Goal: Task Accomplishment & Management: Use online tool/utility

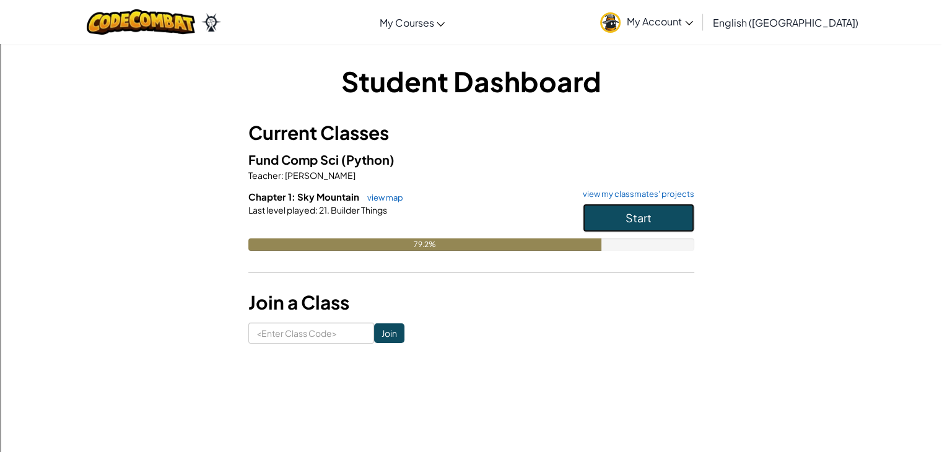
click at [629, 209] on button "Start" at bounding box center [639, 218] width 112 height 28
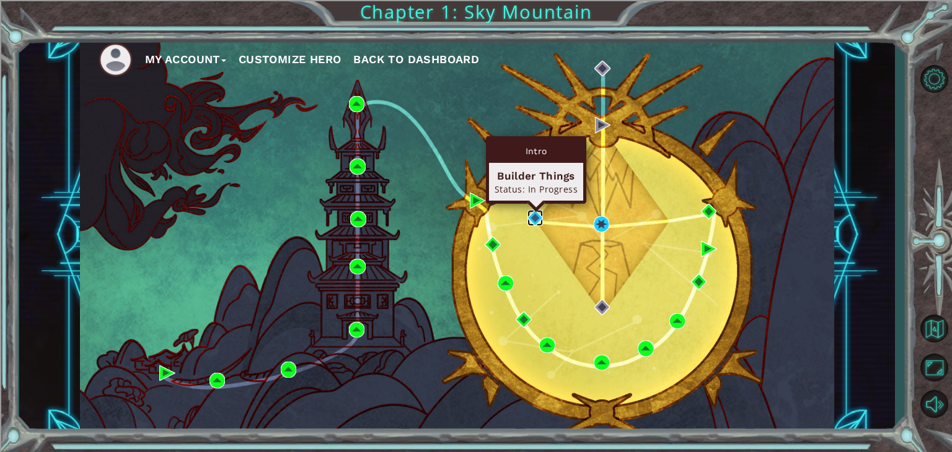
click at [527, 218] on img at bounding box center [535, 218] width 16 height 16
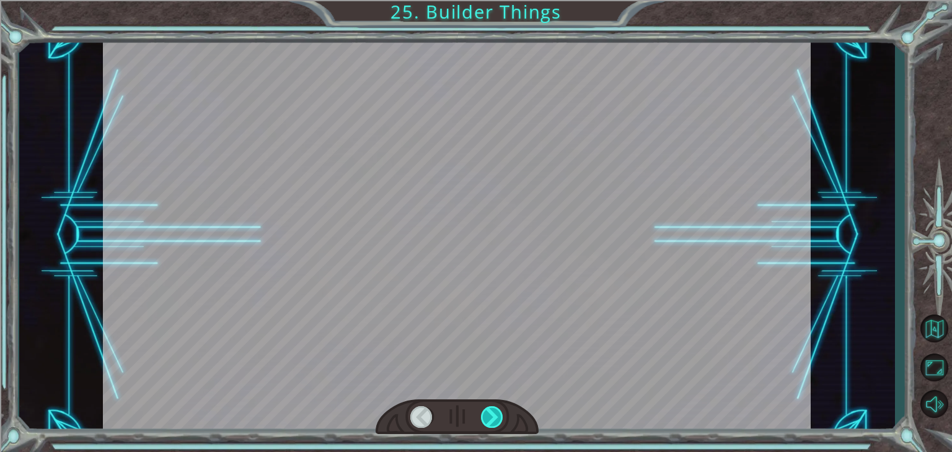
click at [488, 416] on div at bounding box center [492, 417] width 22 height 22
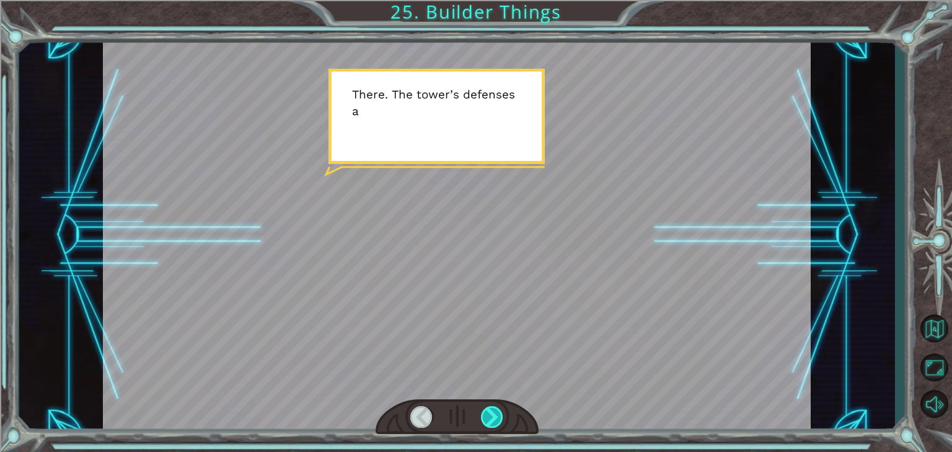
click at [487, 413] on div at bounding box center [492, 417] width 22 height 22
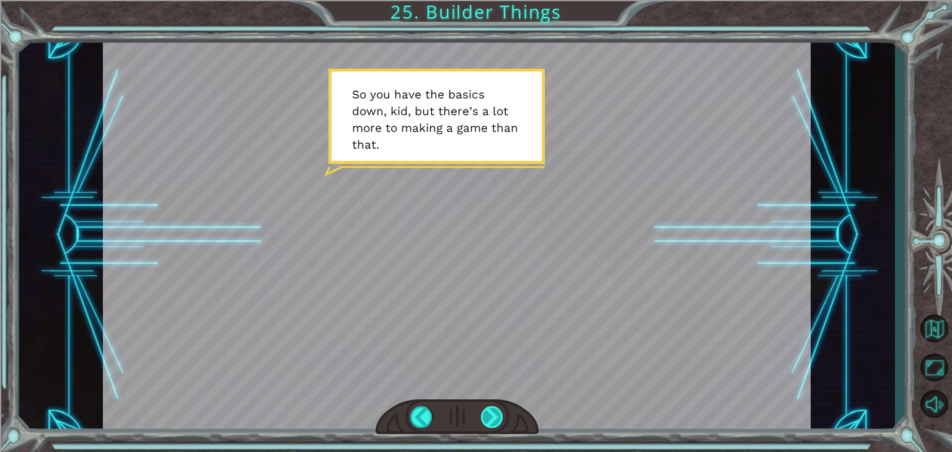
click at [494, 419] on div at bounding box center [492, 417] width 22 height 22
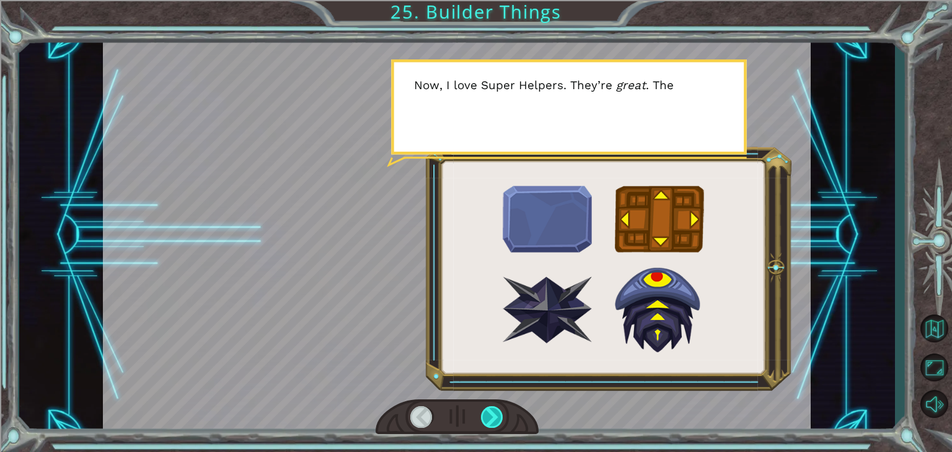
click at [494, 419] on div at bounding box center [492, 417] width 22 height 22
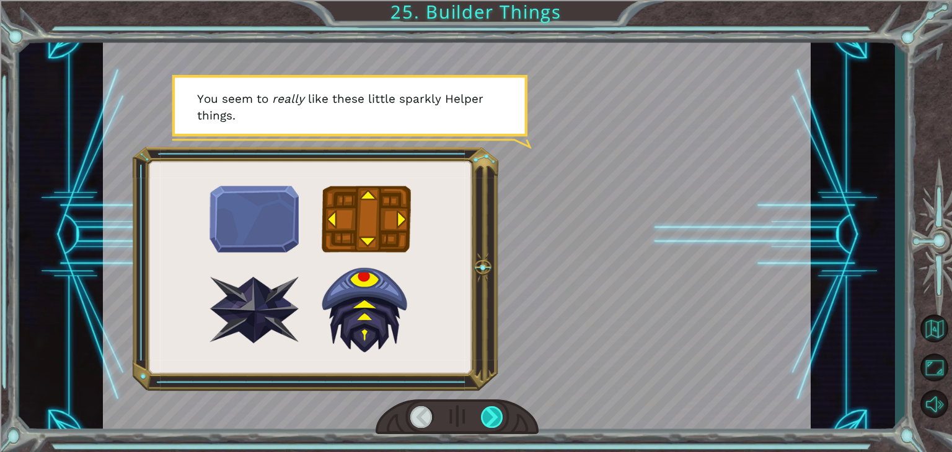
click at [494, 419] on div at bounding box center [492, 417] width 22 height 22
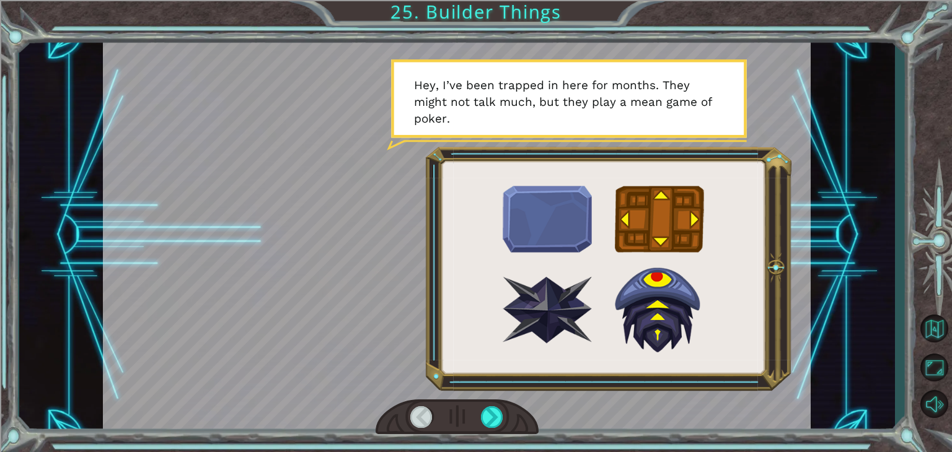
drag, startPoint x: 498, startPoint y: 419, endPoint x: 462, endPoint y: 414, distance: 36.9
click at [496, 411] on div at bounding box center [492, 417] width 22 height 22
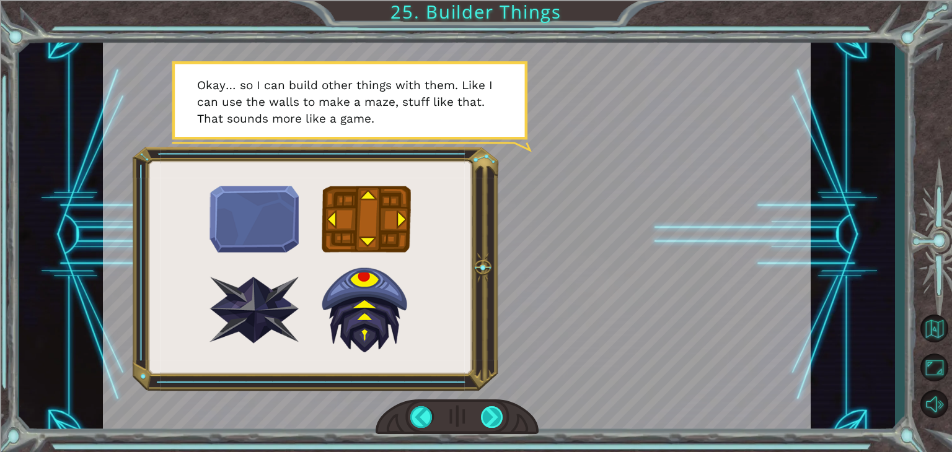
click at [494, 420] on div at bounding box center [492, 417] width 22 height 22
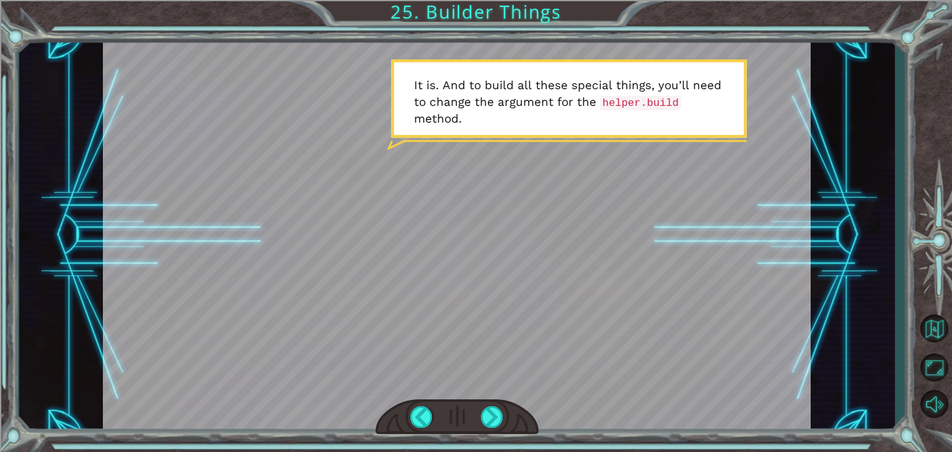
click at [494, 394] on div at bounding box center [456, 236] width 707 height 398
click at [492, 414] on div at bounding box center [492, 417] width 22 height 22
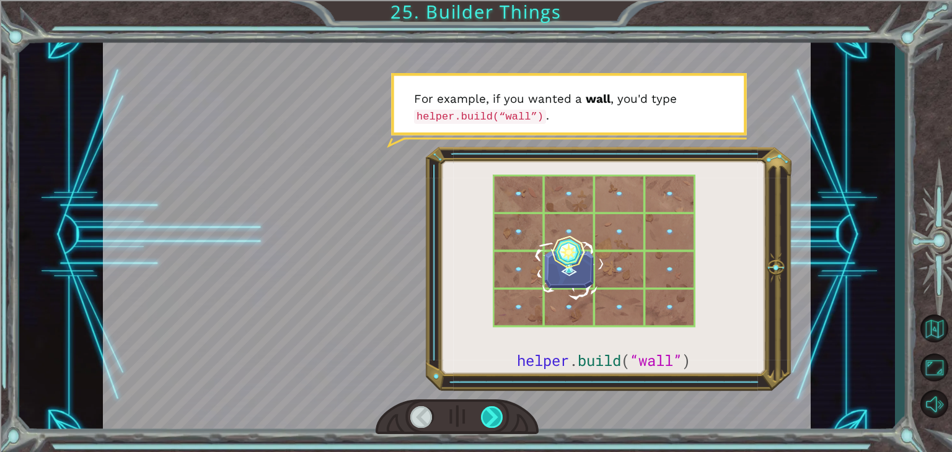
click at [493, 414] on div at bounding box center [492, 417] width 22 height 22
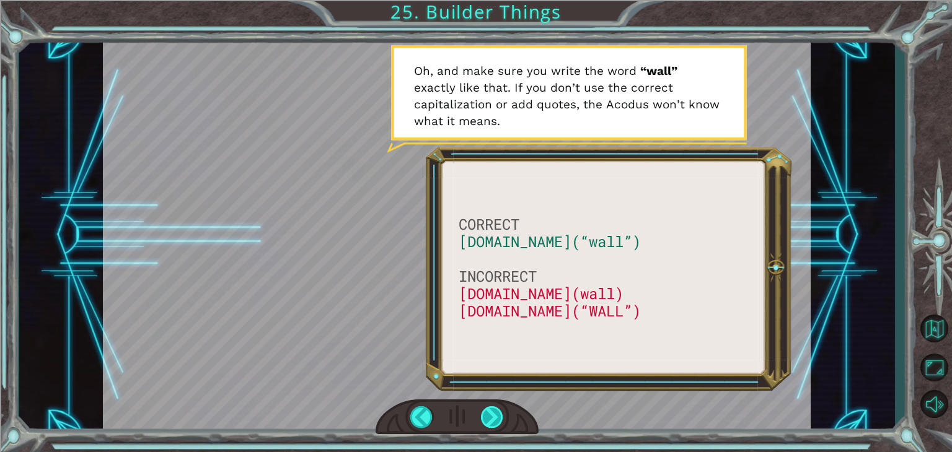
click at [481, 420] on div at bounding box center [492, 417] width 22 height 22
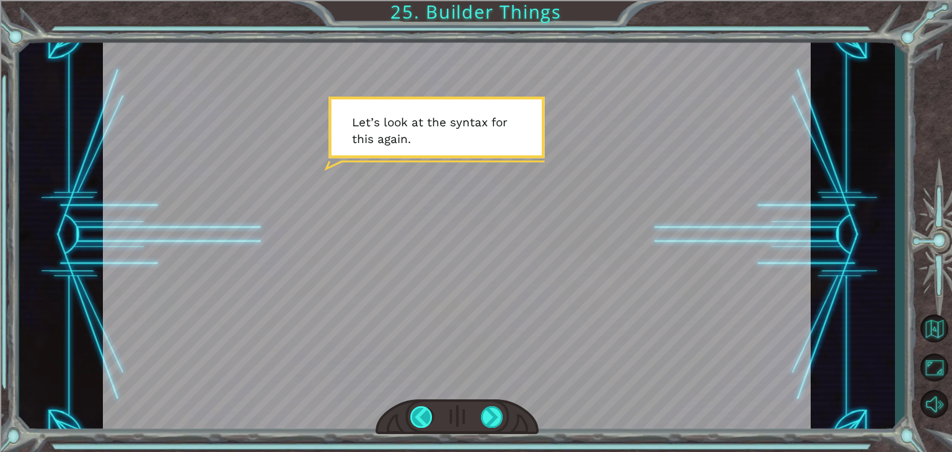
click at [421, 417] on div at bounding box center [421, 417] width 22 height 22
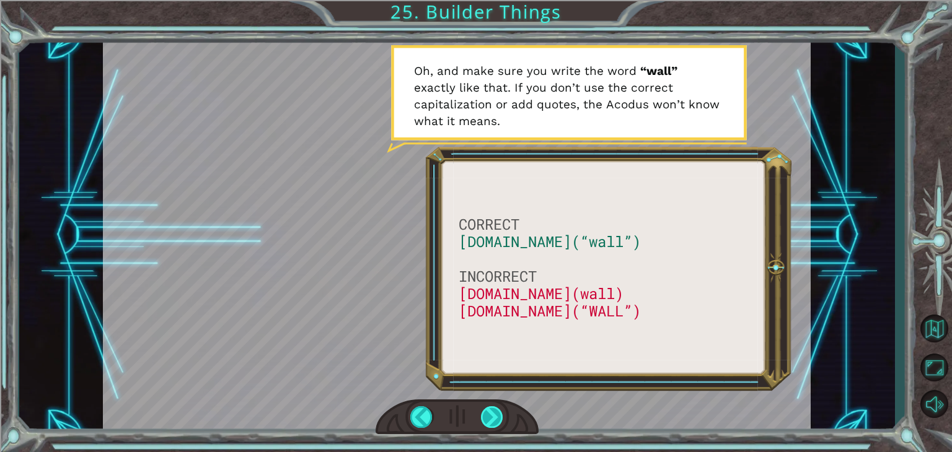
click at [488, 414] on div at bounding box center [492, 417] width 22 height 22
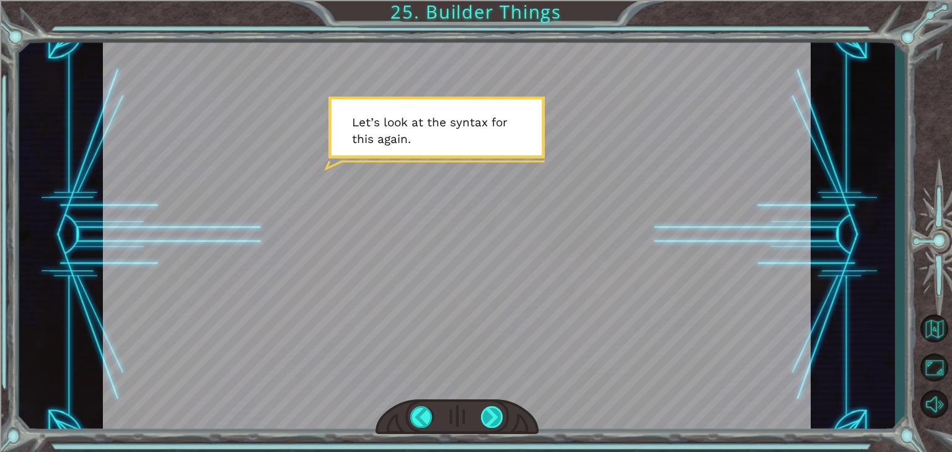
click at [492, 421] on div at bounding box center [492, 417] width 22 height 22
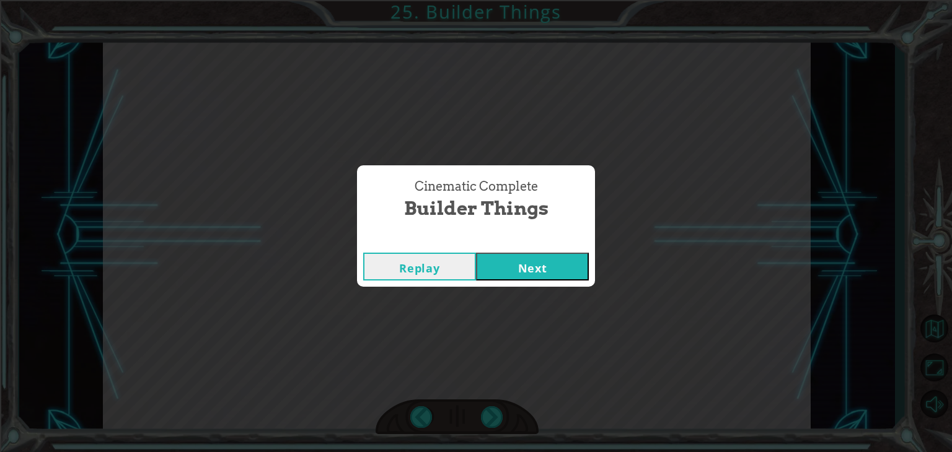
click at [515, 273] on button "Next" at bounding box center [532, 267] width 113 height 28
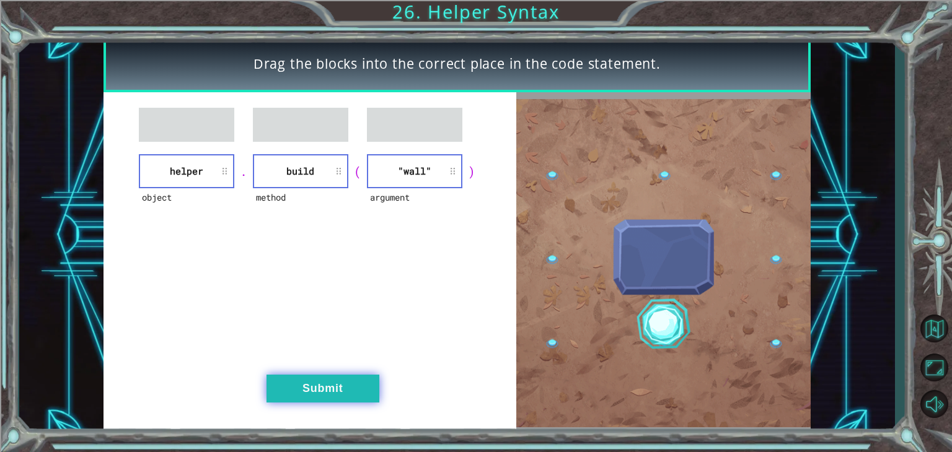
click at [362, 390] on button "Submit" at bounding box center [322, 389] width 113 height 28
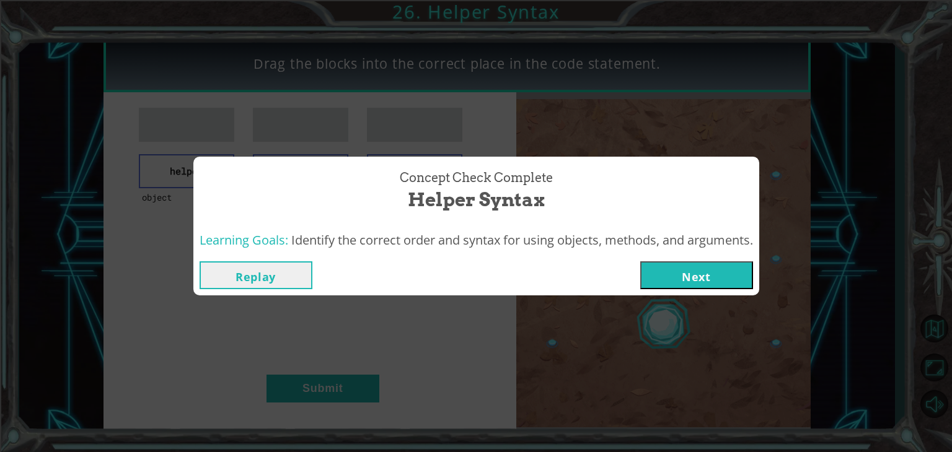
click at [680, 271] on button "Next" at bounding box center [696, 275] width 113 height 28
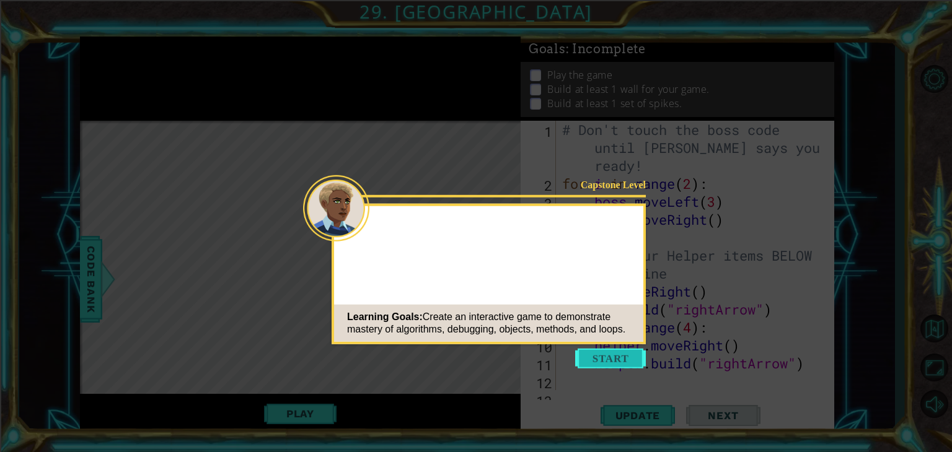
click at [603, 358] on button "Start" at bounding box center [610, 359] width 71 height 20
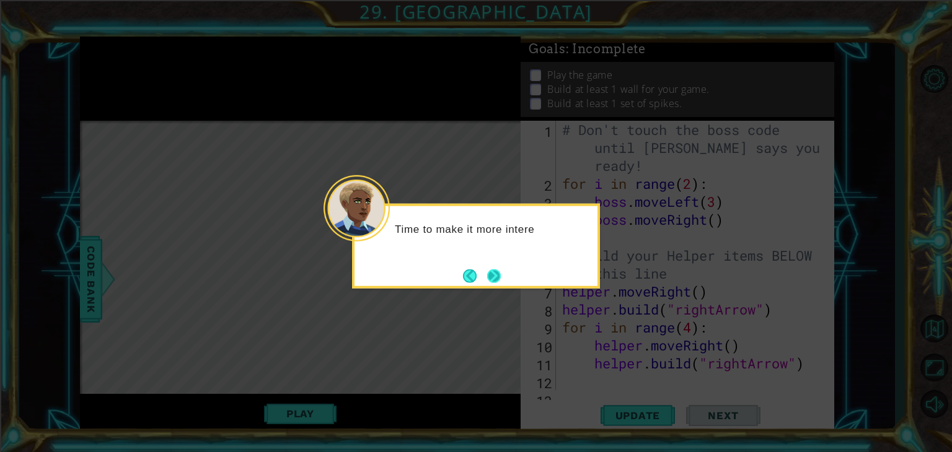
click at [492, 274] on button "Next" at bounding box center [494, 276] width 22 height 22
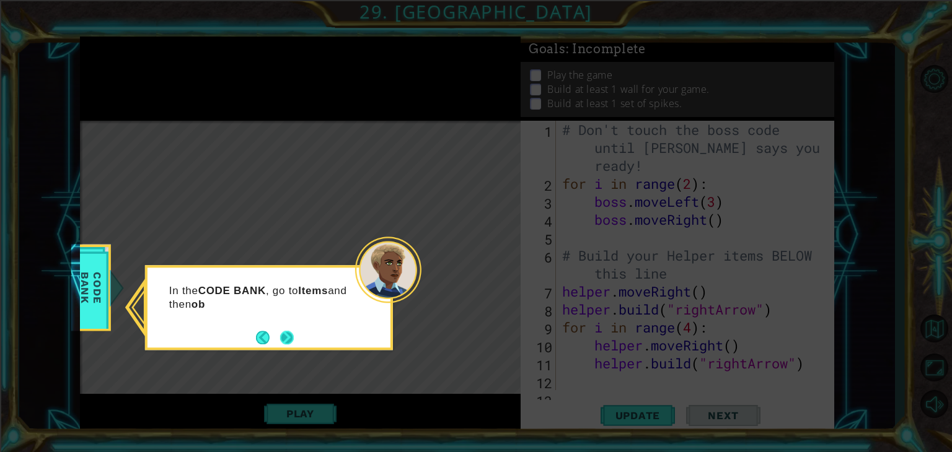
click at [295, 335] on button "Next" at bounding box center [286, 337] width 19 height 19
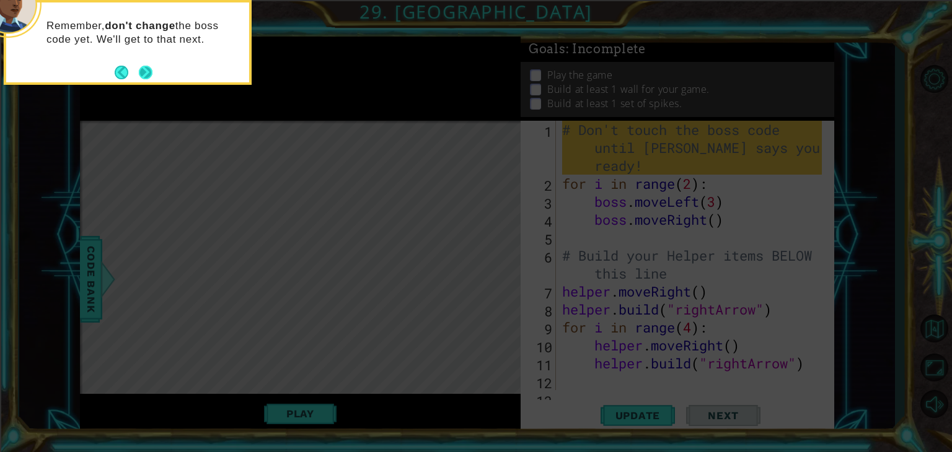
click at [146, 68] on button "Next" at bounding box center [146, 73] width 14 height 14
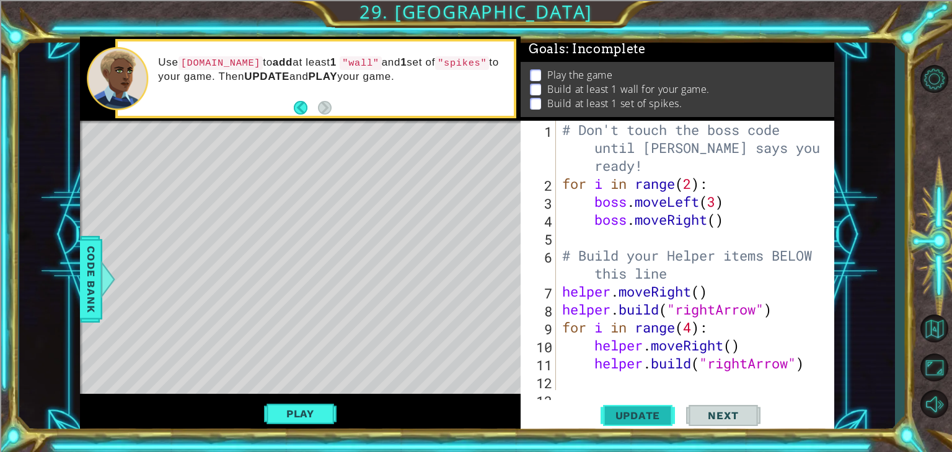
click at [603, 411] on span "Update" at bounding box center [638, 415] width 70 height 12
click at [326, 407] on button "Play" at bounding box center [300, 414] width 72 height 24
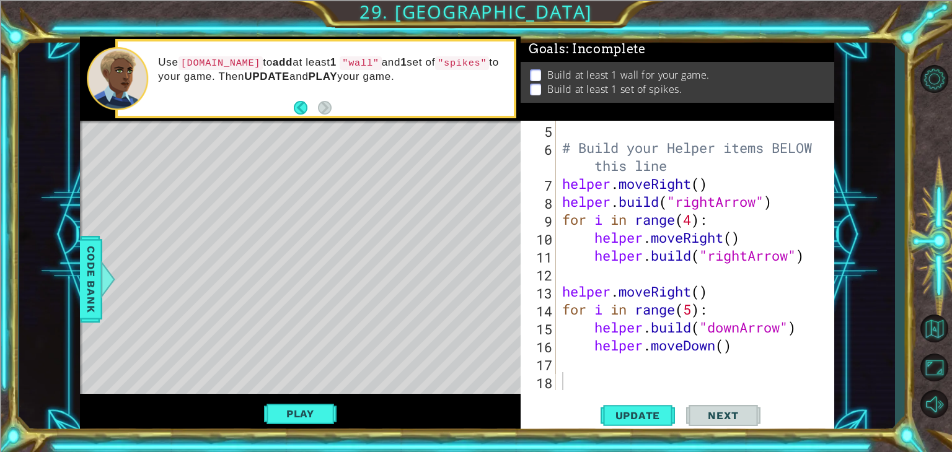
scroll to position [107, 0]
click at [608, 362] on div "# Build your Helper items BELOW this line helper . moveRight ( ) helper . build…" at bounding box center [693, 273] width 268 height 305
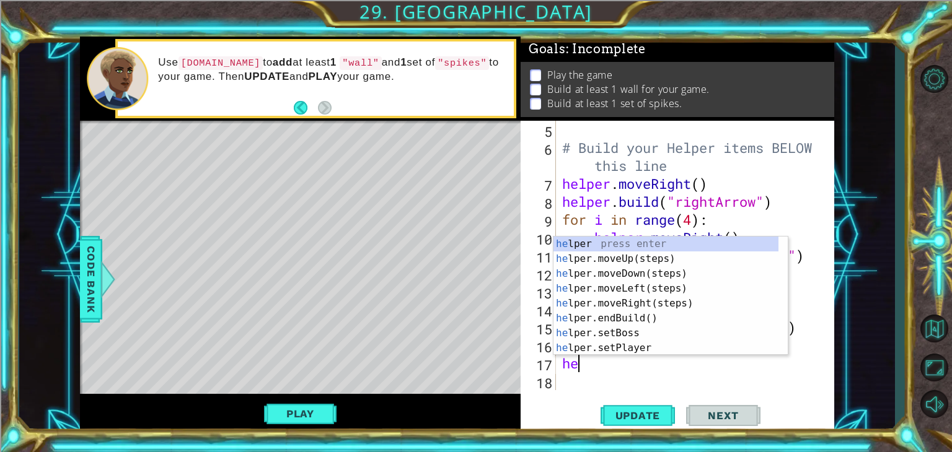
scroll to position [0, 0]
type textarea "helper."
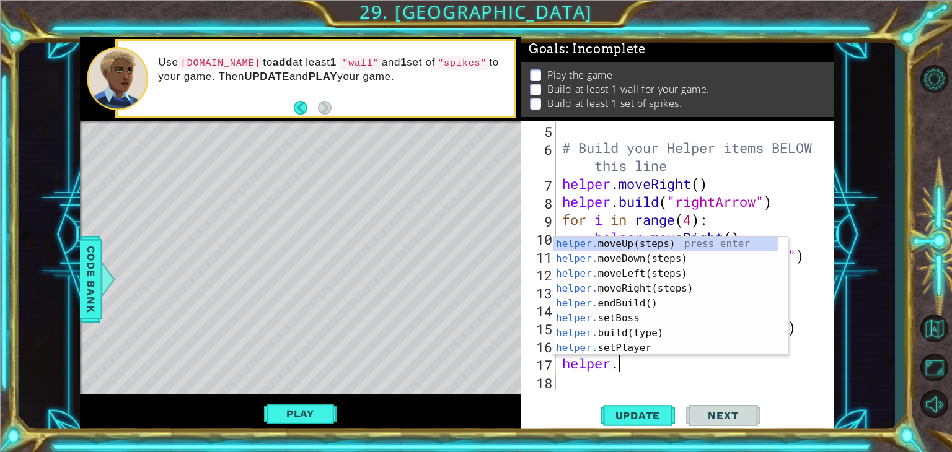
scroll to position [0, 2]
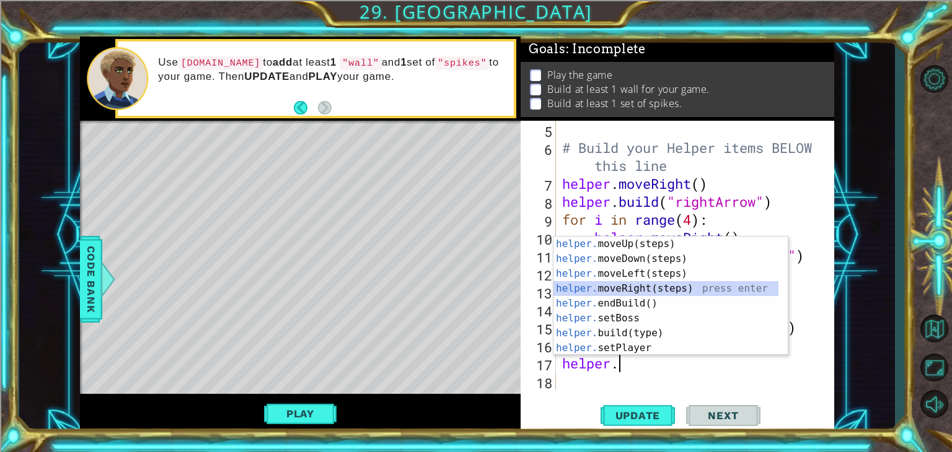
click at [642, 294] on div "helper. moveUp(steps) press enter helper. moveDown(steps) press enter helper. m…" at bounding box center [665, 311] width 225 height 149
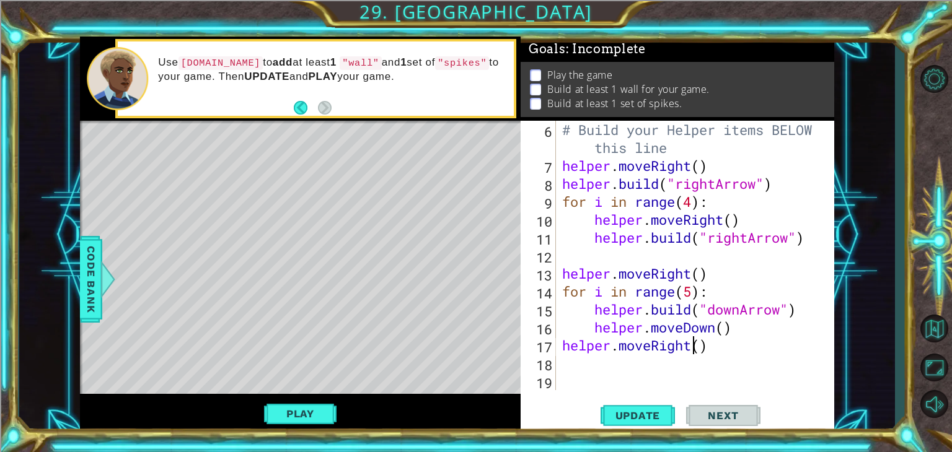
click at [692, 352] on div "# Build your Helper items BELOW this line helper . moveRight ( ) helper . build…" at bounding box center [693, 282] width 268 height 323
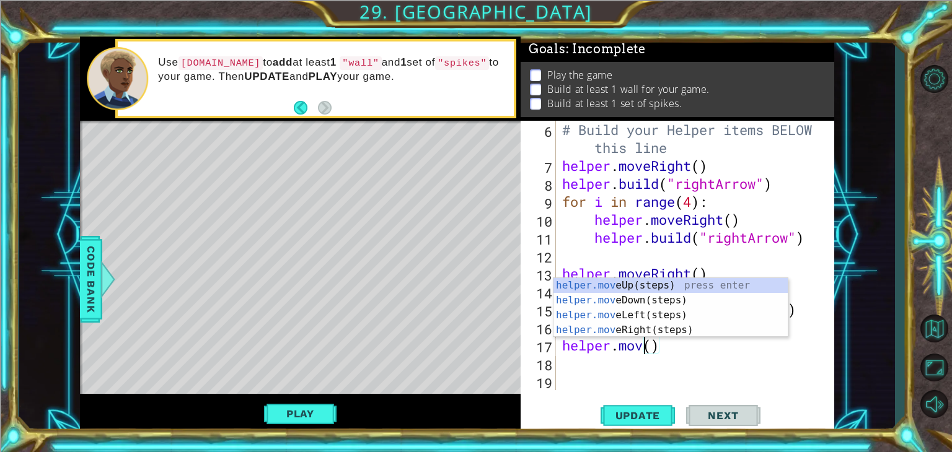
scroll to position [0, 4]
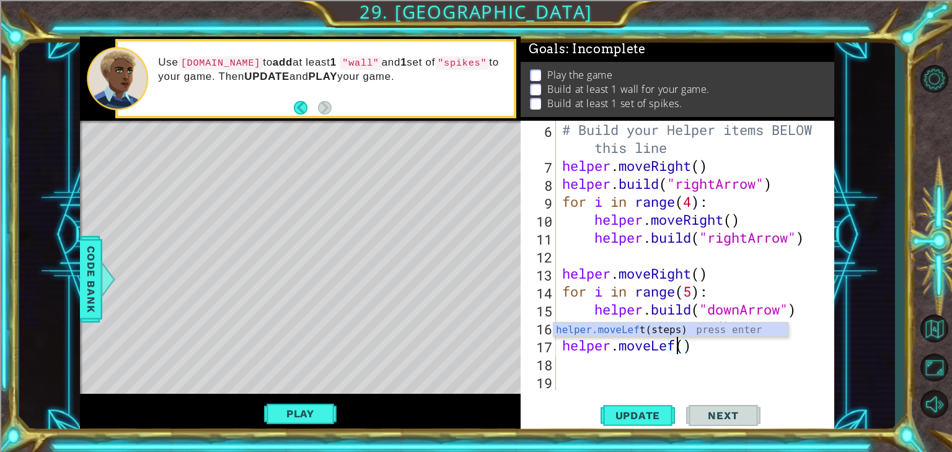
type textarea "helper.moveLeft()"
click at [678, 359] on div "# Build your Helper items BELOW this line helper . moveRight ( ) helper . build…" at bounding box center [693, 282] width 268 height 323
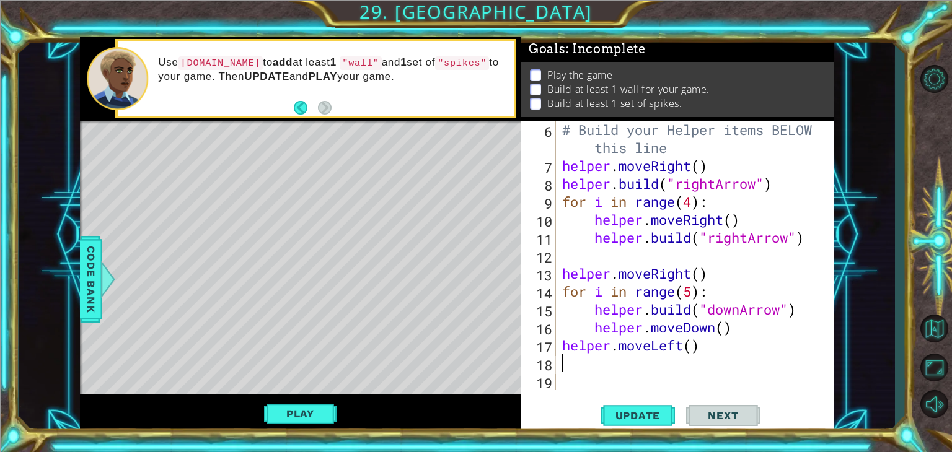
scroll to position [0, 0]
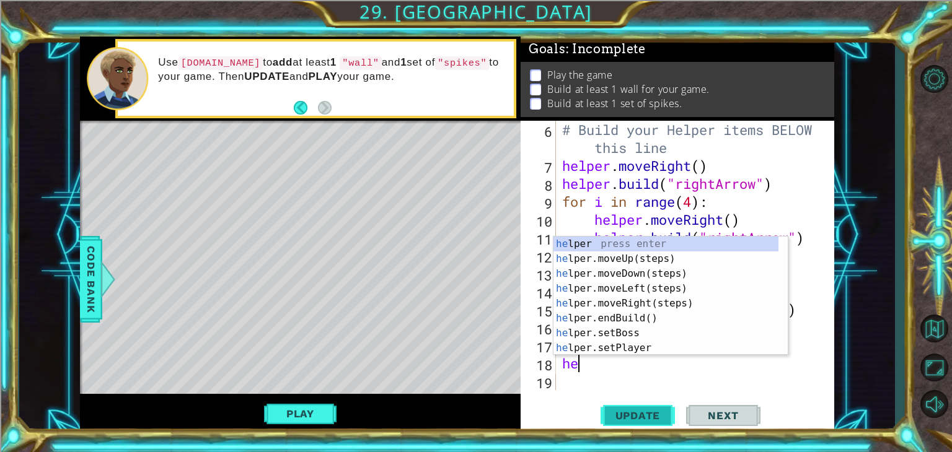
type textarea "hel"
click at [662, 321] on div "hel per press enter hel per.moveUp(steps) press enter hel per.moveDown(steps) p…" at bounding box center [665, 311] width 225 height 149
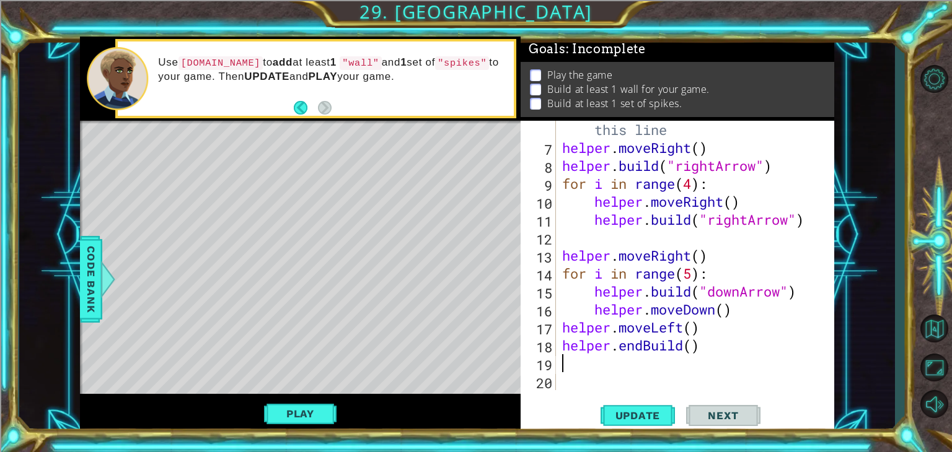
scroll to position [144, 0]
click at [694, 344] on div "# Build your Helper items BELOW this line helper . moveRight ( ) helper . build…" at bounding box center [693, 264] width 268 height 323
type textarea "helper.endBuild()"
drag, startPoint x: 708, startPoint y: 349, endPoint x: 561, endPoint y: 352, distance: 147.5
click at [561, 352] on div "# Build your Helper items BELOW this line helper . moveRight ( ) helper . build…" at bounding box center [693, 264] width 268 height 323
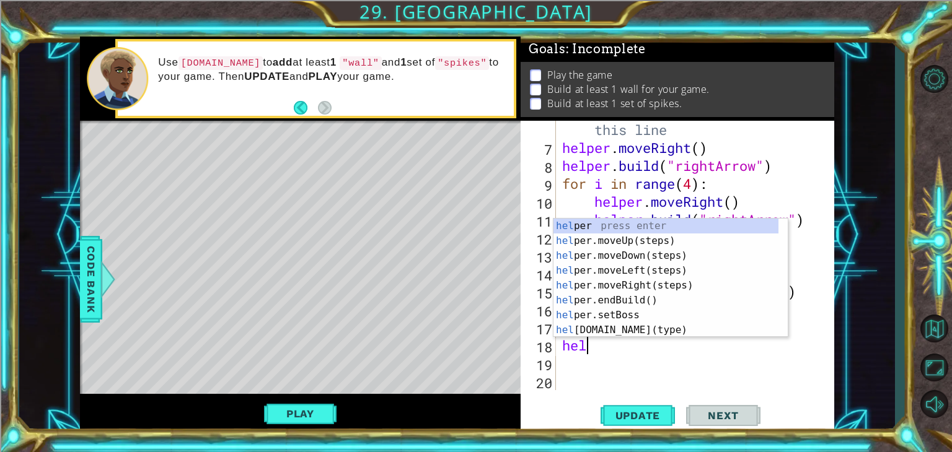
scroll to position [0, 0]
click at [668, 328] on div "help er press enter help er.moveUp(steps) press enter help er.moveDown(steps) p…" at bounding box center [665, 293] width 225 height 149
type textarea "[DOMAIN_NAME]("wall")"
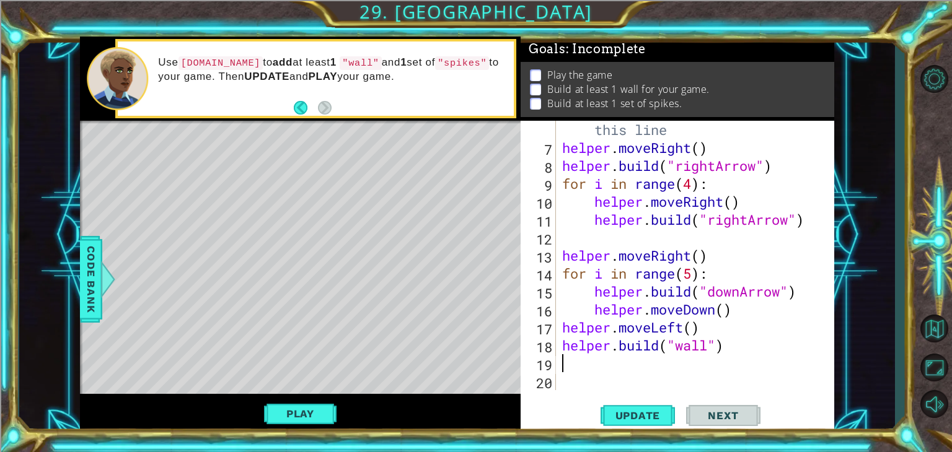
click at [598, 369] on div "# Build your Helper items BELOW this line helper . moveRight ( ) helper . build…" at bounding box center [693, 264] width 268 height 323
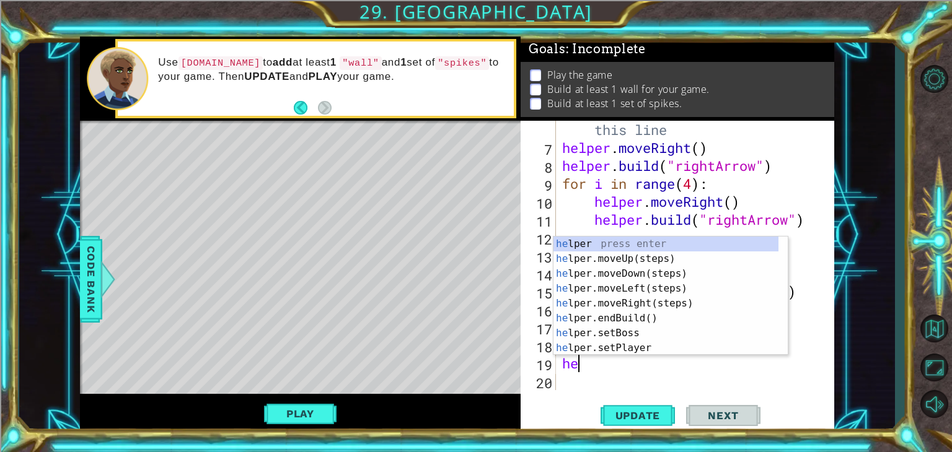
type textarea "hel"
click at [605, 261] on div "hel per press enter hel per.moveUp(steps) press enter hel per.moveDown(steps) p…" at bounding box center [665, 311] width 225 height 149
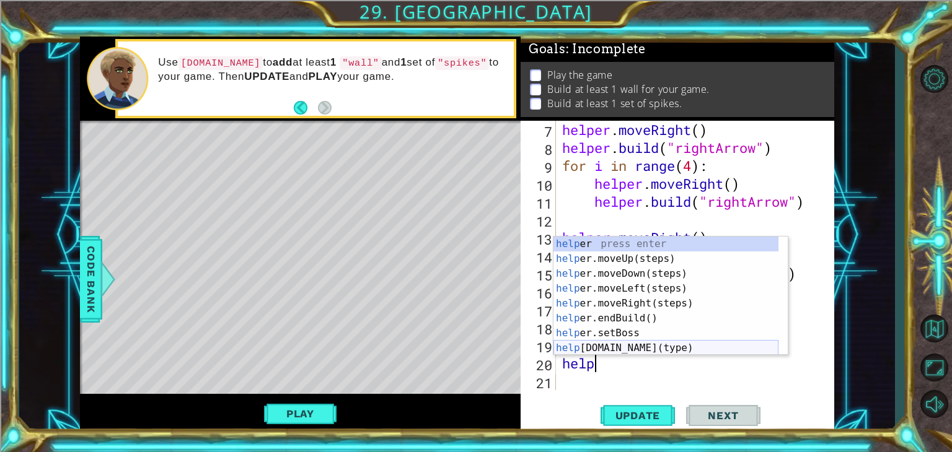
click at [680, 346] on div "help er press enter help er.moveUp(steps) press enter help er.moveDown(steps) p…" at bounding box center [665, 311] width 225 height 149
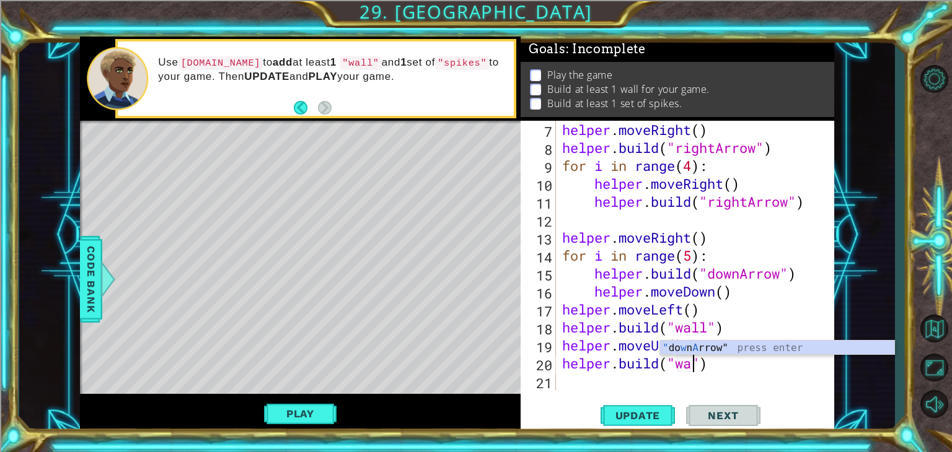
scroll to position [0, 6]
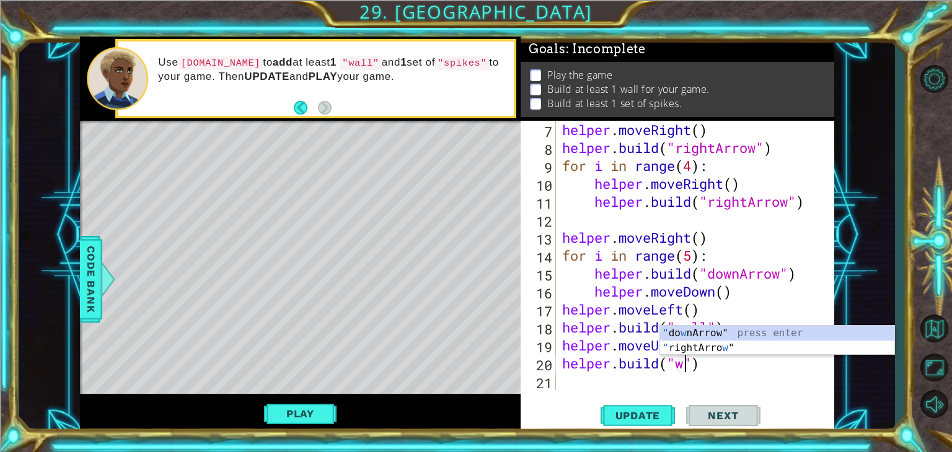
type textarea "[DOMAIN_NAME]("")"
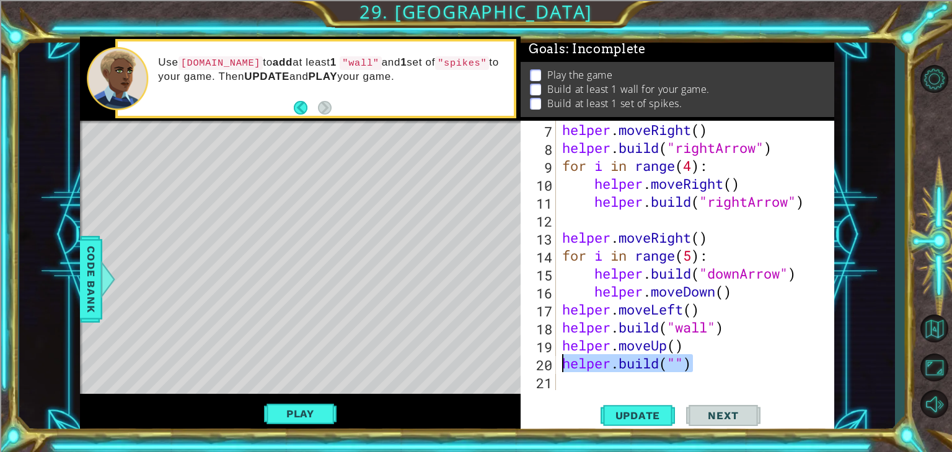
drag, startPoint x: 701, startPoint y: 372, endPoint x: 561, endPoint y: 370, distance: 140.0
click at [561, 370] on div "helper . moveRight ( ) helper . build ( "rightArrow" ) for i in range ( 4 ) : h…" at bounding box center [693, 273] width 268 height 305
click at [627, 417] on span "Update" at bounding box center [638, 415] width 70 height 12
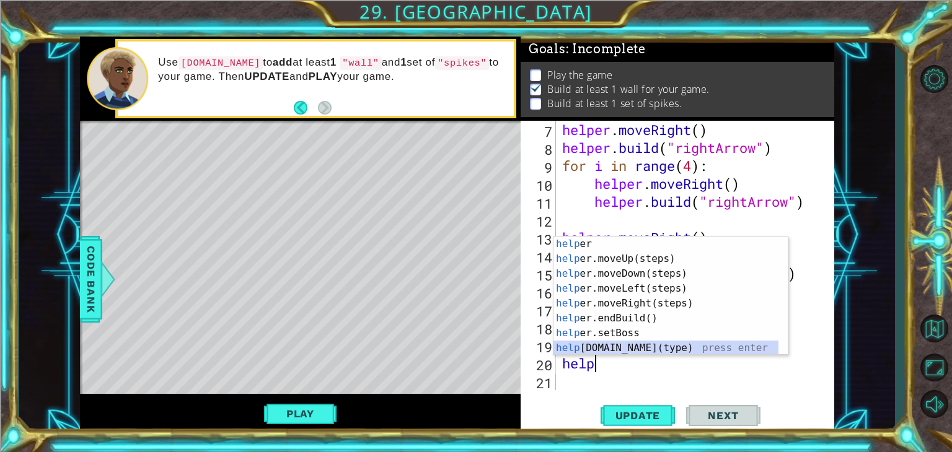
click at [629, 348] on div "help er press enter help er.moveUp(steps) press enter help er.moveDown(steps) p…" at bounding box center [665, 311] width 225 height 149
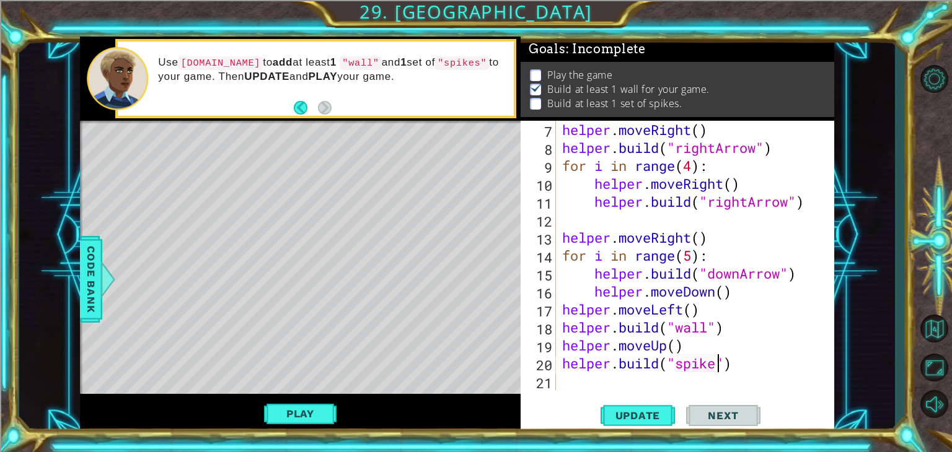
scroll to position [0, 7]
click at [642, 412] on span "Update" at bounding box center [638, 415] width 70 height 12
click at [291, 405] on button "Play" at bounding box center [300, 414] width 72 height 24
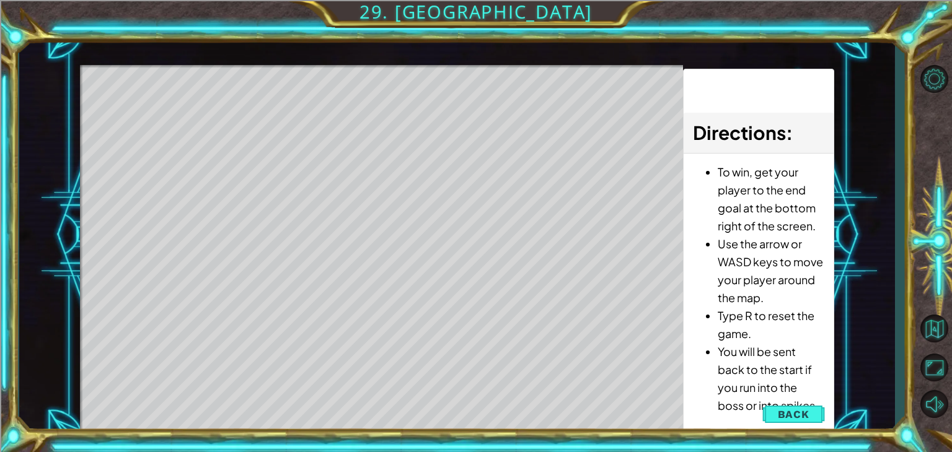
scroll to position [0, 0]
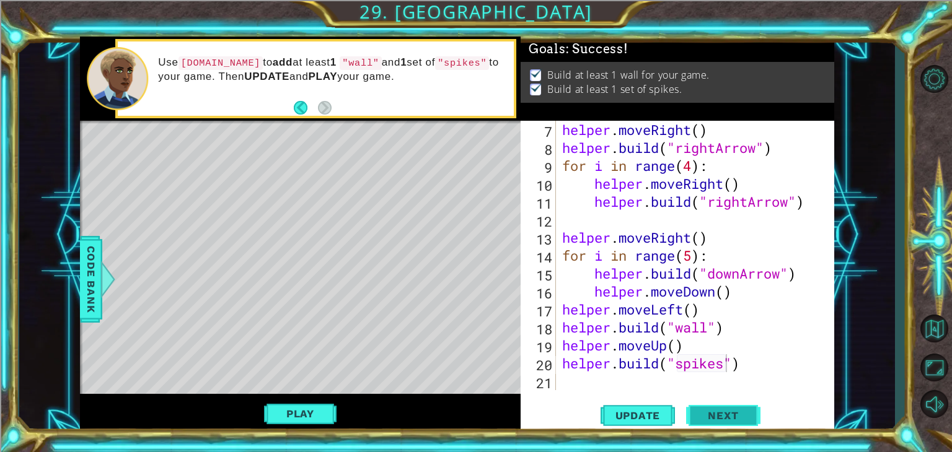
click at [690, 418] on button "Next" at bounding box center [723, 413] width 74 height 32
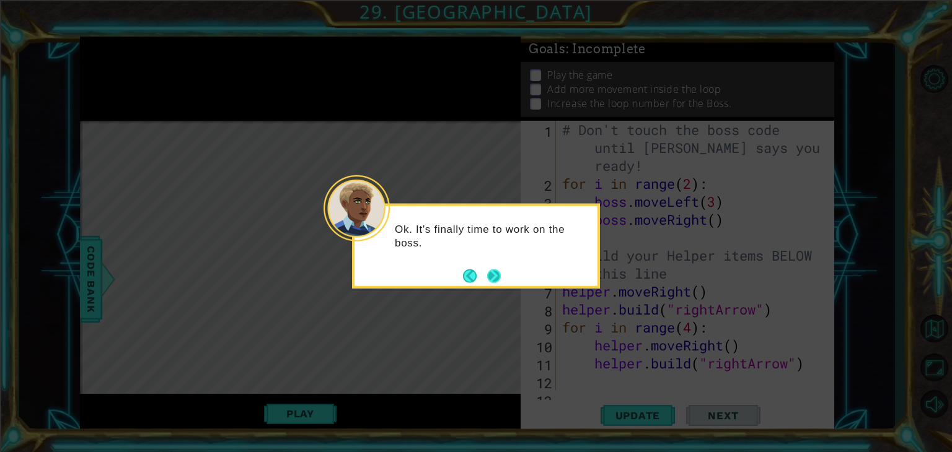
click at [489, 269] on button "Next" at bounding box center [493, 275] width 15 height 15
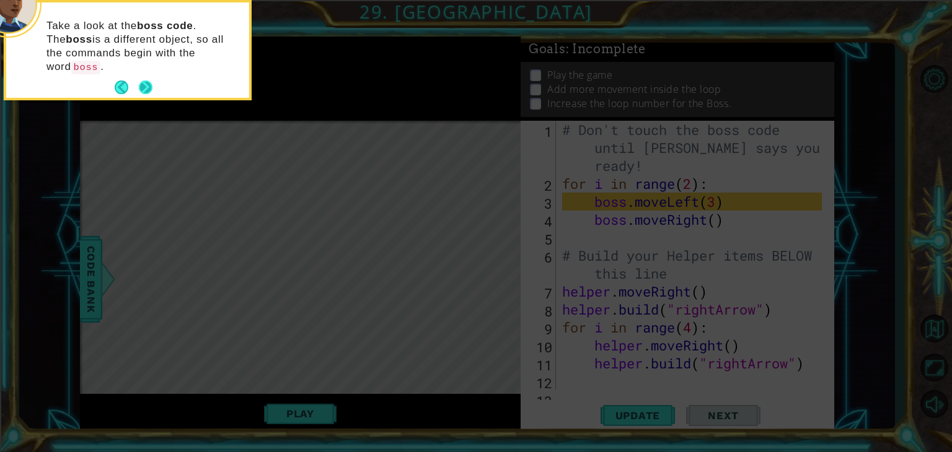
click at [151, 82] on button "Next" at bounding box center [145, 87] width 22 height 22
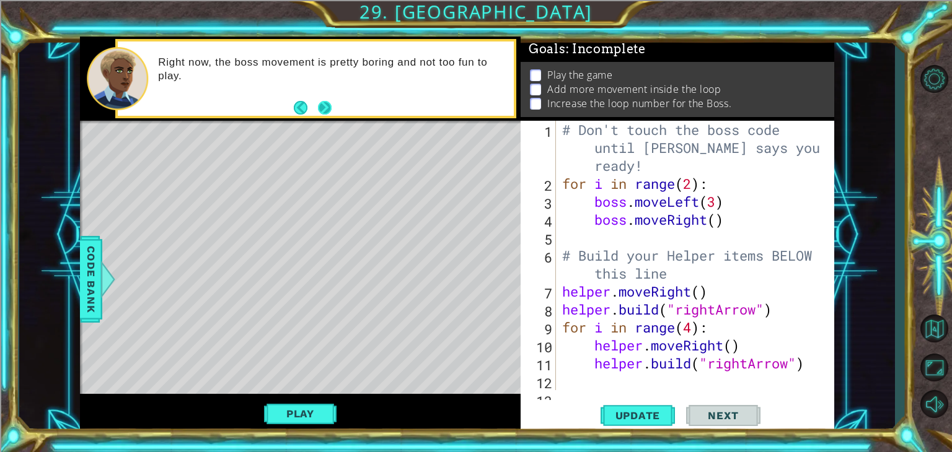
click at [325, 105] on button "Next" at bounding box center [324, 107] width 15 height 15
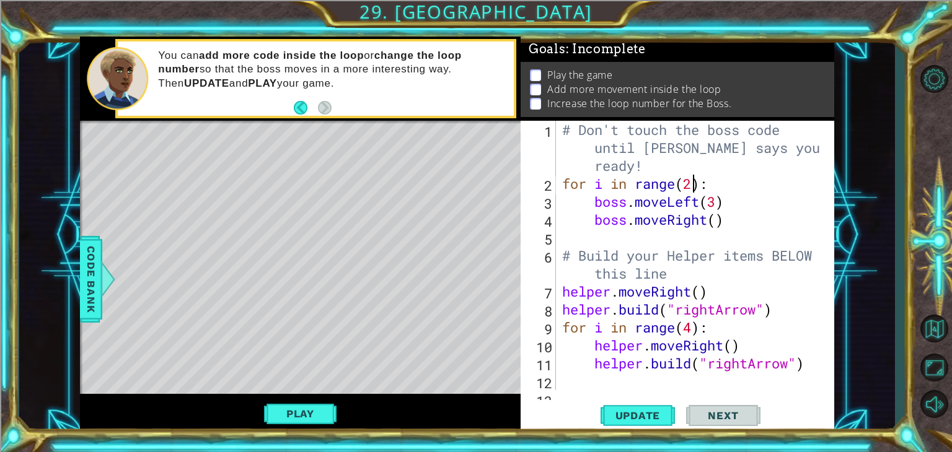
click at [692, 186] on div "# Don't touch the boss code until [PERSON_NAME] says you're ready! for i in ran…" at bounding box center [693, 291] width 268 height 341
click at [585, 206] on div "# Don't touch the boss code until [PERSON_NAME] says you're ready! for i in ran…" at bounding box center [693, 291] width 268 height 341
click at [716, 219] on div "# Don't touch the boss code until [PERSON_NAME] says you're ready! for i in ran…" at bounding box center [693, 291] width 268 height 341
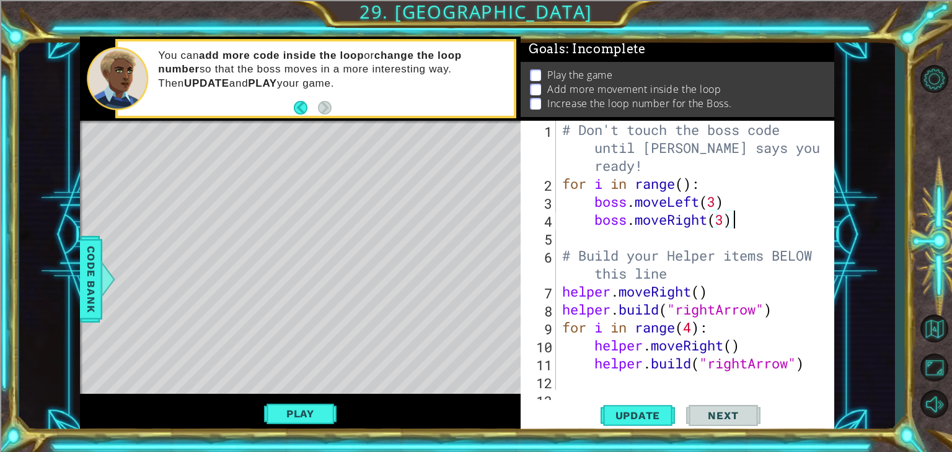
click at [748, 221] on div "# Don't touch the boss code until [PERSON_NAME] says you're ready! for i in ran…" at bounding box center [693, 291] width 268 height 341
click at [685, 184] on div "# Don't touch the boss code until [PERSON_NAME] says you're ready! for i in ran…" at bounding box center [693, 291] width 268 height 341
type textarea "for i in range(999999999):"
click at [649, 414] on span "Update" at bounding box center [638, 415] width 70 height 12
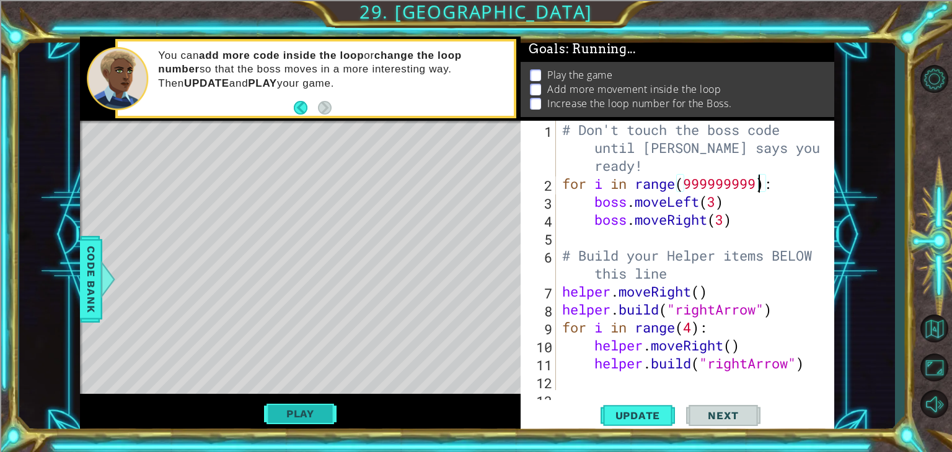
click at [292, 414] on button "Play" at bounding box center [300, 414] width 72 height 24
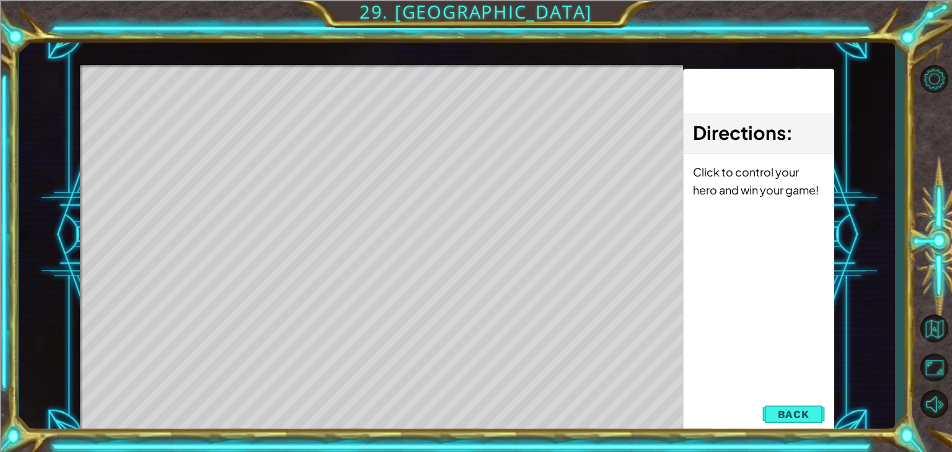
click at [310, 220] on div "Level Map" at bounding box center [366, 247] width 572 height 365
click at [263, 91] on div "Level Map" at bounding box center [366, 247] width 572 height 365
click at [243, 108] on div "Level Map" at bounding box center [366, 247] width 572 height 365
click at [790, 421] on button "Back" at bounding box center [793, 414] width 63 height 25
click at [0, 0] on div "Update Next" at bounding box center [0, 0] width 0 height 0
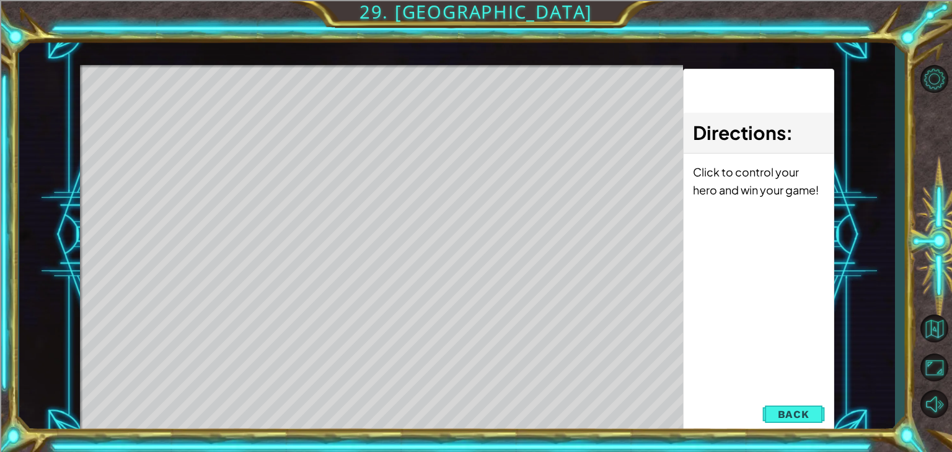
click at [0, 0] on div "Update Next" at bounding box center [0, 0] width 0 height 0
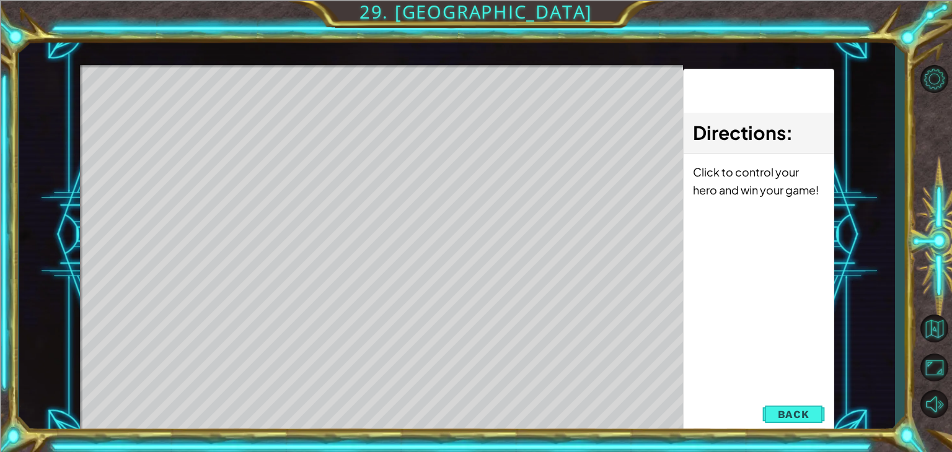
click at [0, 0] on div "Update Next" at bounding box center [0, 0] width 0 height 0
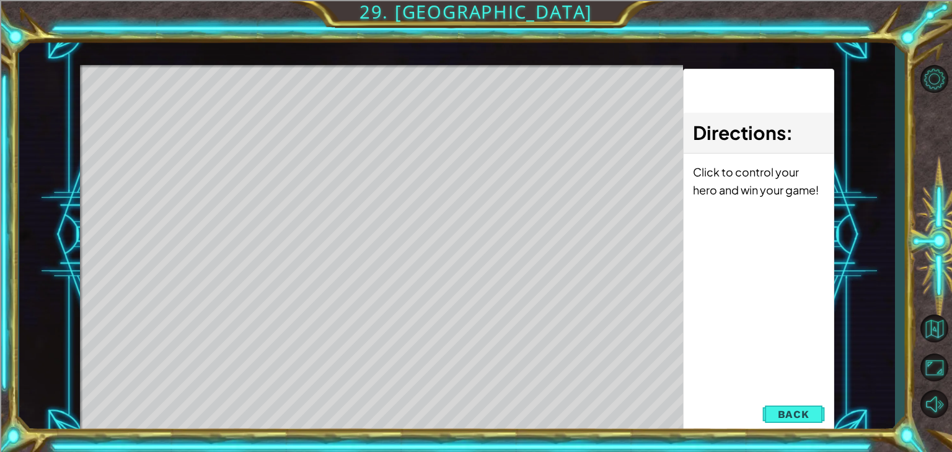
click at [0, 0] on div "Update Next" at bounding box center [0, 0] width 0 height 0
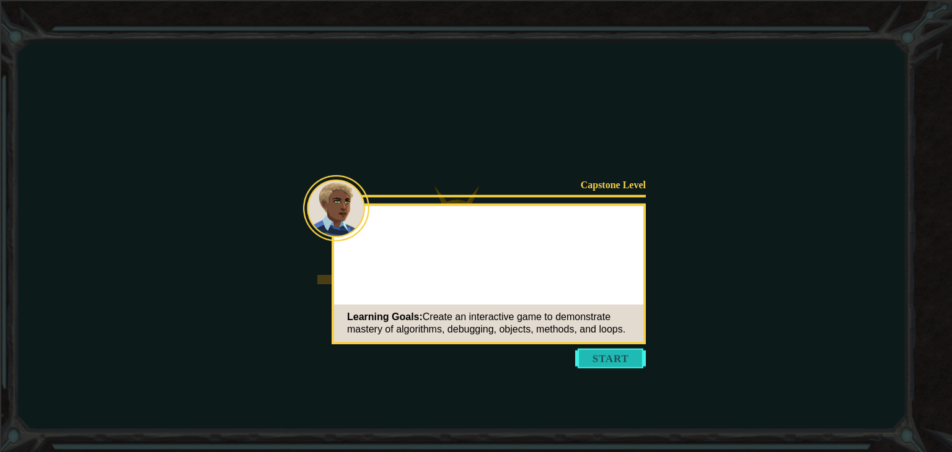
click at [601, 357] on button "Start" at bounding box center [610, 359] width 71 height 20
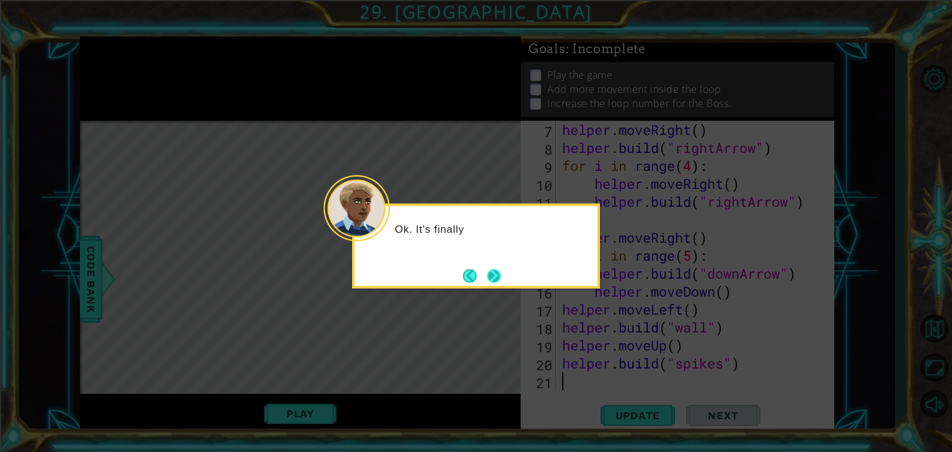
click at [494, 271] on button "Next" at bounding box center [494, 276] width 14 height 14
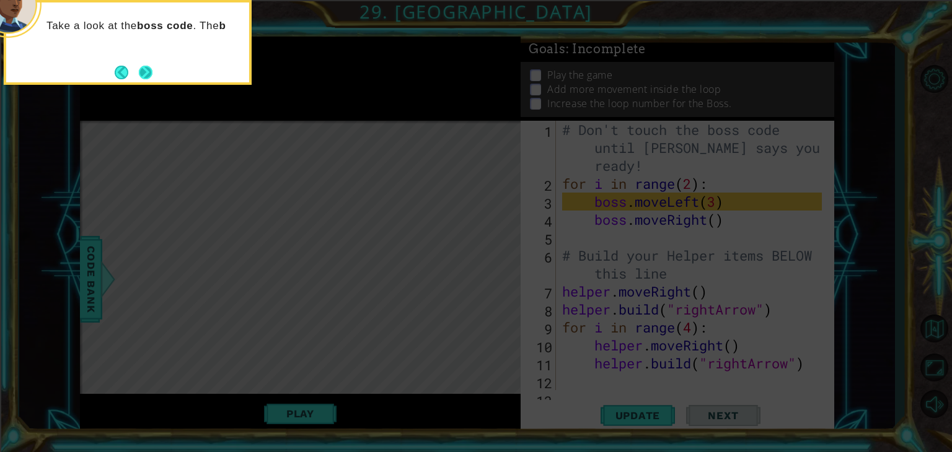
click at [151, 79] on button "Next" at bounding box center [146, 72] width 14 height 14
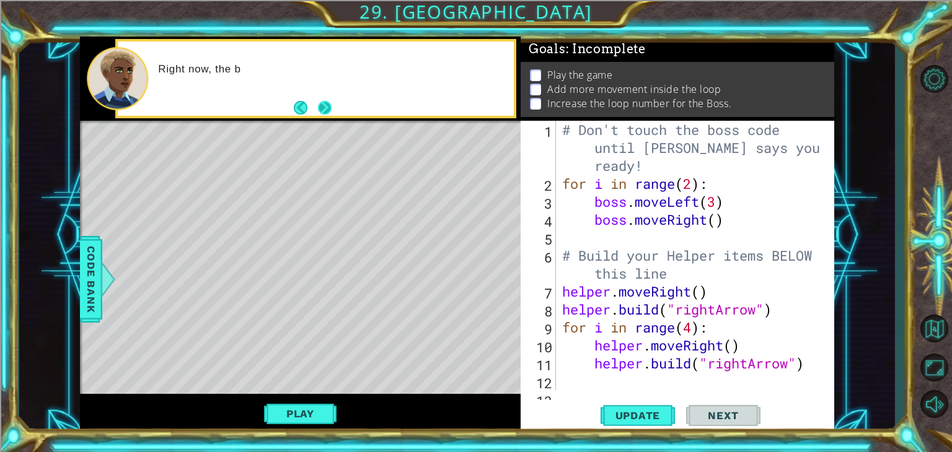
click at [332, 115] on button "Next" at bounding box center [325, 107] width 14 height 14
click at [334, 115] on div at bounding box center [316, 79] width 396 height 75
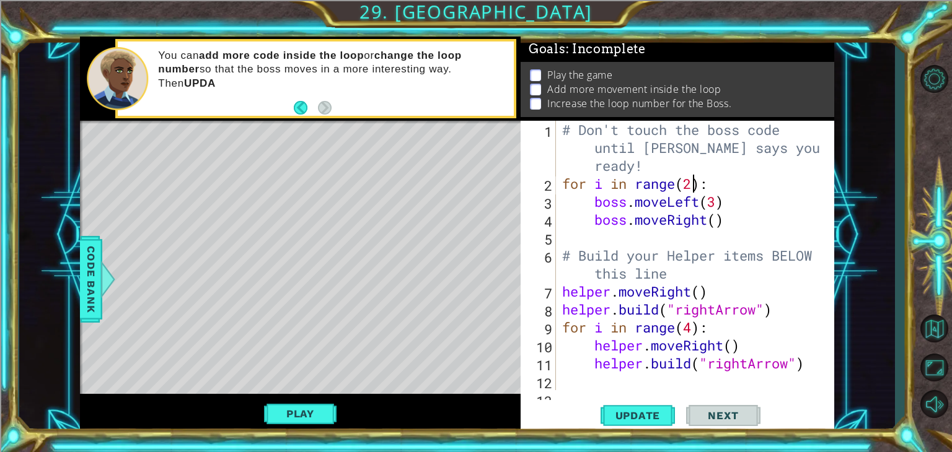
click at [691, 182] on div "# Don't touch the boss code until [PERSON_NAME] says you're ready! for i in ran…" at bounding box center [693, 291] width 268 height 341
click at [716, 222] on div "# Don't touch the boss code until Vega says you're ready! for i in range ( 999 …" at bounding box center [693, 291] width 268 height 341
click at [631, 416] on span "Update" at bounding box center [638, 415] width 70 height 12
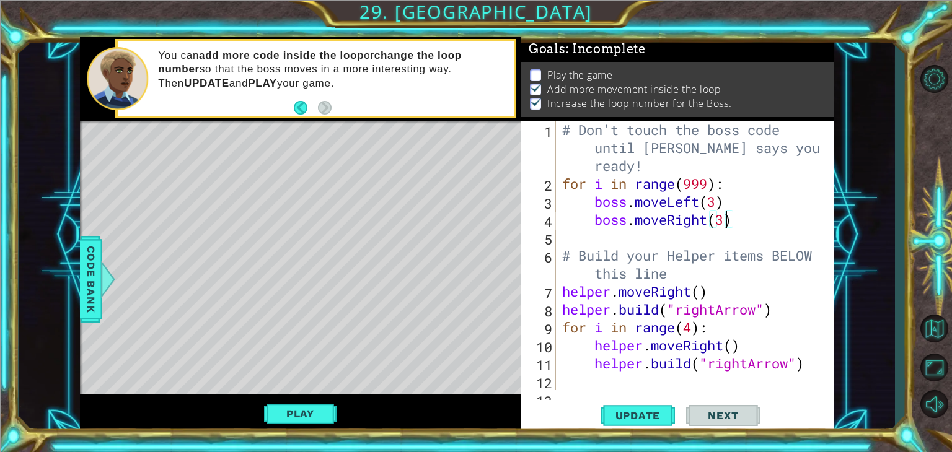
scroll to position [5, 0]
click at [301, 410] on button "Play" at bounding box center [300, 414] width 72 height 24
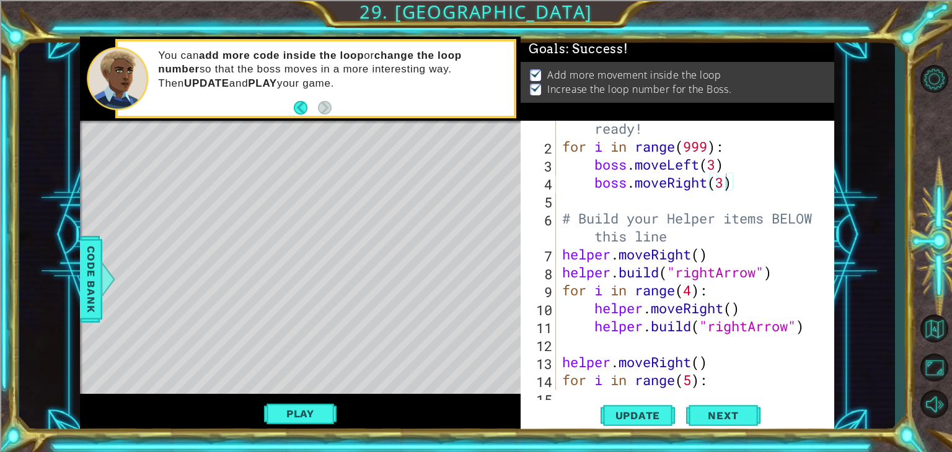
scroll to position [37, 0]
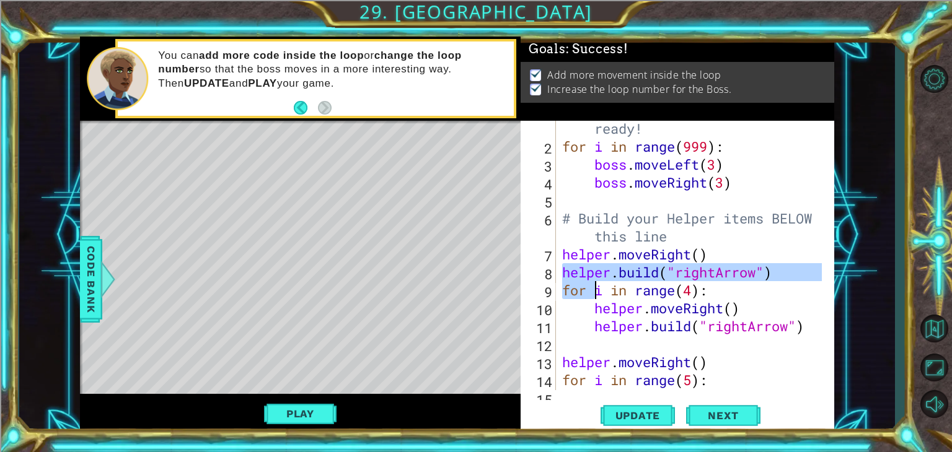
drag, startPoint x: 562, startPoint y: 271, endPoint x: 593, endPoint y: 285, distance: 33.8
click at [593, 285] on div "# Don't touch the boss code until Vega says you're ready! for i in range ( 999 …" at bounding box center [693, 254] width 268 height 341
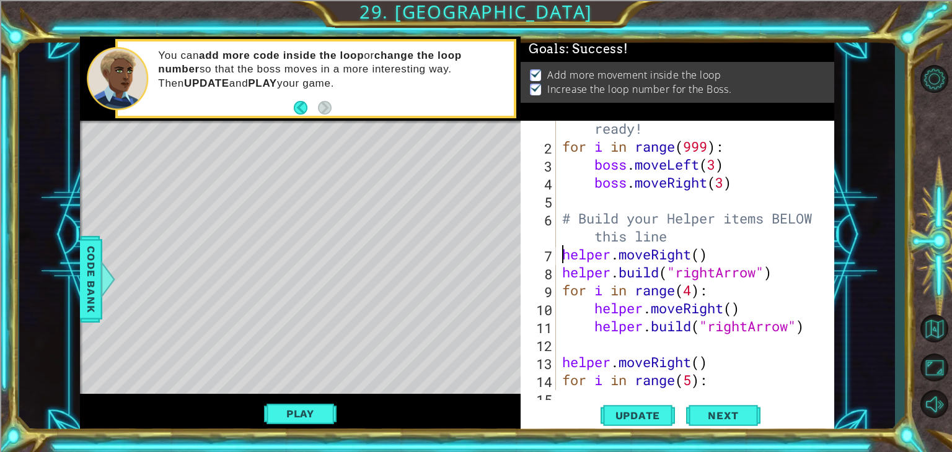
click at [562, 252] on div "# Don't touch the boss code until Vega says you're ready! for i in range ( 999 …" at bounding box center [693, 254] width 268 height 341
drag, startPoint x: 558, startPoint y: 250, endPoint x: 586, endPoint y: 284, distance: 44.4
click at [595, 338] on div "helper.moveRight() 1 2 3 4 5 6 7 8 9 10 11 12 13 14 15 16 17 18 # Don't touch t…" at bounding box center [675, 255] width 310 height 269
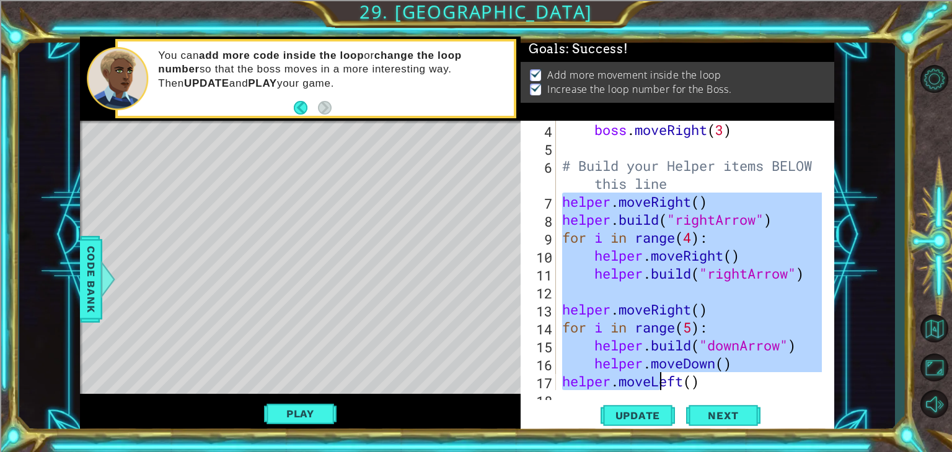
scroll to position [161, 0]
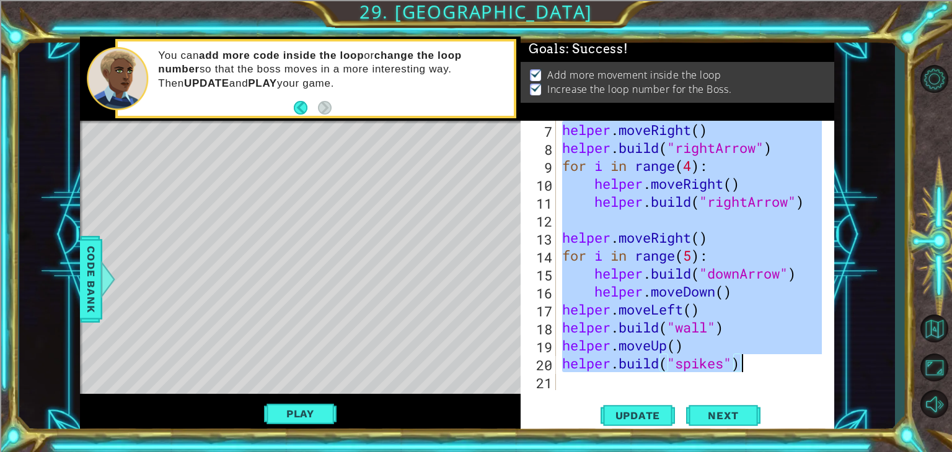
drag, startPoint x: 563, startPoint y: 255, endPoint x: 745, endPoint y: 367, distance: 213.9
click at [745, 367] on div "helper . moveRight ( ) helper . build ( "rightArrow" ) for i in range ( 4 ) : h…" at bounding box center [693, 273] width 268 height 305
type textarea "helper.moveUp() helper.build("spikes")"
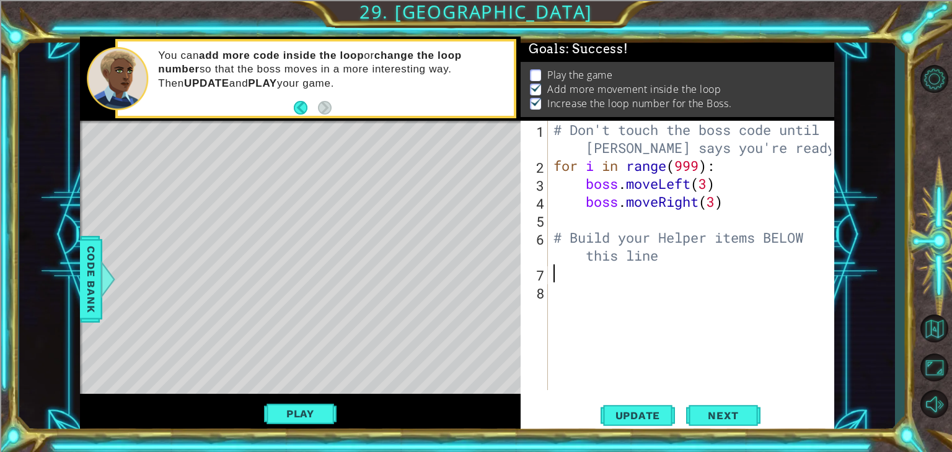
scroll to position [0, 0]
click at [665, 420] on span "Update" at bounding box center [638, 415] width 70 height 12
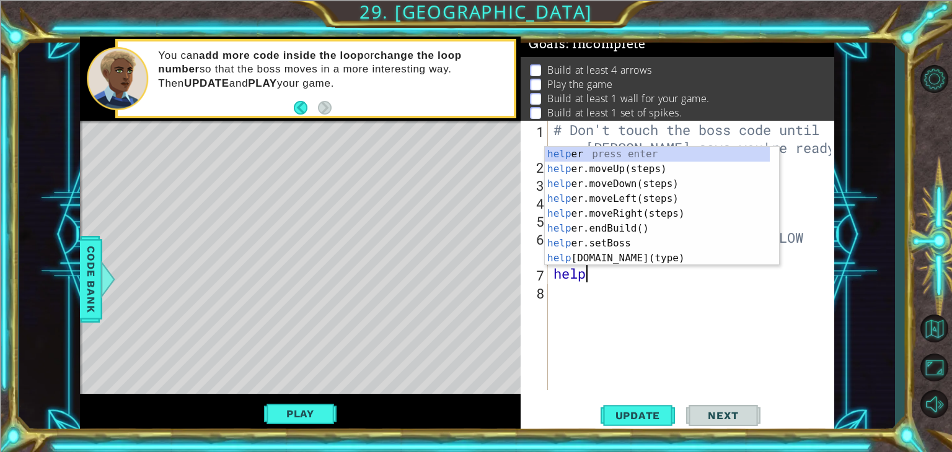
type textarea "helpe"
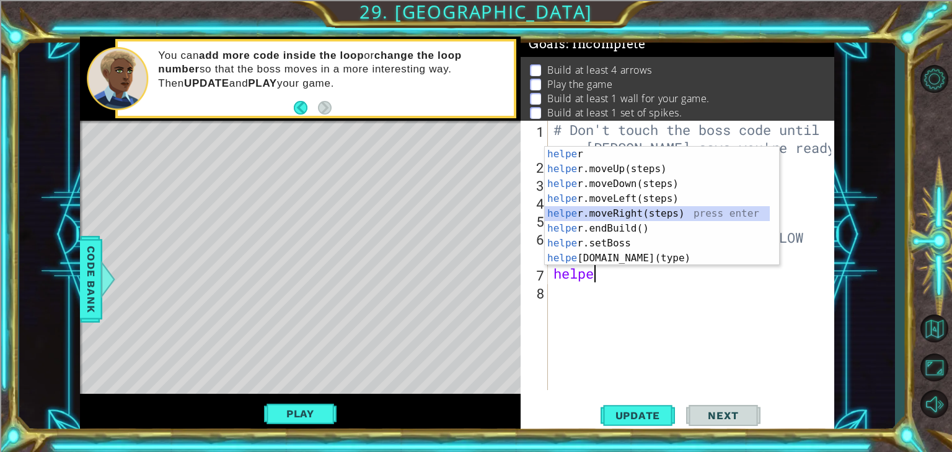
click at [627, 211] on div "helpe r press enter helpe r.moveUp(steps) press enter helpe r.moveDown(steps) p…" at bounding box center [657, 221] width 225 height 149
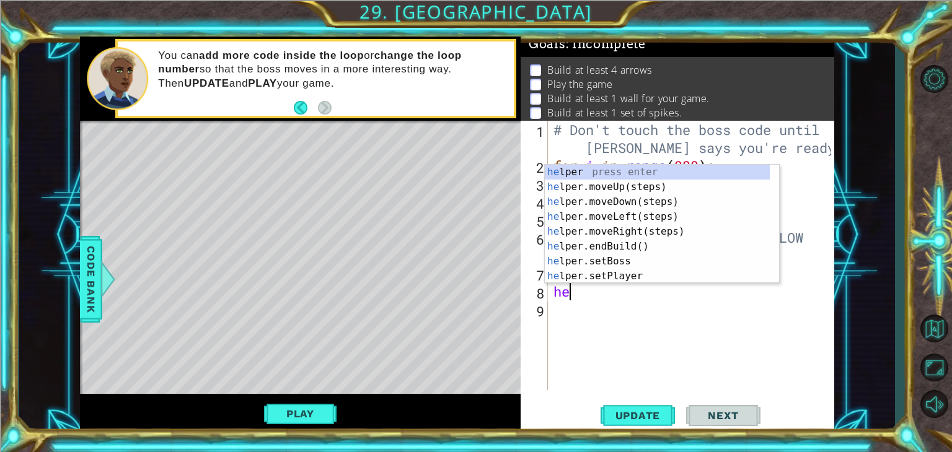
scroll to position [0, 0]
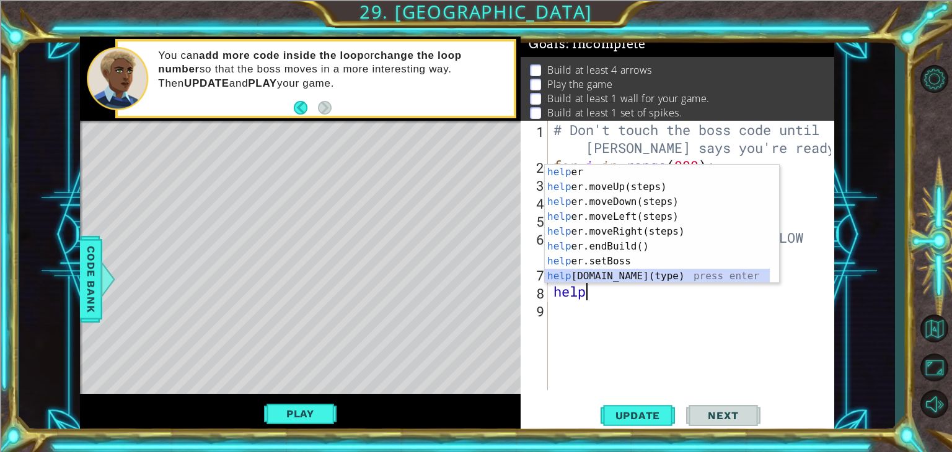
click at [647, 278] on div "help er press enter help er.moveUp(steps) press enter help er.moveDown(steps) p…" at bounding box center [657, 239] width 225 height 149
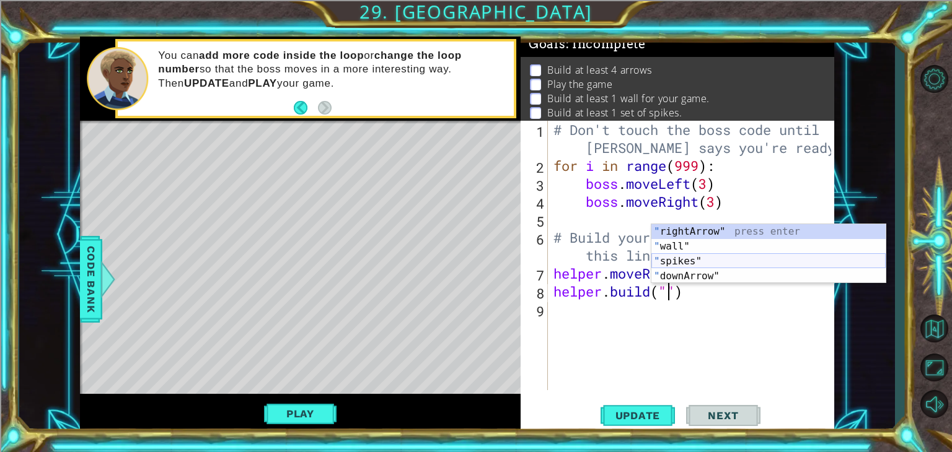
click at [693, 263] on div "" rightArrow" press enter " wall" press enter " spikes" press enter " downArrow…" at bounding box center [768, 268] width 234 height 89
type textarea "[DOMAIN_NAME]("spikes")"
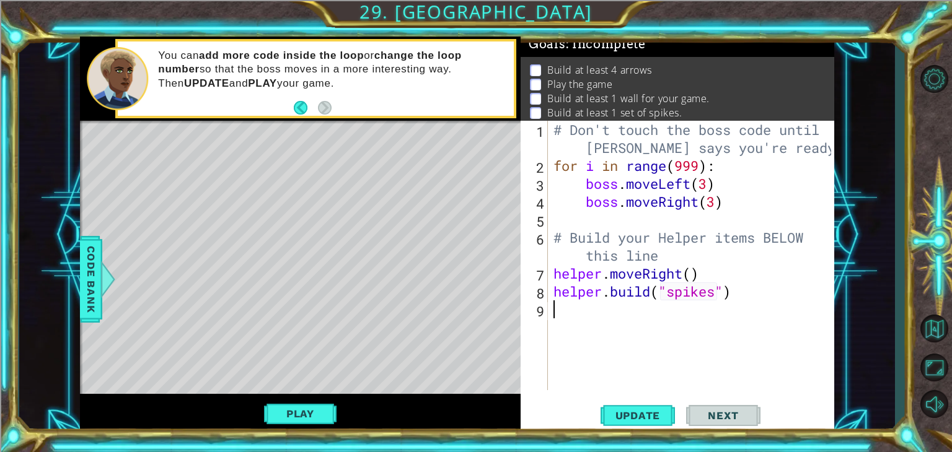
click at [572, 315] on div "# Don't touch the boss code until Vega says you're ready! for i in range ( 999 …" at bounding box center [694, 282] width 286 height 323
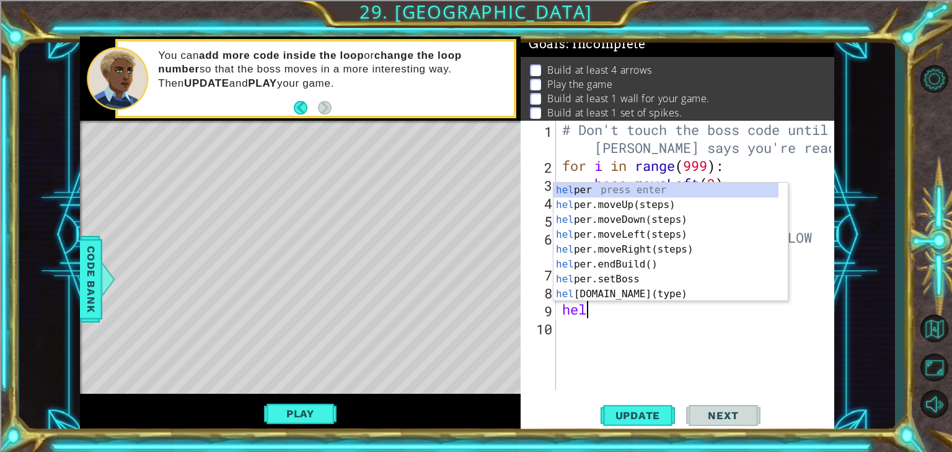
type textarea "help"
click at [612, 222] on div "help er press enter help er.moveUp(steps) press enter help er.moveDown(steps) p…" at bounding box center [665, 257] width 225 height 149
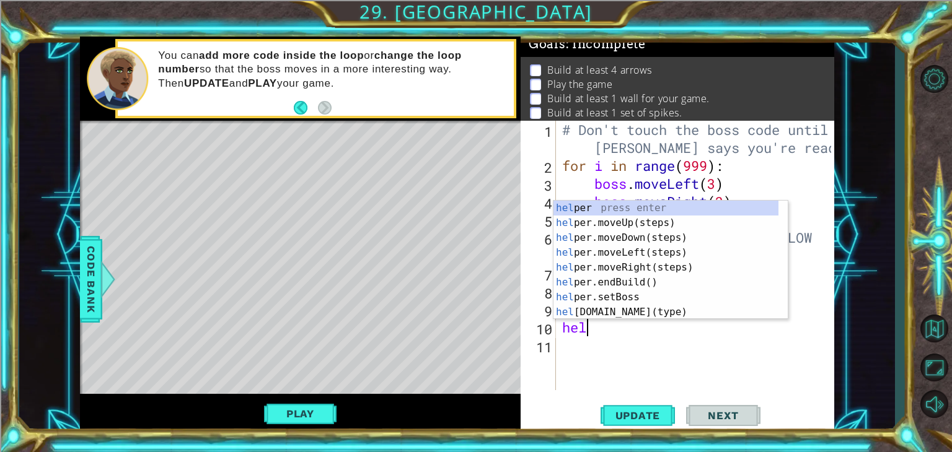
type textarea "help"
click at [602, 253] on div "help er press enter help er.moveUp(steps) press enter help er.moveDown(steps) p…" at bounding box center [665, 275] width 225 height 149
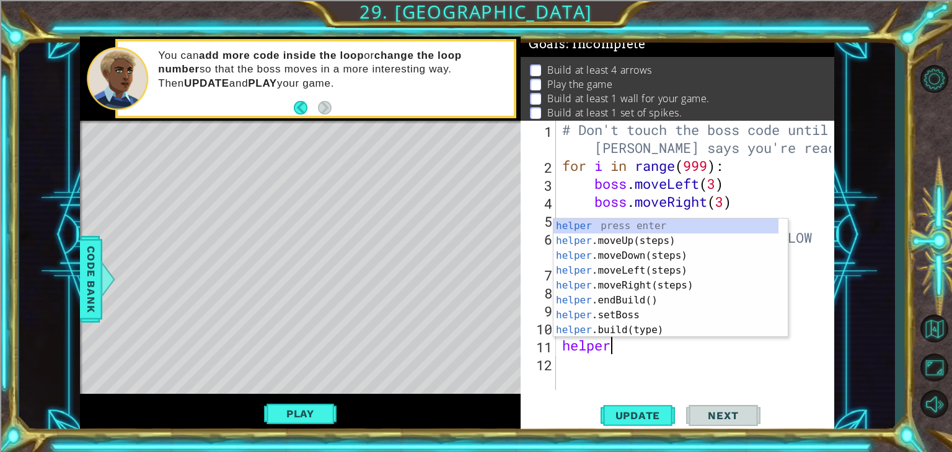
scroll to position [0, 2]
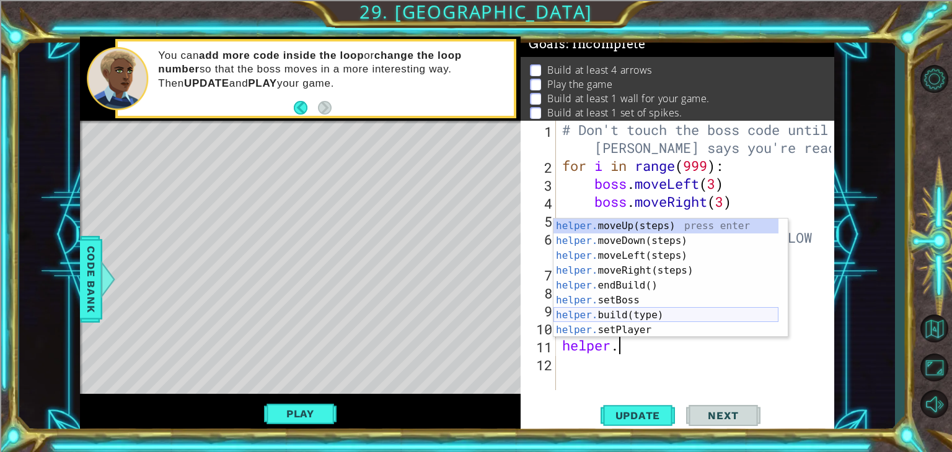
click at [654, 316] on div "helper. moveUp(steps) press enter helper. moveDown(steps) press enter helper. m…" at bounding box center [665, 293] width 225 height 149
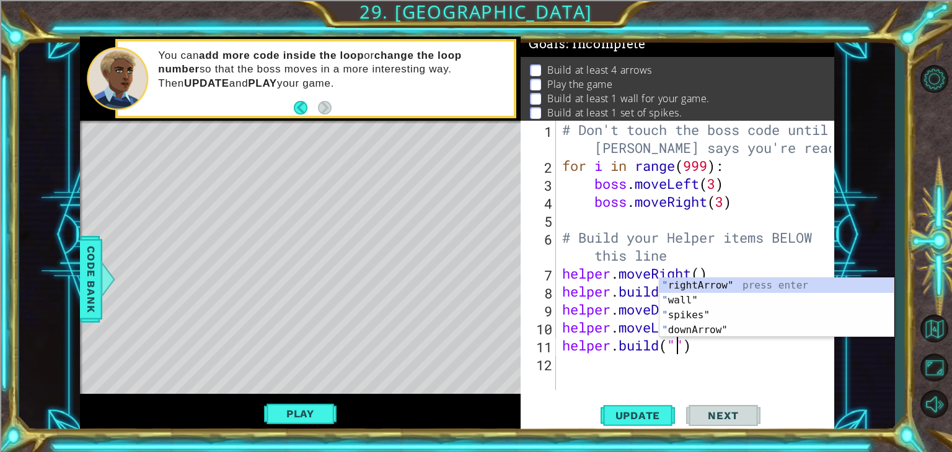
click at [691, 328] on div "" rightArrow" press enter " wall" press enter " spikes" press enter " downArrow…" at bounding box center [776, 322] width 234 height 89
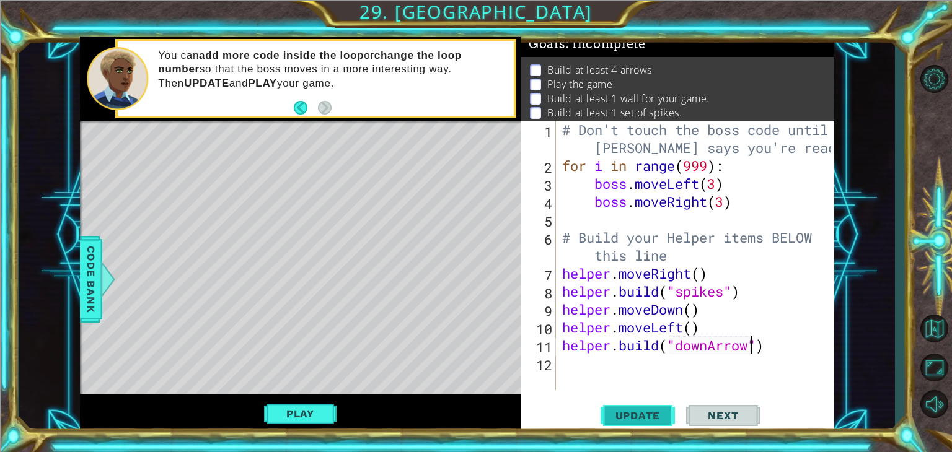
type textarea "helper.build("downArrow")"
click at [615, 414] on span "Update" at bounding box center [638, 415] width 70 height 12
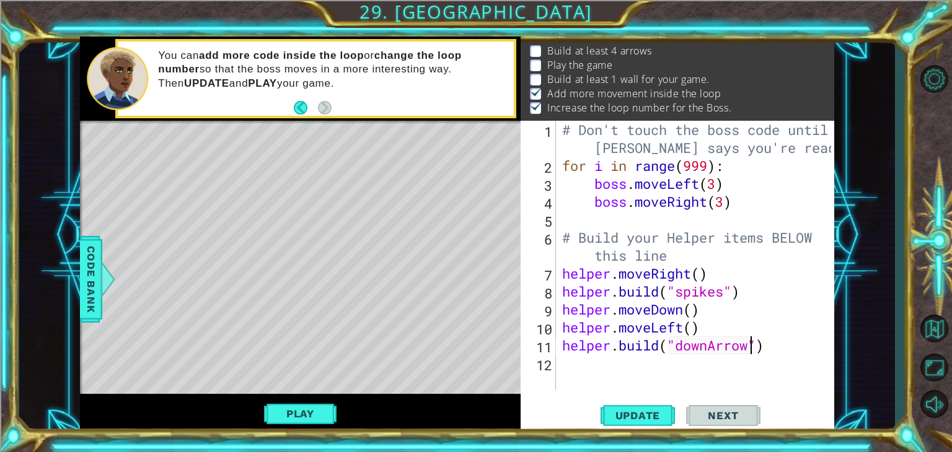
scroll to position [27, 0]
click at [594, 364] on div "# Don't touch the boss code until Vega says you're ready! for i in range ( 999 …" at bounding box center [698, 282] width 278 height 323
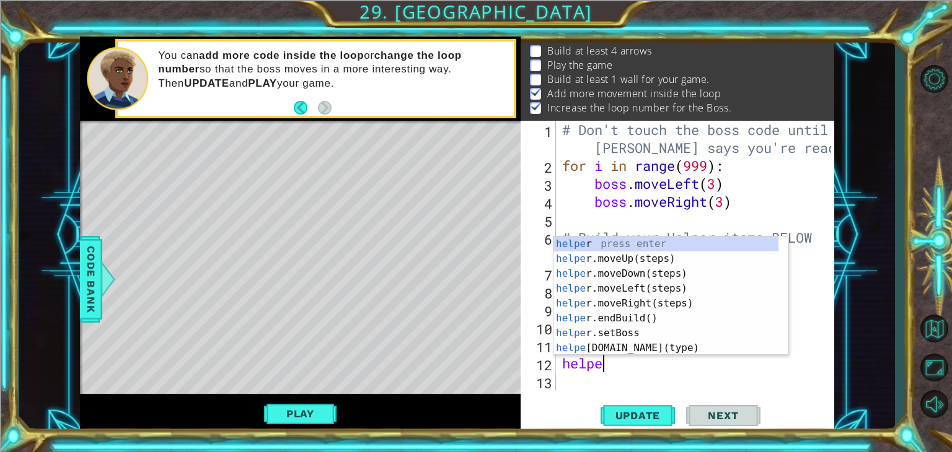
scroll to position [0, 1]
click at [630, 346] on div "helper press enter helper .moveUp(steps) press enter helper .moveDown(steps) pr…" at bounding box center [665, 311] width 225 height 149
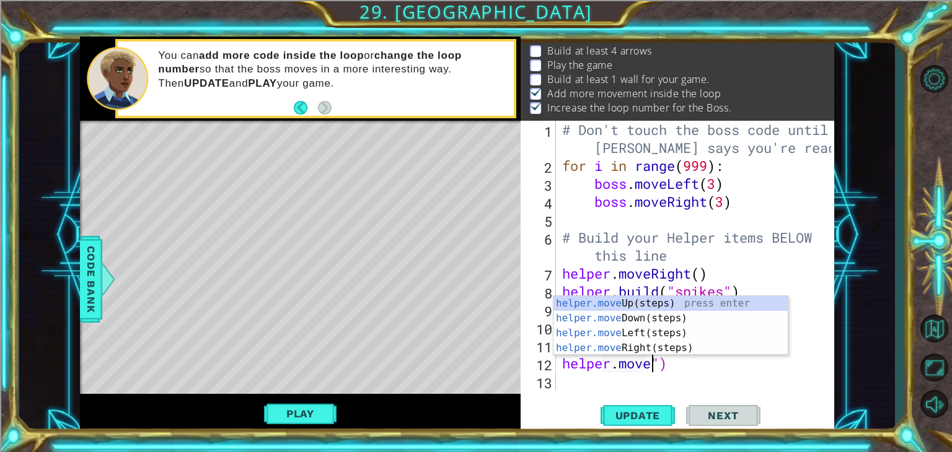
scroll to position [0, 4]
type textarea "helper.move"
click at [657, 349] on div "helper.move Up(steps) press enter helper.move Down(steps) press enter helper.mo…" at bounding box center [670, 340] width 234 height 89
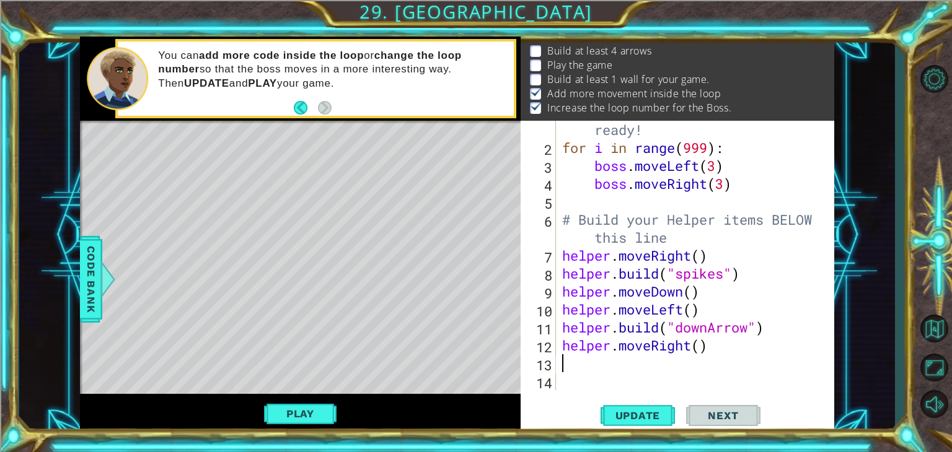
scroll to position [35, 0]
drag, startPoint x: 706, startPoint y: 351, endPoint x: 718, endPoint y: 346, distance: 12.8
click at [718, 346] on div "# Don't touch the boss code until Vega says you're ready! for i in range ( 999 …" at bounding box center [693, 255] width 268 height 341
type textarea "helper.moveRight()"
click at [629, 361] on div "# Don't touch the boss code until Vega says you're ready! for i in range ( 999 …" at bounding box center [693, 255] width 268 height 341
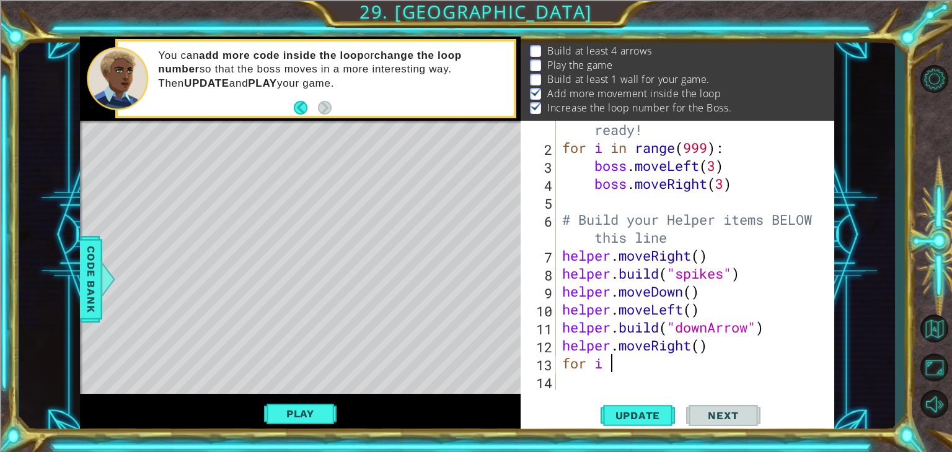
scroll to position [0, 2]
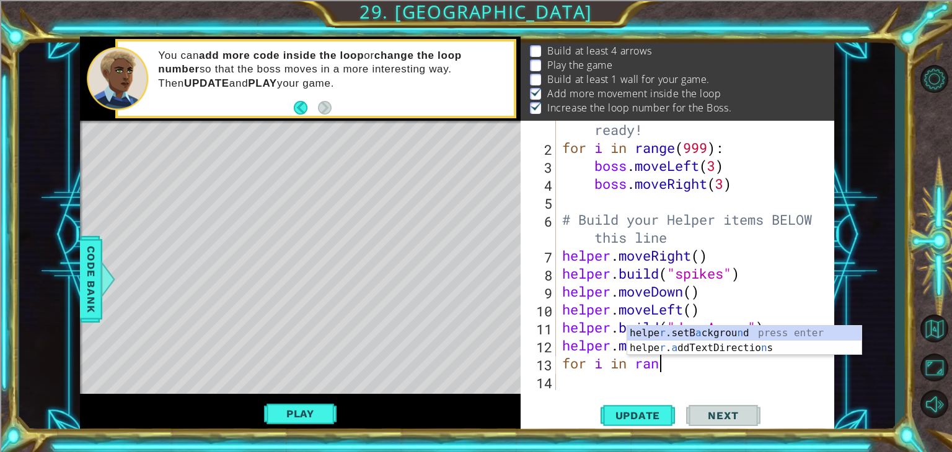
type textarea "for i in range"
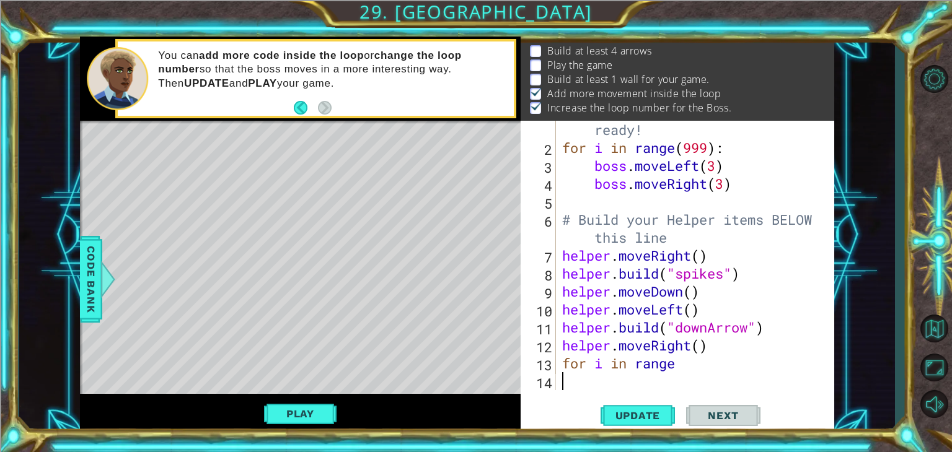
click at [607, 377] on div "# Don't touch the boss code until Vega says you're ready! for i in range ( 999 …" at bounding box center [693, 255] width 268 height 341
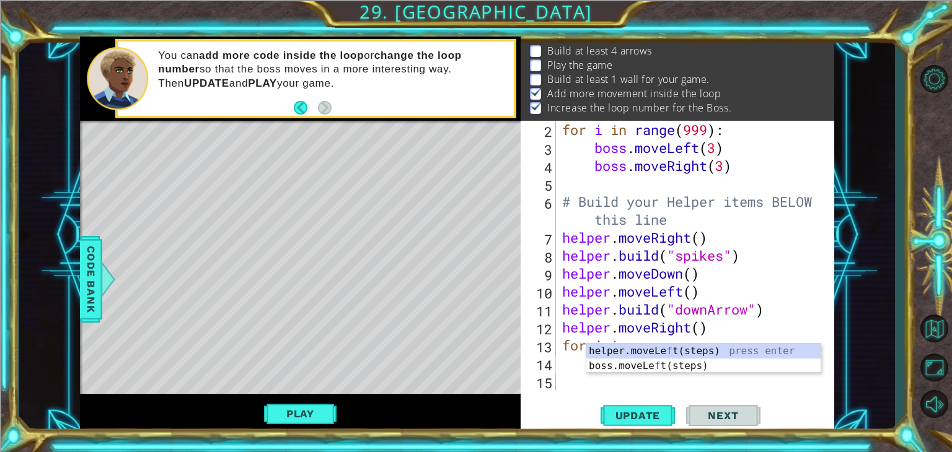
scroll to position [54, 0]
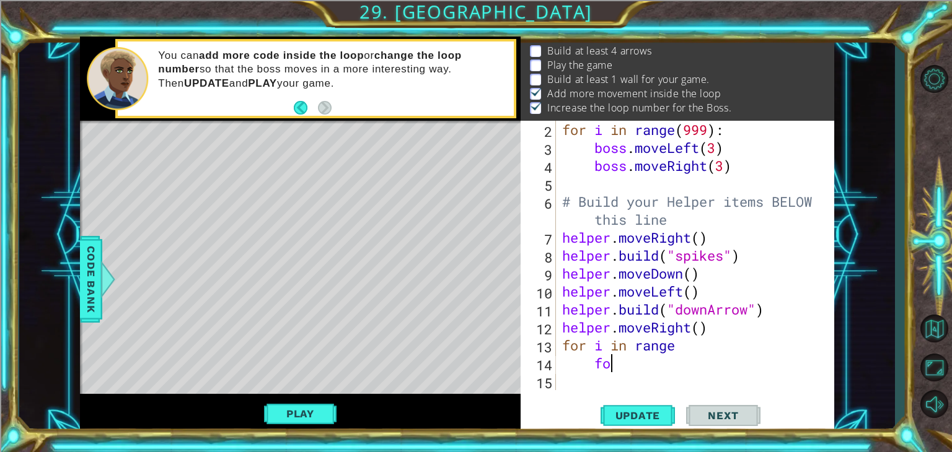
type textarea "f"
type textarea "b"
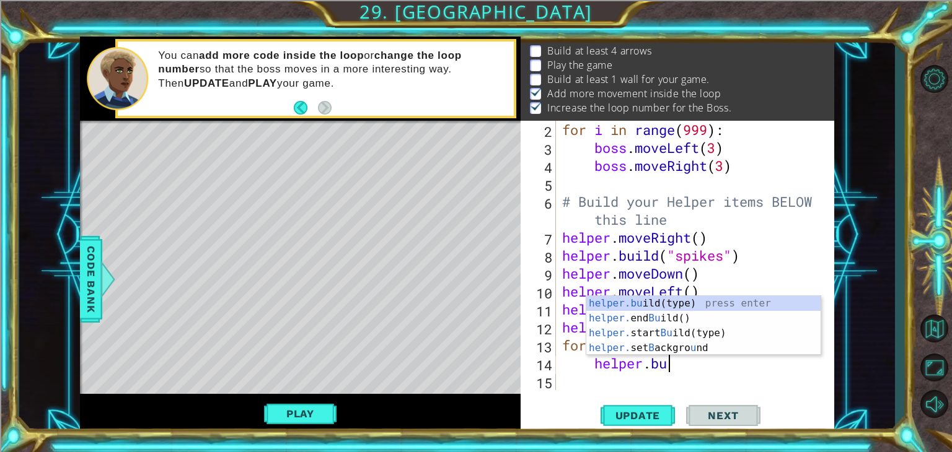
scroll to position [0, 4]
click at [699, 303] on div "helper.bu ild(type) press enter helper. end Bu ild() press enter helper. start …" at bounding box center [703, 340] width 234 height 89
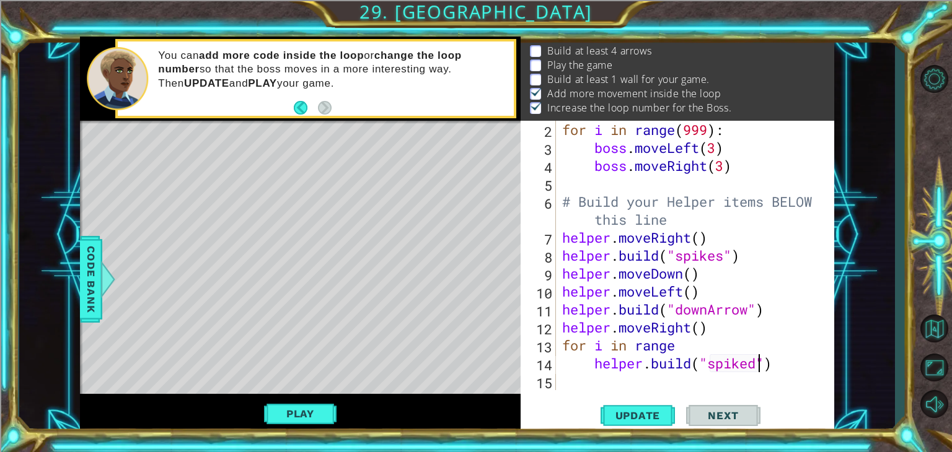
scroll to position [0, 8]
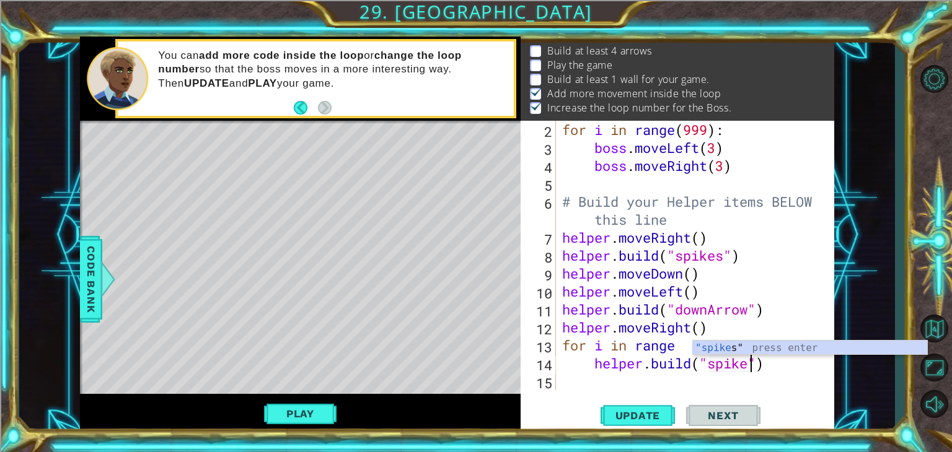
type textarea "[DOMAIN_NAME]("spikes")"
click at [715, 351] on div ""spikes " press enter" at bounding box center [810, 363] width 234 height 45
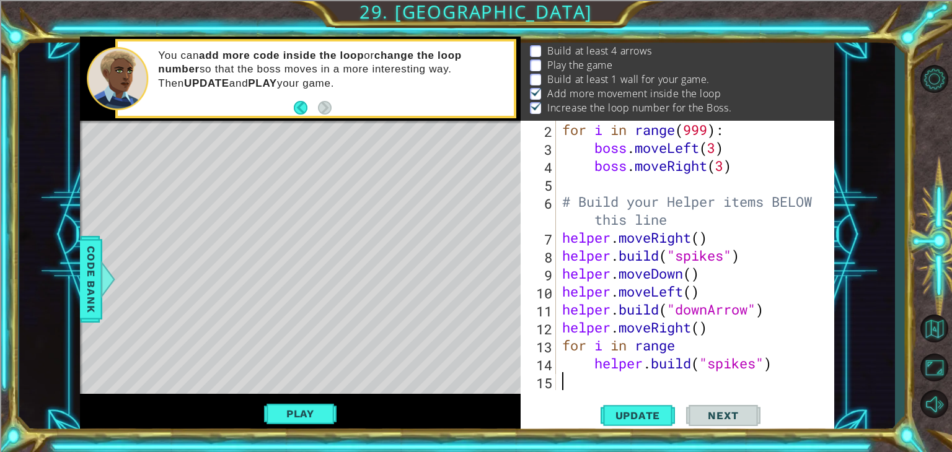
click at [611, 382] on div "for i in range ( 999 ) : boss . moveLeft ( 3 ) boss . moveRight ( 3 ) # Build y…" at bounding box center [693, 273] width 268 height 305
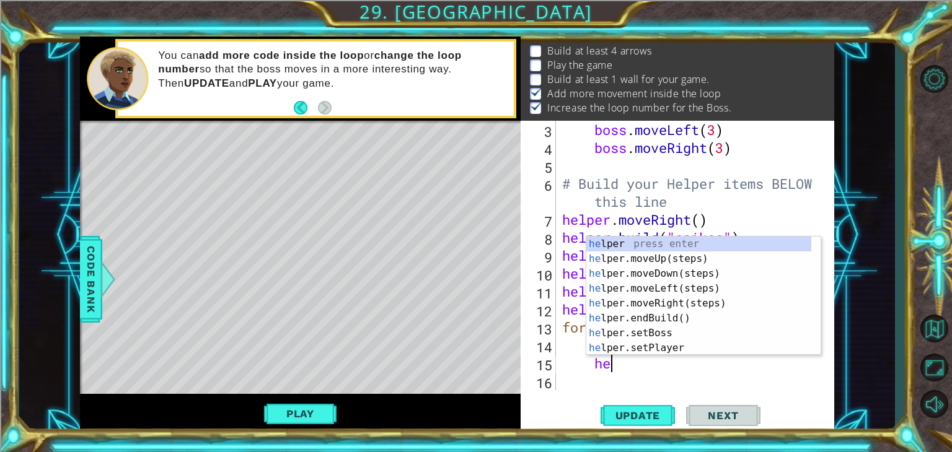
type textarea "hel"
click at [637, 278] on div "hel per press enter hel per.moveUp(steps) press enter hel per.moveDown(steps) p…" at bounding box center [698, 311] width 225 height 149
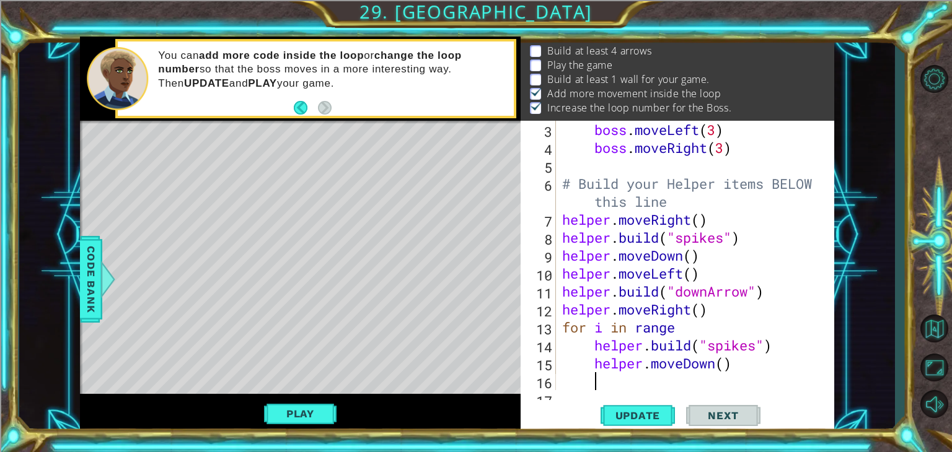
scroll to position [89, 0]
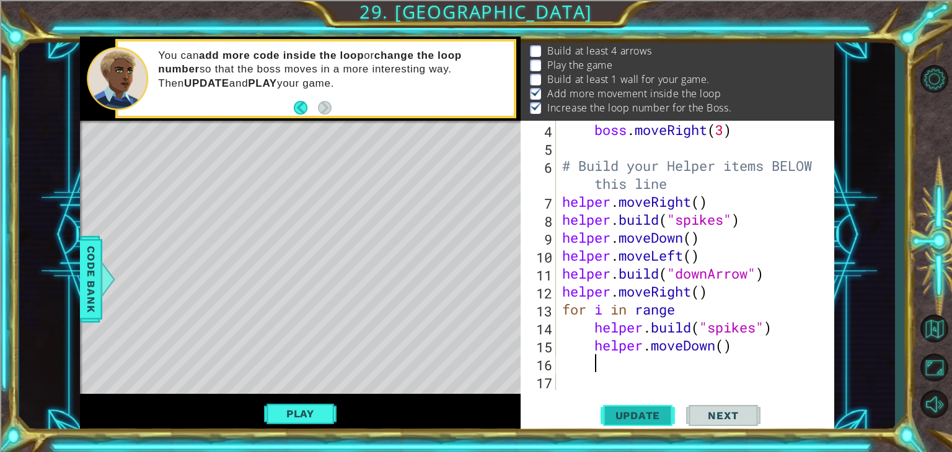
click at [667, 424] on button "Update" at bounding box center [637, 416] width 74 height 32
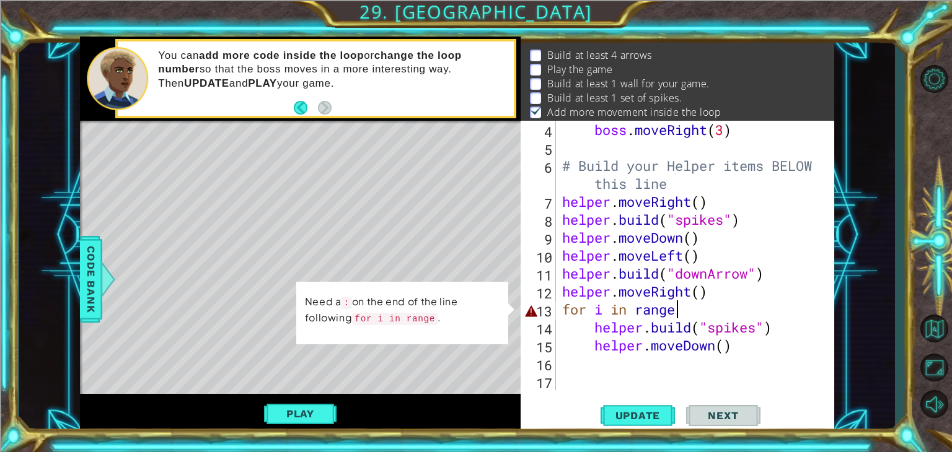
click at [686, 310] on div "boss . moveRight ( 3 ) # Build your Helper items BELOW this line helper . moveR…" at bounding box center [693, 273] width 268 height 305
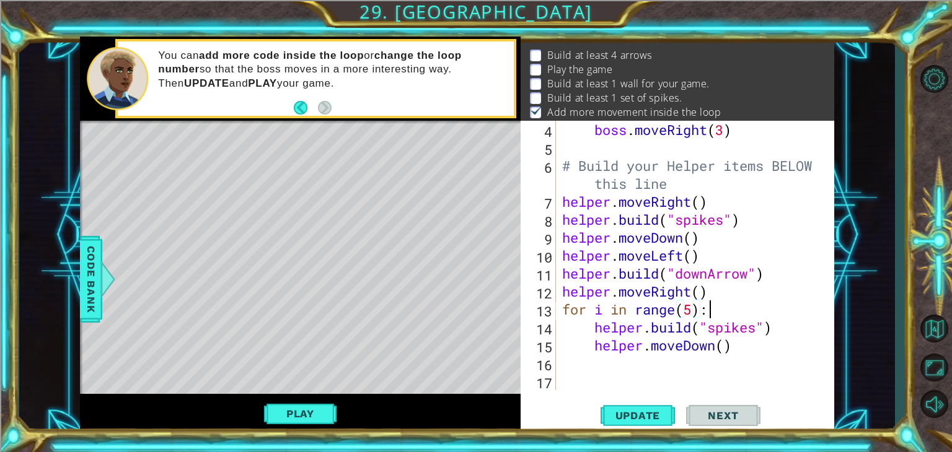
scroll to position [0, 6]
click at [618, 415] on span "Update" at bounding box center [638, 415] width 70 height 12
click at [694, 305] on div "boss . moveRight ( 3 ) # Build your Helper items BELOW this line helper . moveR…" at bounding box center [693, 273] width 268 height 305
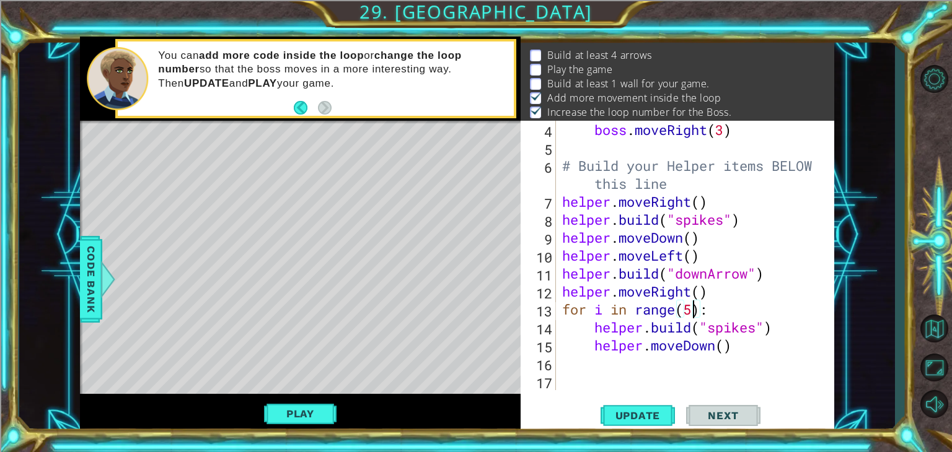
scroll to position [0, 5]
click at [668, 392] on div "for i in range(4): 4 5 6 7 8 9 10 11 12 13 14 15 16 17 boss . moveRight ( 3 ) #…" at bounding box center [676, 277] width 313 height 313
click at [650, 410] on span "Update" at bounding box center [638, 415] width 70 height 12
type textarea "for i in range(3):"
click at [654, 375] on div "boss . moveRight ( 3 ) # Build your Helper items BELOW this line helper . moveR…" at bounding box center [693, 273] width 268 height 305
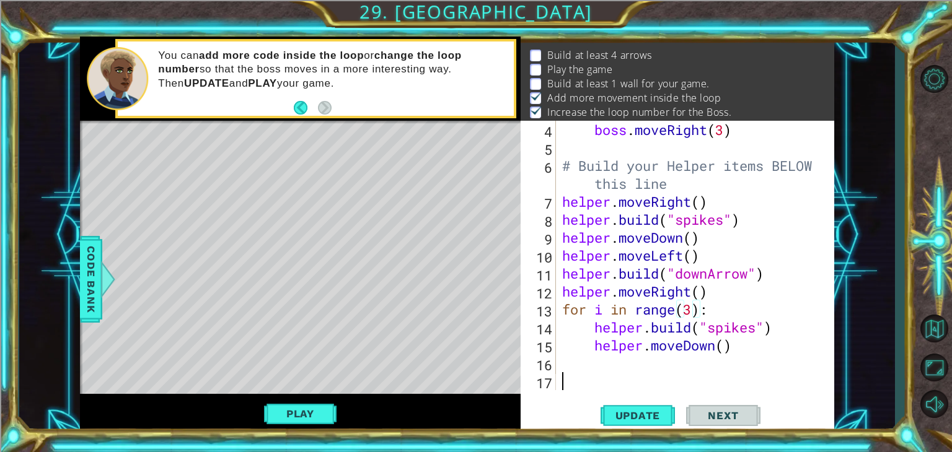
scroll to position [0, 0]
click at [650, 410] on span "Update" at bounding box center [638, 415] width 70 height 12
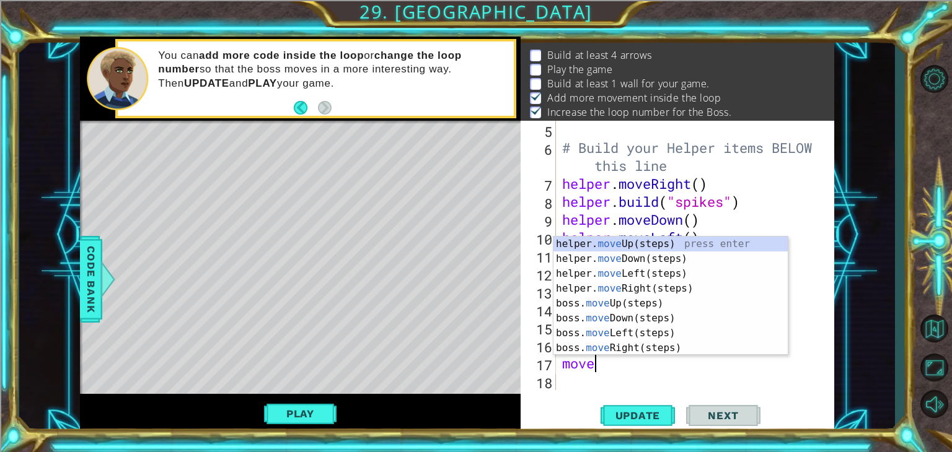
type textarea "mov"
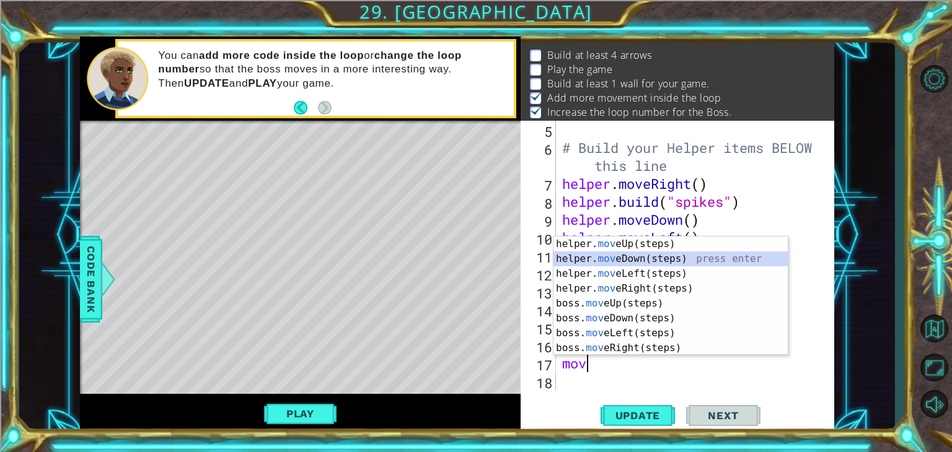
click at [631, 263] on div "helper. mov eUp(steps) press enter helper. mov eDown(steps) press enter helper.…" at bounding box center [670, 311] width 234 height 149
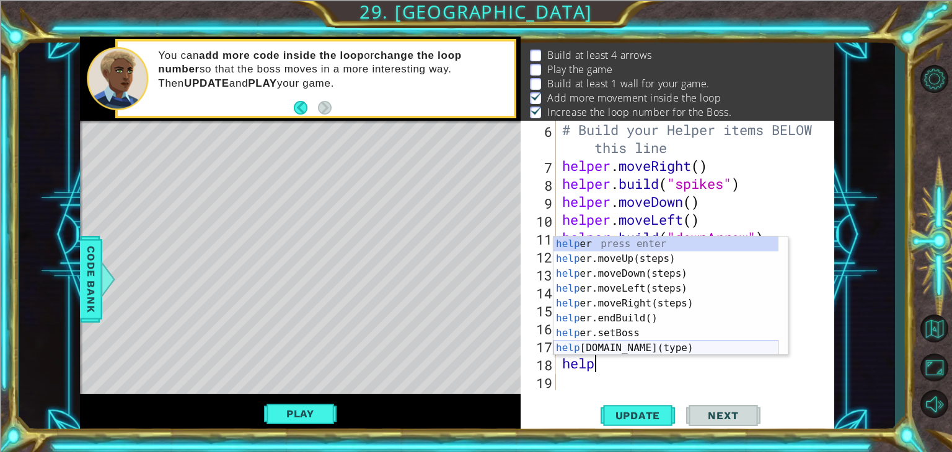
click at [641, 344] on div "help er press enter help er.moveUp(steps) press enter help er.moveDown(steps) p…" at bounding box center [665, 311] width 225 height 149
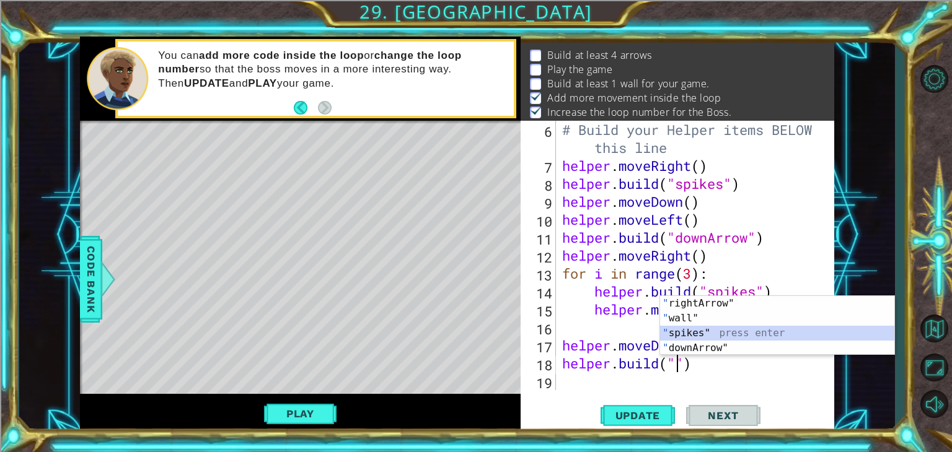
click at [771, 333] on div "" rightArrow" press enter " wall" press enter " spikes" press enter " downArrow…" at bounding box center [777, 340] width 234 height 89
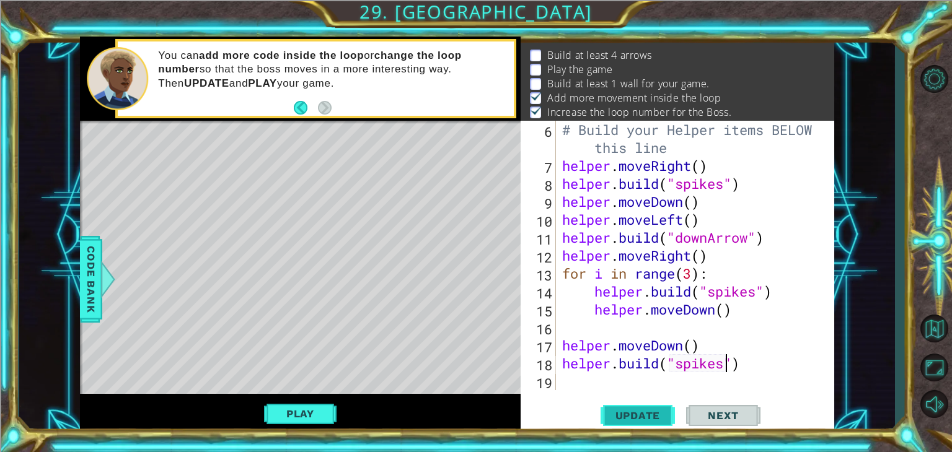
type textarea "[DOMAIN_NAME]("spikes")"
click at [642, 419] on span "Update" at bounding box center [638, 415] width 70 height 12
click at [648, 387] on div "# Build your Helper items BELOW this line helper . moveRight ( ) helper . build…" at bounding box center [693, 282] width 268 height 323
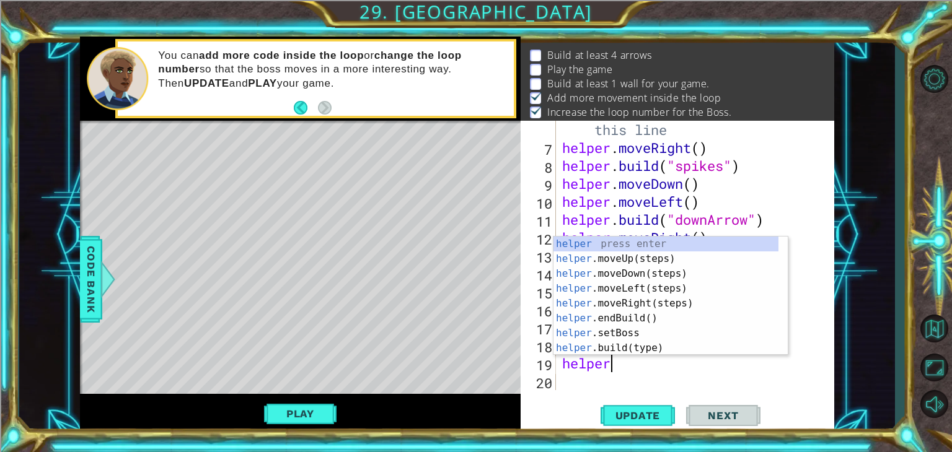
type textarea "helper."
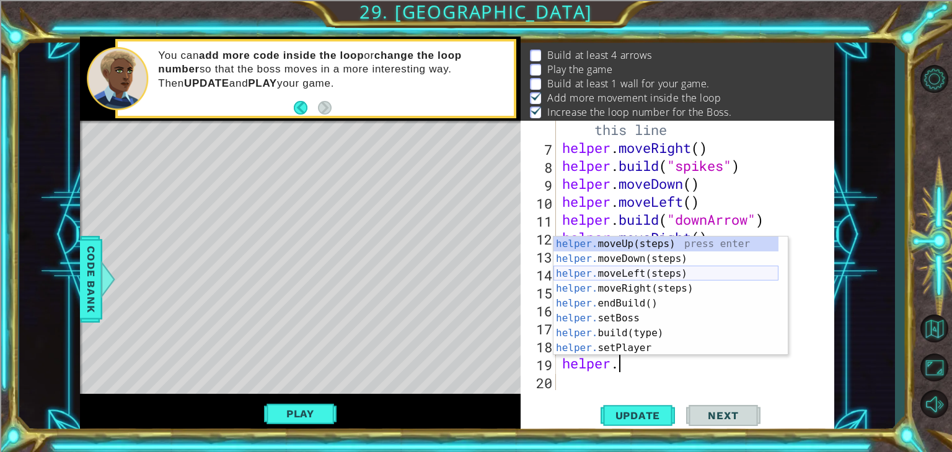
click at [659, 268] on div "helper. moveUp(steps) press enter helper. moveDown(steps) press enter helper. m…" at bounding box center [665, 311] width 225 height 149
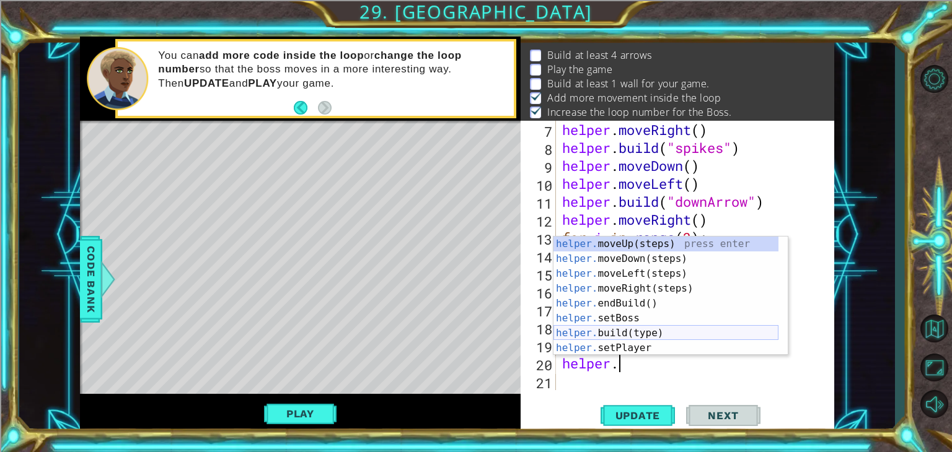
click at [659, 332] on div "helper. moveUp(steps) press enter helper. moveDown(steps) press enter helper. m…" at bounding box center [665, 311] width 225 height 149
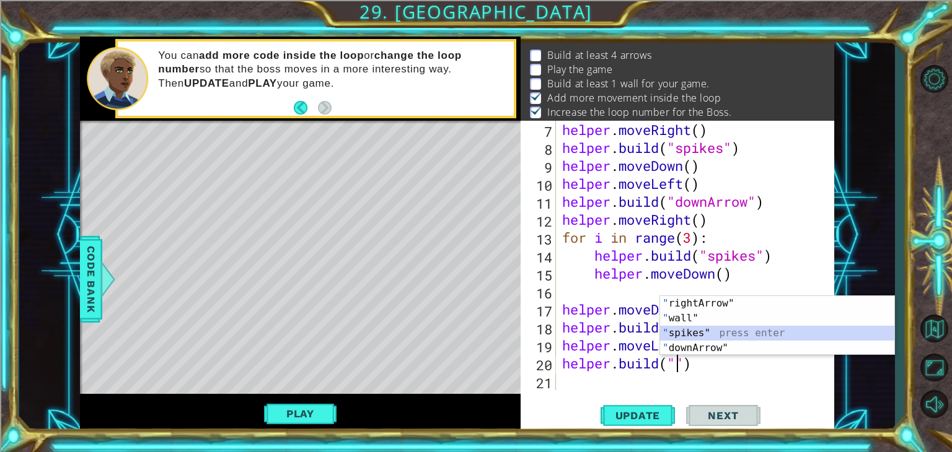
click at [686, 336] on div "" rightArrow" press enter " wall" press enter " spikes" press enter " downArrow…" at bounding box center [777, 340] width 234 height 89
type textarea "[DOMAIN_NAME]("spikes")"
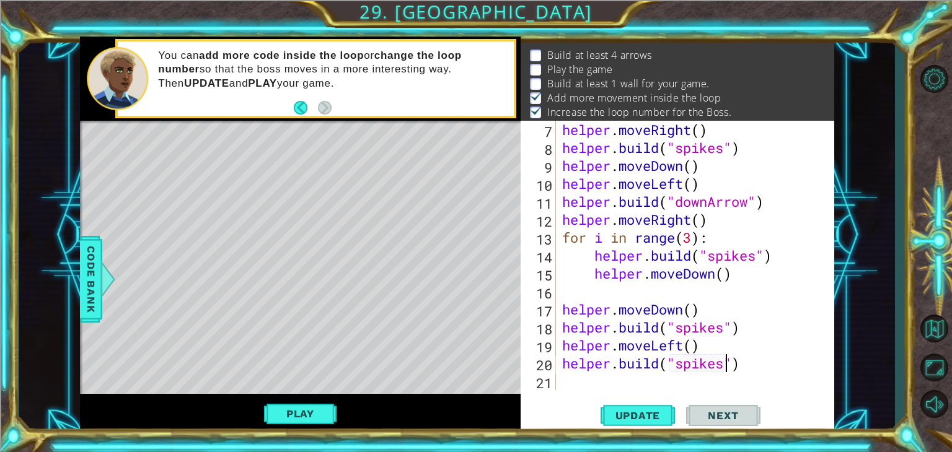
drag, startPoint x: 702, startPoint y: 384, endPoint x: 697, endPoint y: 389, distance: 7.0
click at [697, 389] on div "helper . moveRight ( ) helper . build ( "spikes" ) helper . moveDown ( ) helper…" at bounding box center [693, 273] width 268 height 305
click at [640, 414] on span "Update" at bounding box center [638, 415] width 70 height 12
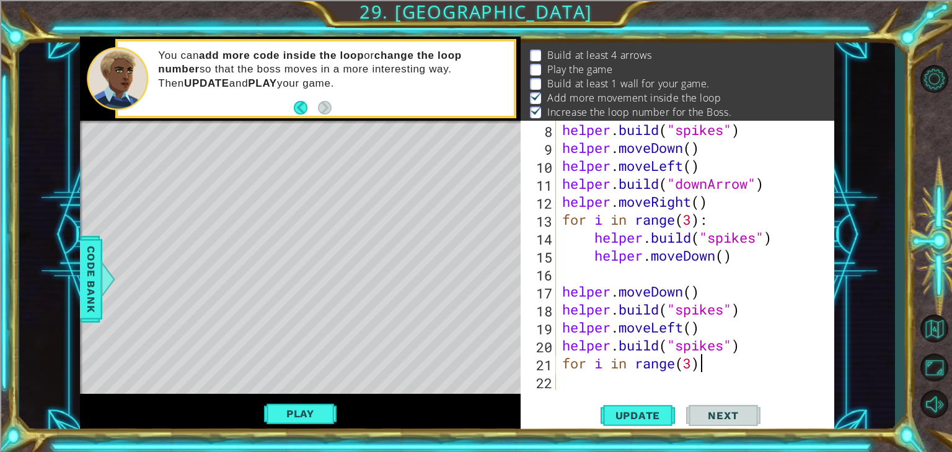
scroll to position [0, 5]
type textarea "for i in range(3):"
click at [564, 382] on div "helper . build ( "spikes" ) helper . moveDown ( ) helper . moveLeft ( ) helper …" at bounding box center [693, 273] width 268 height 305
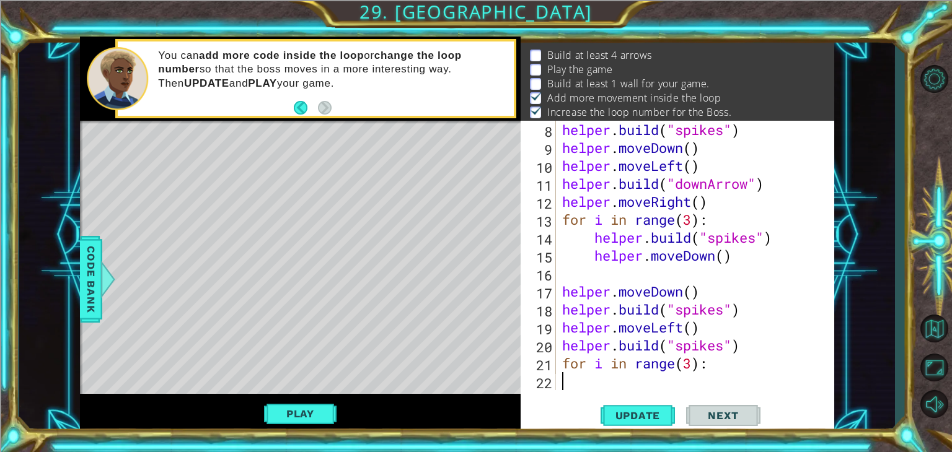
type textarea "m"
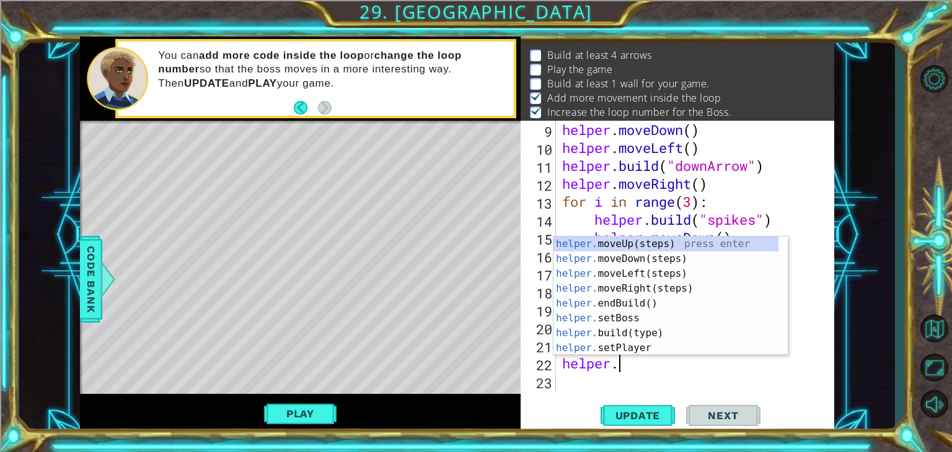
scroll to position [0, 2]
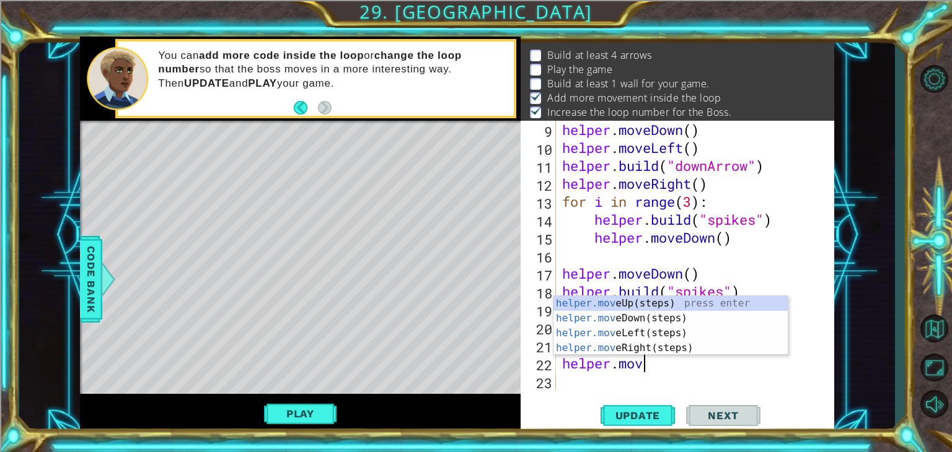
type textarea "helper.move"
click at [618, 305] on div "helper.move Up(steps) press enter helper.move Down(steps) press enter helper.mo…" at bounding box center [670, 340] width 234 height 89
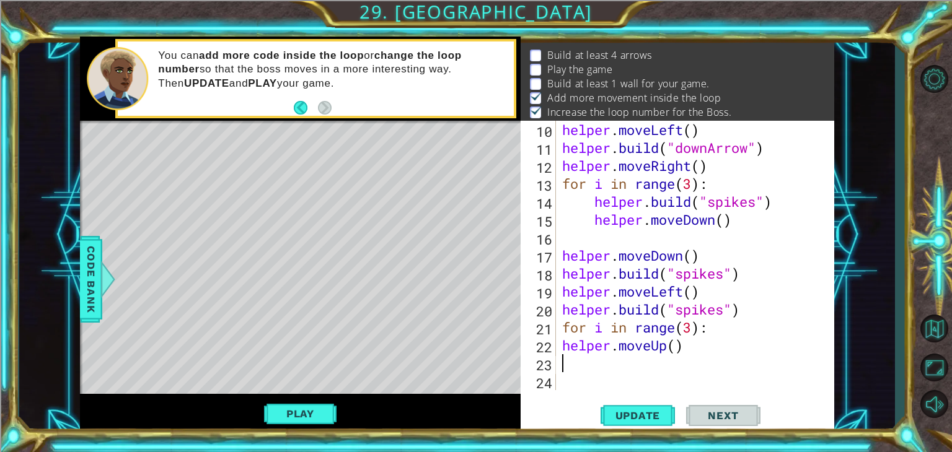
scroll to position [216, 0]
click at [560, 347] on div "helper . moveLeft ( ) helper . build ( "downArrow" ) helper . moveRight ( ) for…" at bounding box center [693, 273] width 268 height 305
type textarea "helper.moveUp()"
click at [593, 362] on div "helper . moveLeft ( ) helper . build ( "downArrow" ) helper . moveRight ( ) for…" at bounding box center [693, 273] width 268 height 305
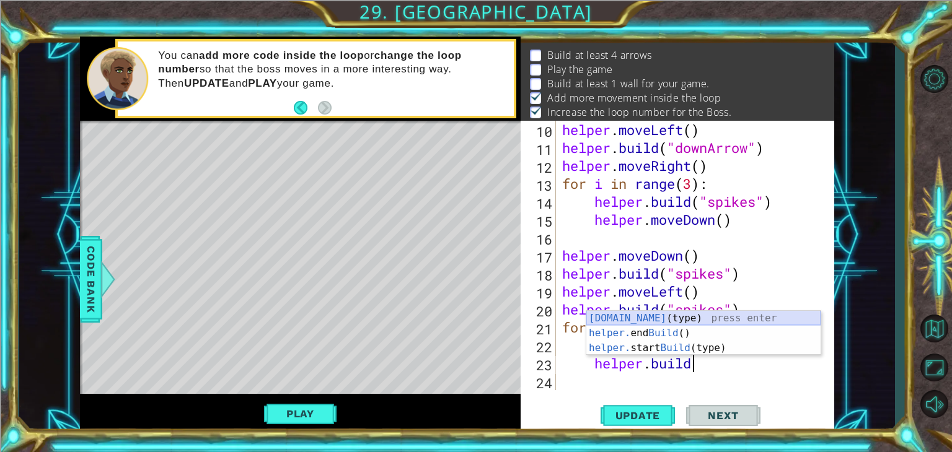
click at [694, 315] on div "helper.build (type) press enter helper. end Build () press enter helper. start …" at bounding box center [703, 348] width 234 height 74
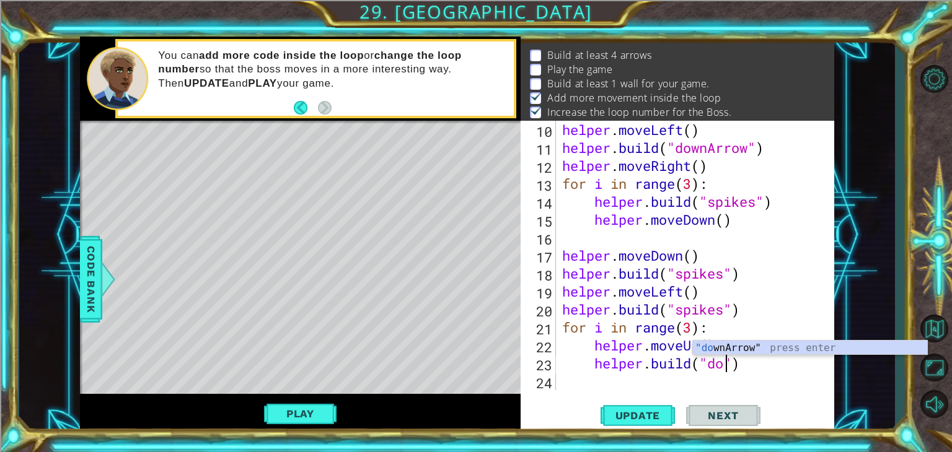
scroll to position [0, 7]
click at [829, 341] on div ""do wnArrow" press enter" at bounding box center [810, 363] width 234 height 45
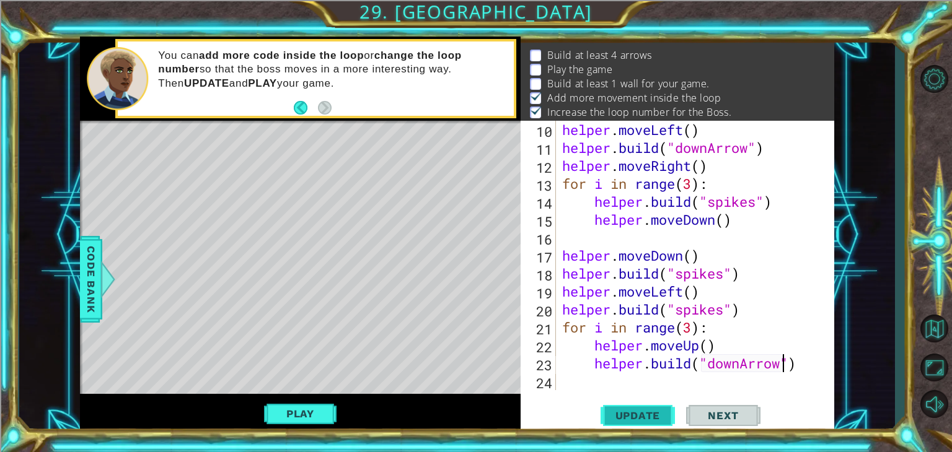
type textarea "helper.build("downArrow")"
click at [639, 417] on span "Update" at bounding box center [638, 415] width 70 height 12
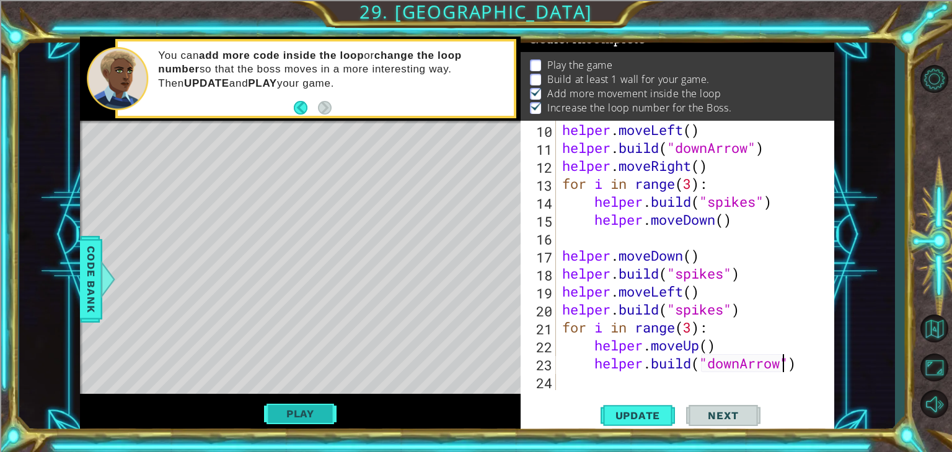
click at [309, 414] on button "Play" at bounding box center [300, 414] width 72 height 24
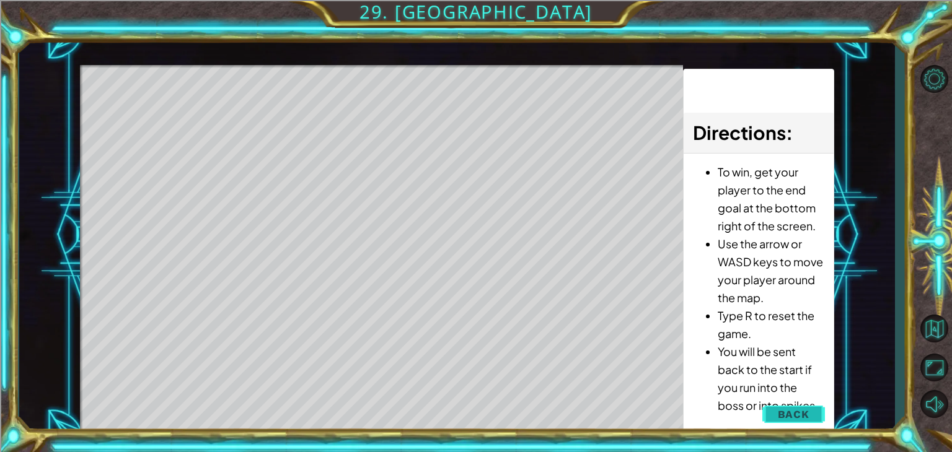
click at [793, 418] on span "Back" at bounding box center [793, 414] width 32 height 12
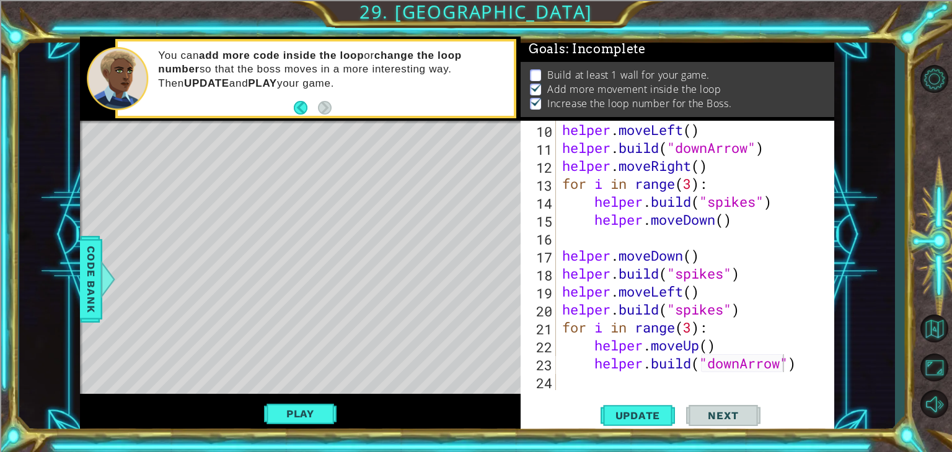
scroll to position [12, 0]
click at [654, 416] on span "Update" at bounding box center [638, 415] width 70 height 12
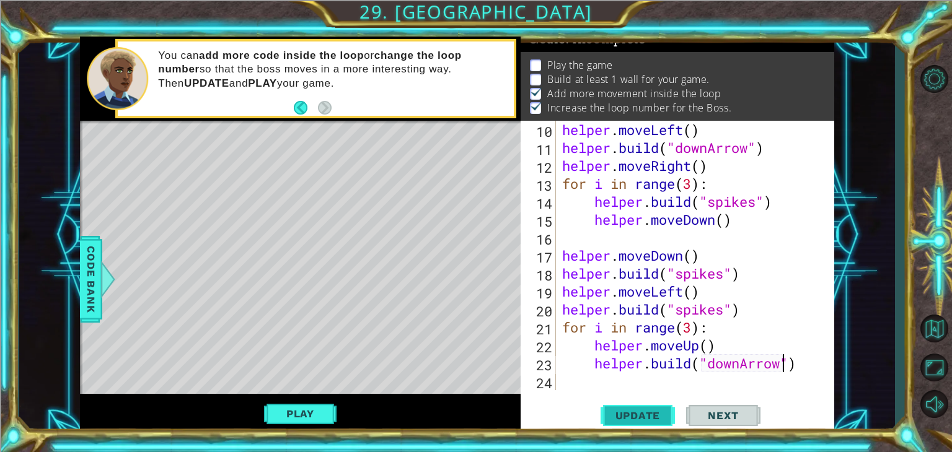
scroll to position [12, 0]
click at [299, 411] on button "Play" at bounding box center [300, 414] width 72 height 24
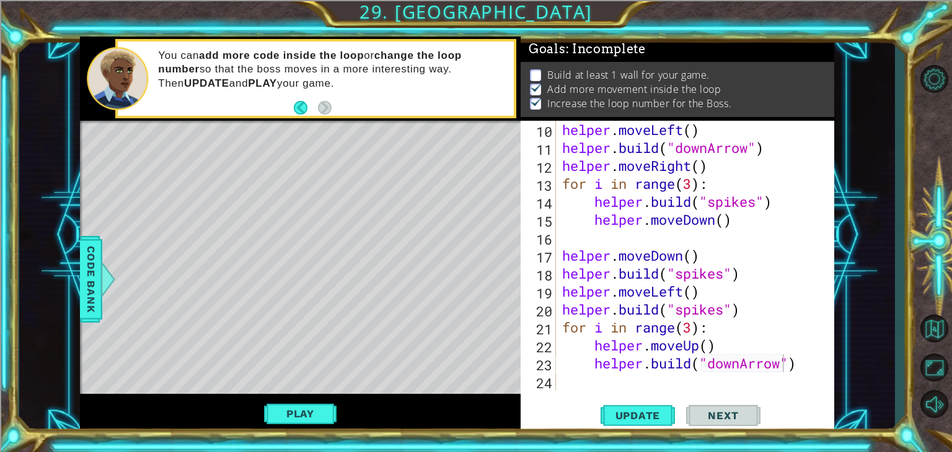
scroll to position [5, 0]
click at [659, 408] on button "Update" at bounding box center [637, 416] width 74 height 32
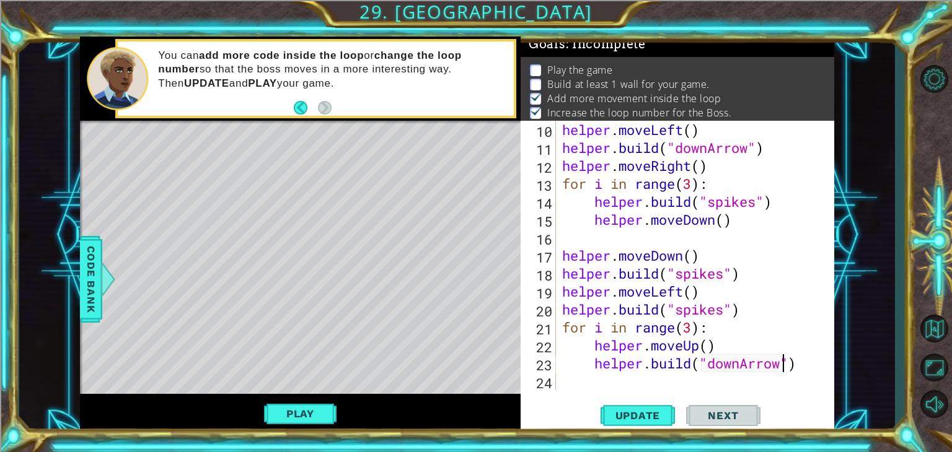
click at [583, 377] on div "helper . moveLeft ( ) helper . build ( "downArrow" ) helper . moveRight ( ) for…" at bounding box center [693, 273] width 268 height 305
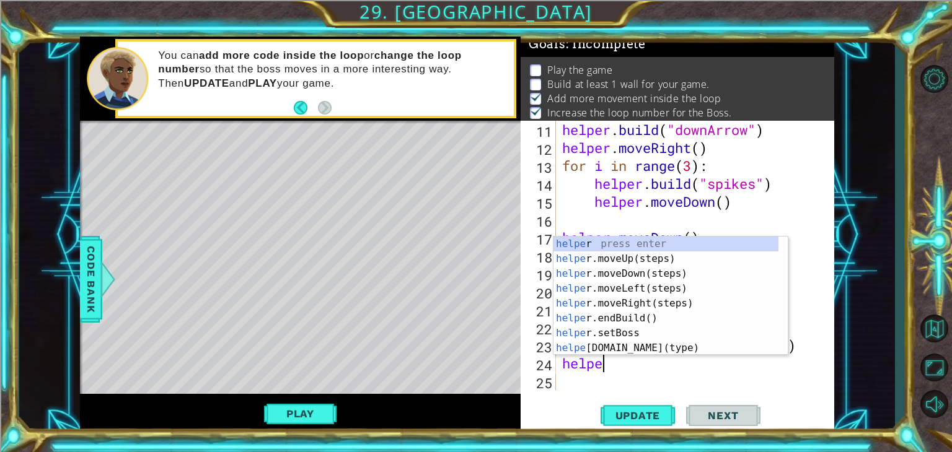
scroll to position [0, 1]
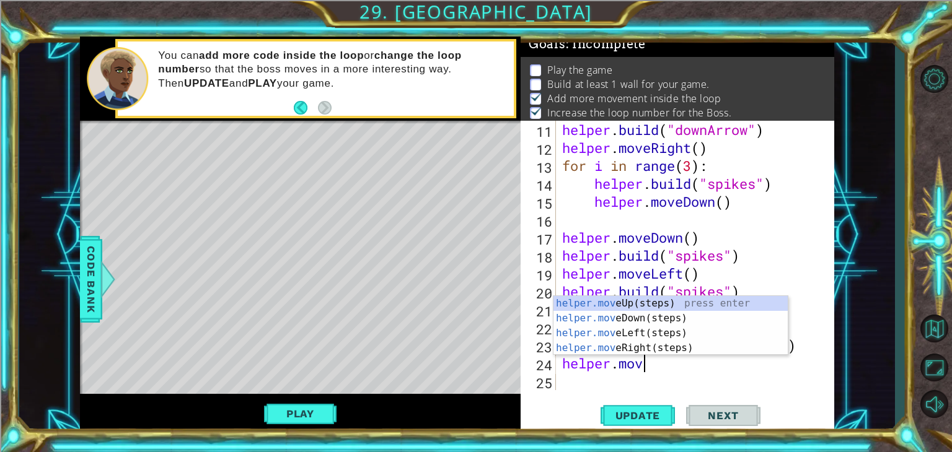
type textarea "helper.move"
click at [582, 318] on div "helper.move Up(steps) press enter helper.move Down(steps) press enter helper.mo…" at bounding box center [670, 340] width 234 height 89
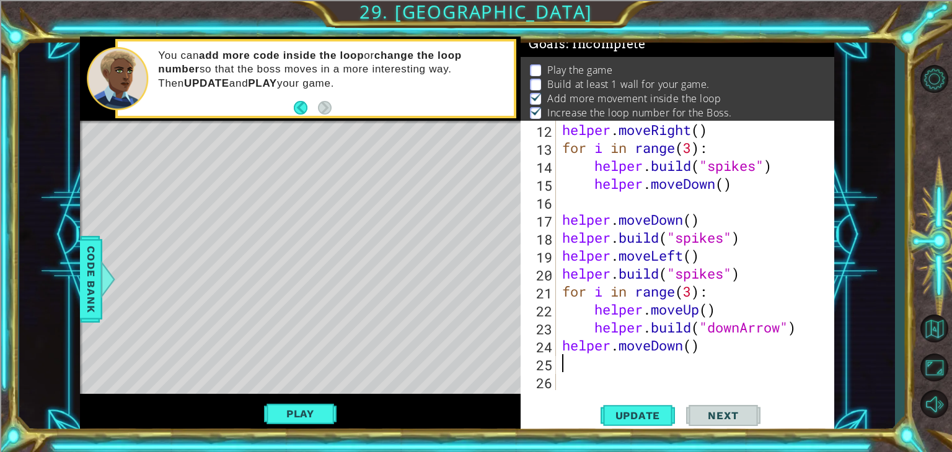
click at [691, 351] on div "helper . moveRight ( ) for i in range ( 3 ) : helper . build ( "spikes" ) helpe…" at bounding box center [693, 273] width 268 height 305
type textarea "helper.moveDown(2)"
click at [584, 366] on div "helper . moveRight ( ) for i in range ( 3 ) : helper . build ( "spikes" ) helpe…" at bounding box center [693, 273] width 268 height 305
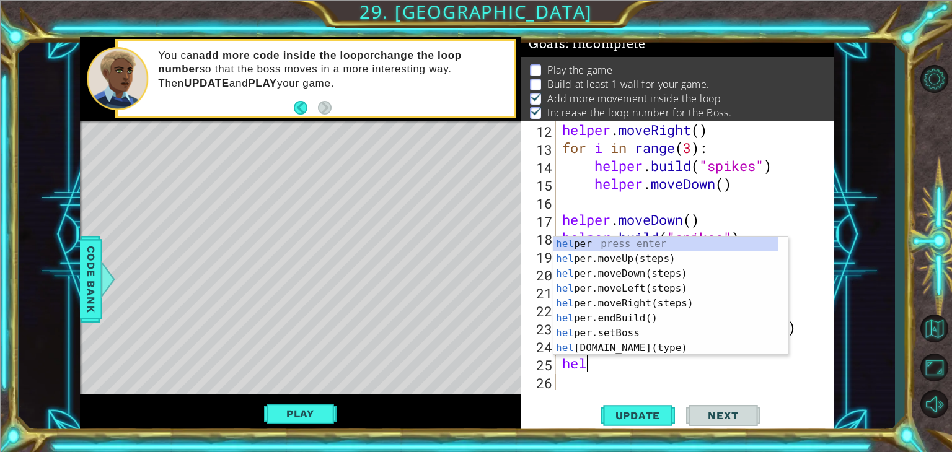
scroll to position [0, 0]
type textarea "help"
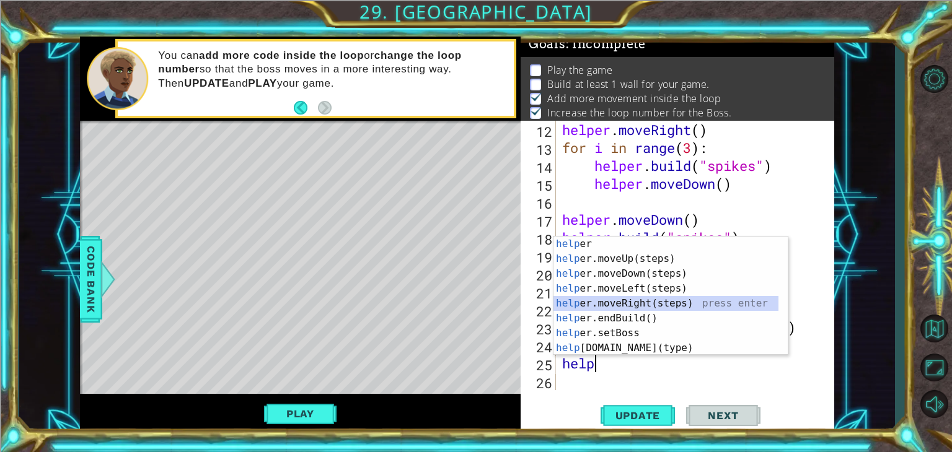
click at [639, 307] on div "help er press enter help er.moveUp(steps) press enter help er.moveDown(steps) p…" at bounding box center [665, 311] width 225 height 149
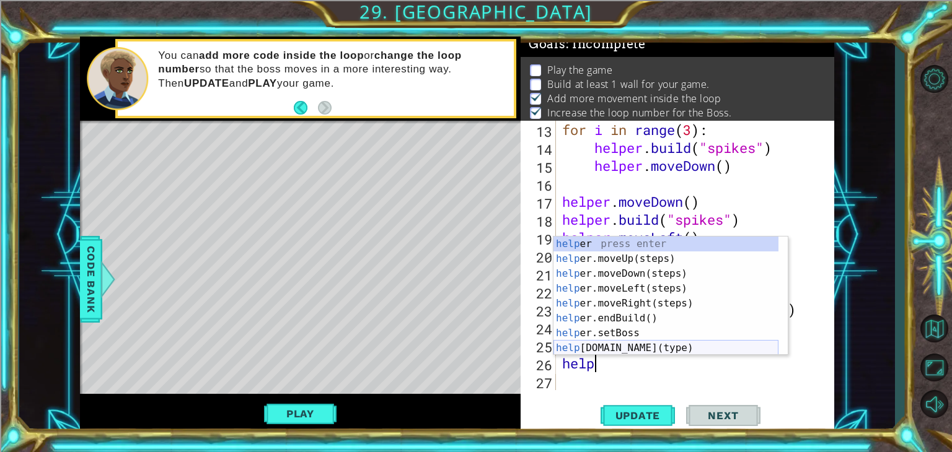
click at [630, 351] on div "help er press enter help er.moveUp(steps) press enter help er.moveDown(steps) p…" at bounding box center [665, 311] width 225 height 149
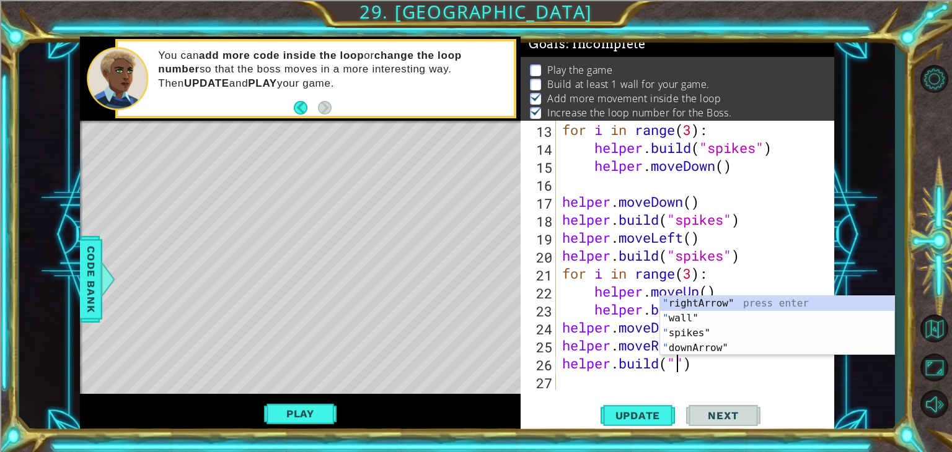
scroll to position [0, 5]
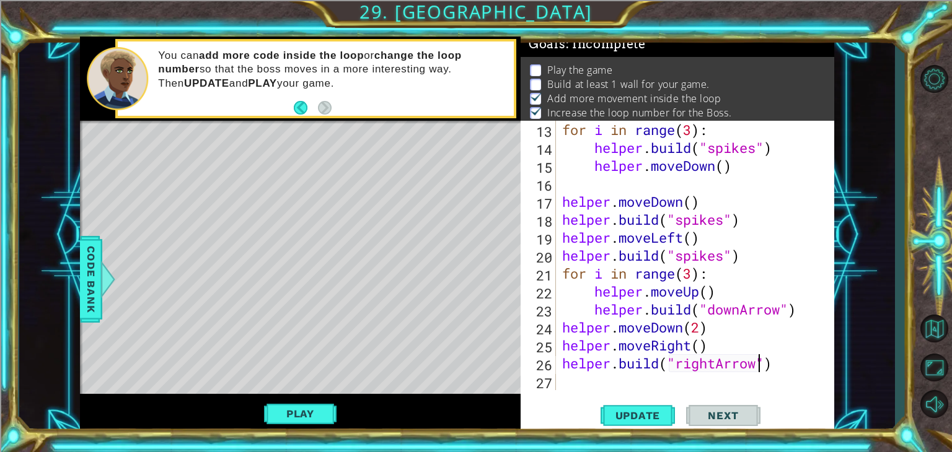
type textarea "helper.build("rightArrow")"
drag, startPoint x: 670, startPoint y: 432, endPoint x: 666, endPoint y: 427, distance: 6.6
click at [668, 429] on div "helper.build("rightArrow") 13 14 15 16 17 18 19 20 21 22 23 24 25 26 27 for i i…" at bounding box center [676, 277] width 313 height 313
click at [654, 419] on span "Update" at bounding box center [638, 415] width 70 height 12
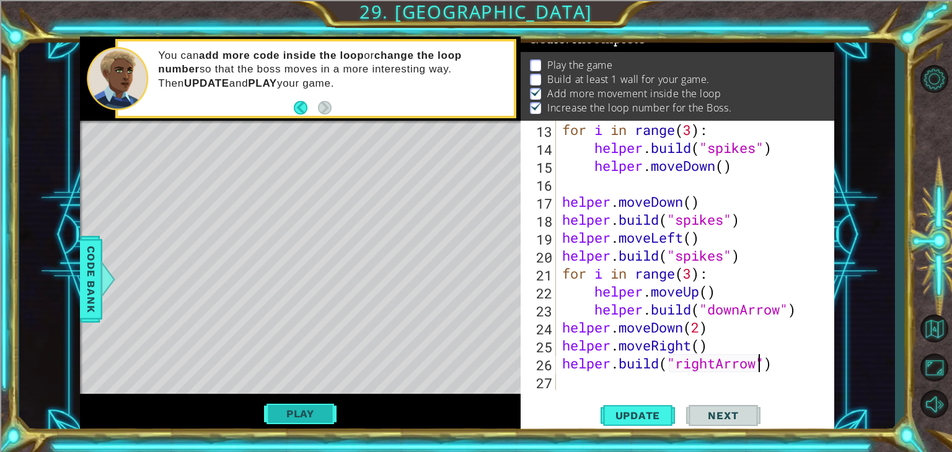
click at [297, 417] on button "Play" at bounding box center [300, 414] width 72 height 24
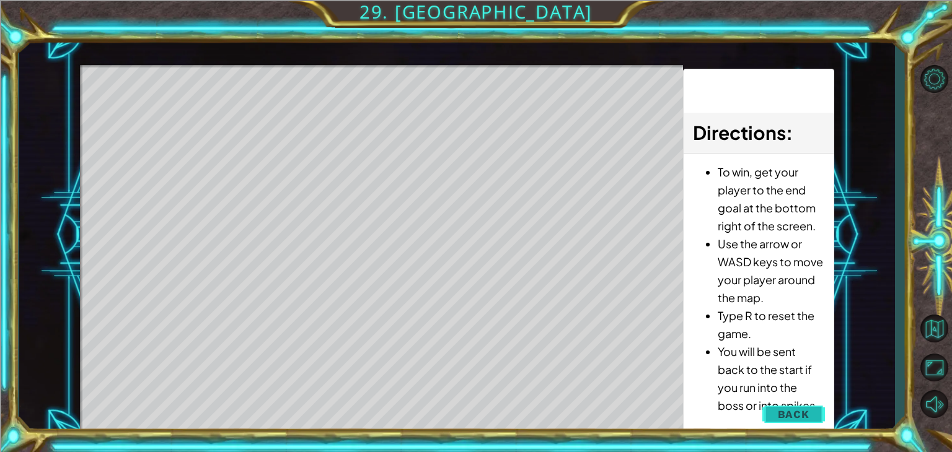
click at [795, 411] on span "Back" at bounding box center [793, 414] width 32 height 12
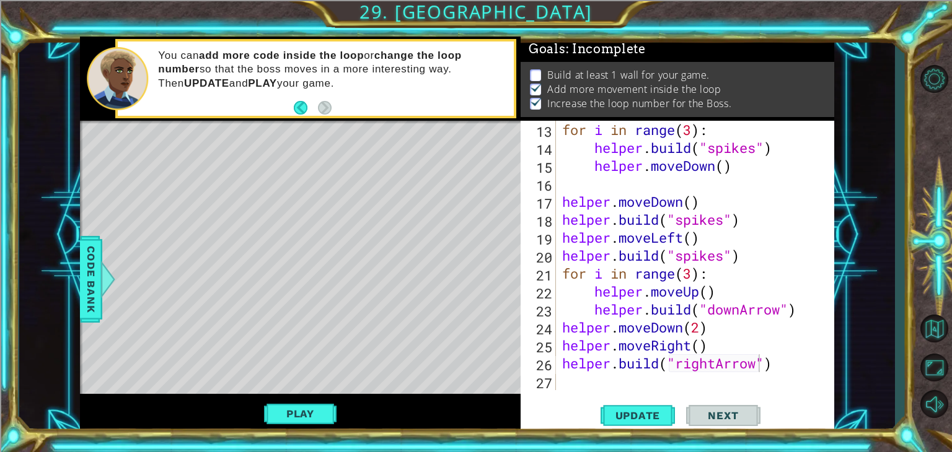
scroll to position [5, 0]
click at [646, 416] on span "Update" at bounding box center [638, 415] width 70 height 12
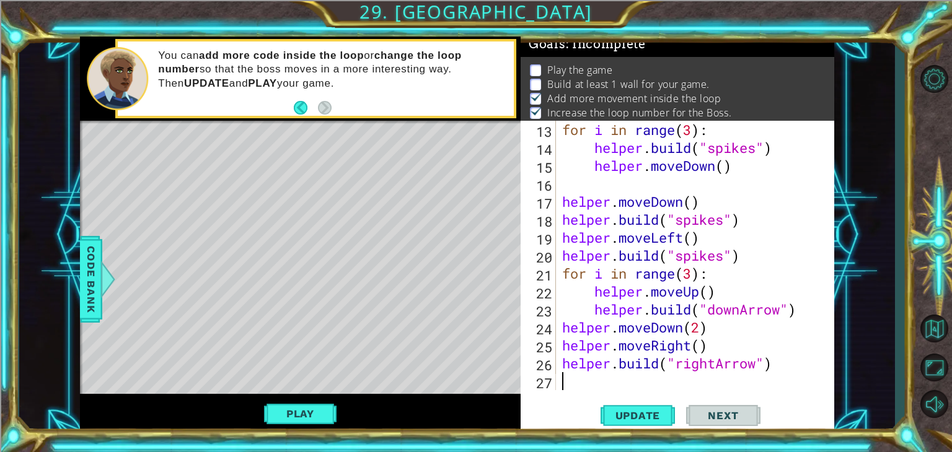
click at [636, 377] on div "for i in range ( 3 ) : helper . build ( "spikes" ) helper . moveDown ( ) helper…" at bounding box center [693, 273] width 268 height 305
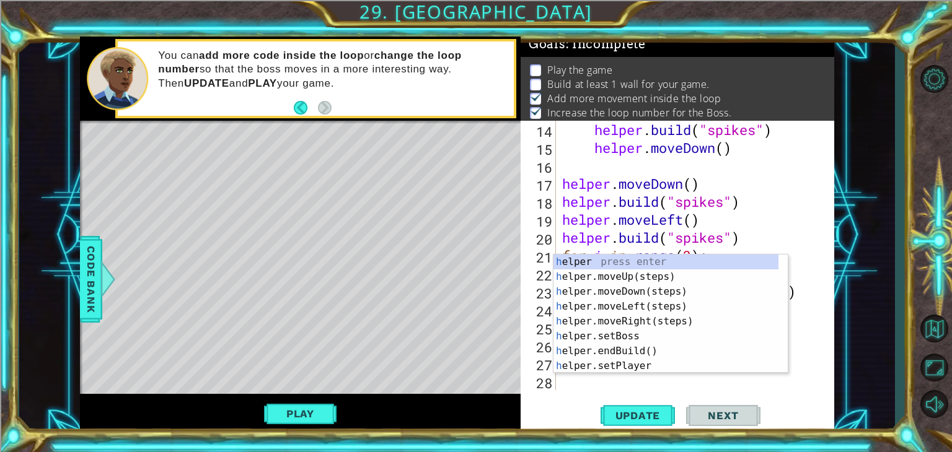
scroll to position [287, 0]
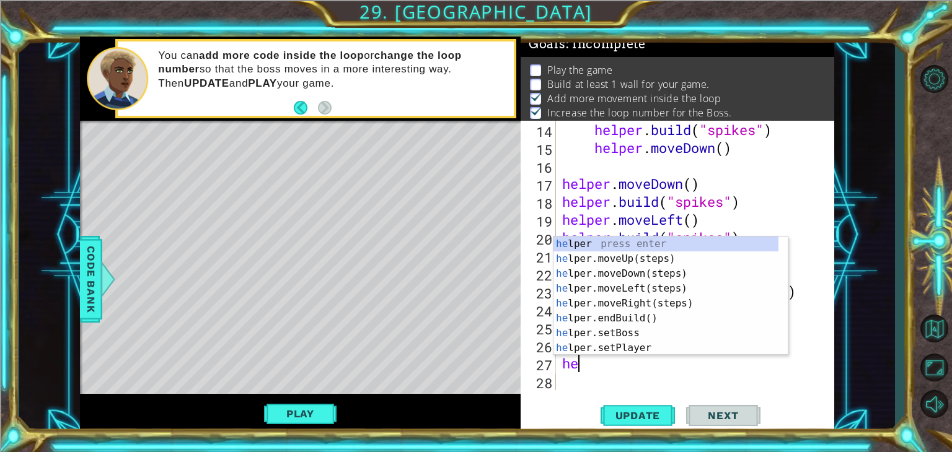
type textarea "hel"
click at [632, 304] on div "hel per press enter hel per.moveUp(steps) press enter hel per.moveDown(steps) p…" at bounding box center [665, 311] width 225 height 149
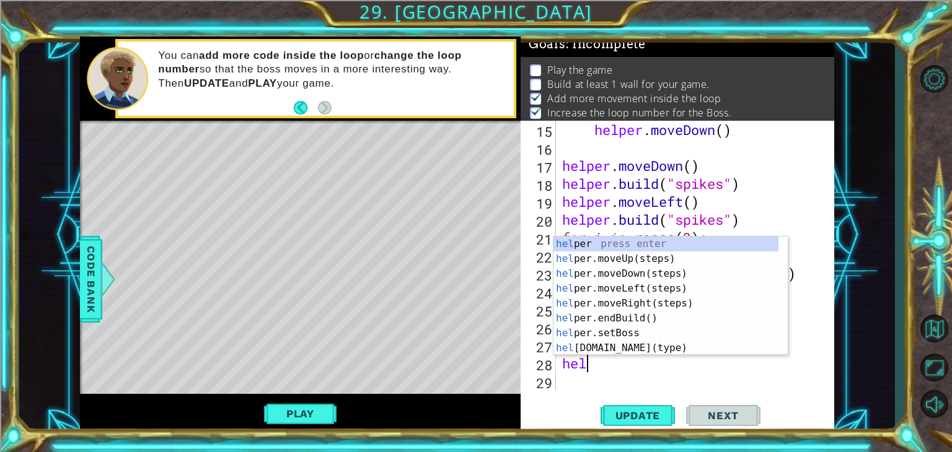
type textarea "help"
click at [633, 276] on div "help er press enter help er.moveUp(steps) press enter help er.moveDown(steps) p…" at bounding box center [665, 311] width 225 height 149
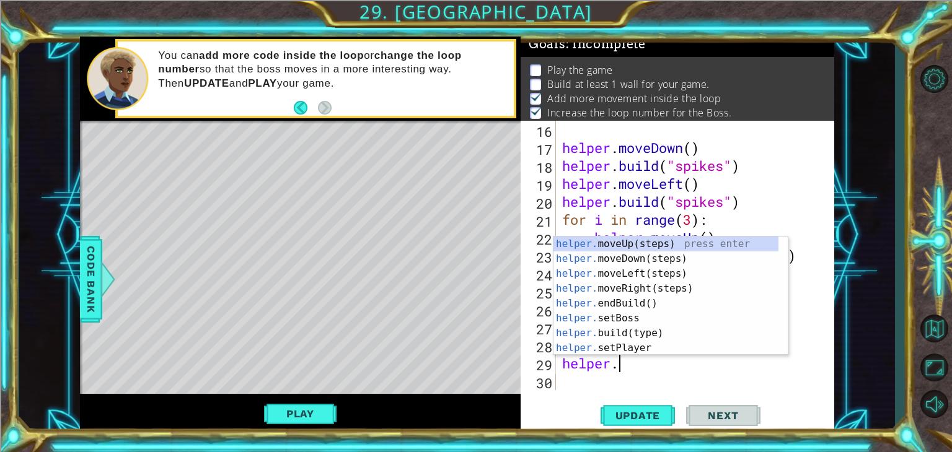
scroll to position [0, 2]
click at [676, 330] on div "helper. moveUp(steps) press enter helper. moveDown(steps) press enter helper. m…" at bounding box center [665, 311] width 225 height 149
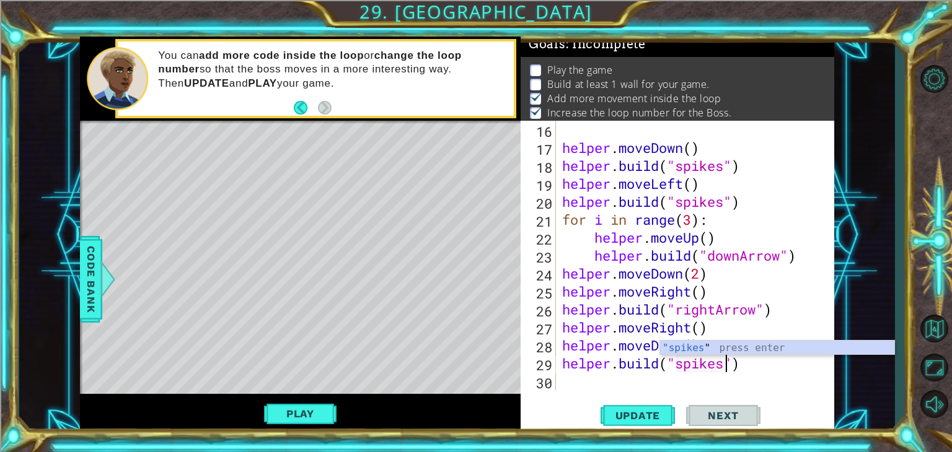
scroll to position [0, 7]
type textarea "[DOMAIN_NAME]("spikes")"
click at [648, 412] on span "Update" at bounding box center [638, 415] width 70 height 12
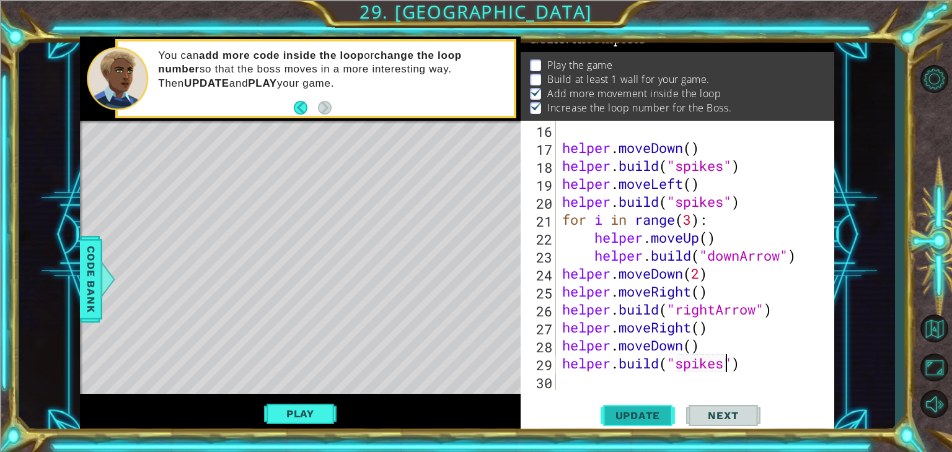
scroll to position [12, 0]
click at [659, 390] on div "helper . moveDown ( ) helper . build ( "spikes" ) helper . moveLeft ( ) helper …" at bounding box center [693, 273] width 268 height 305
type textarea "h"
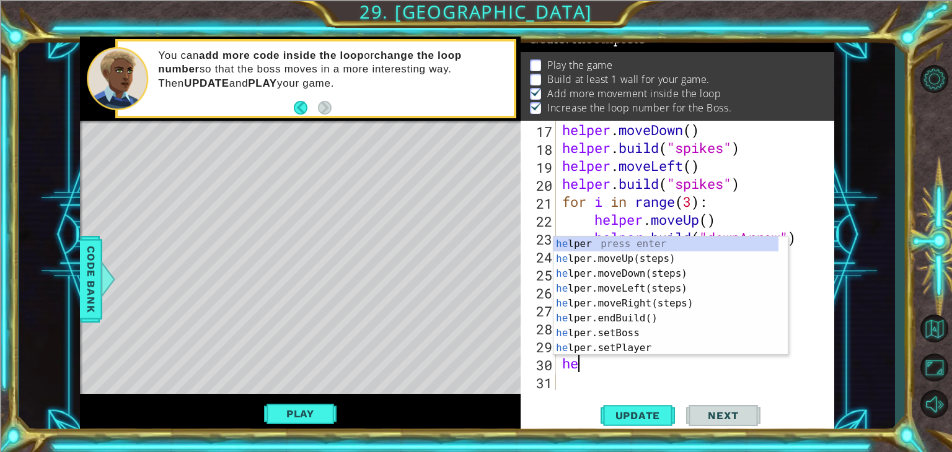
type textarea "h"
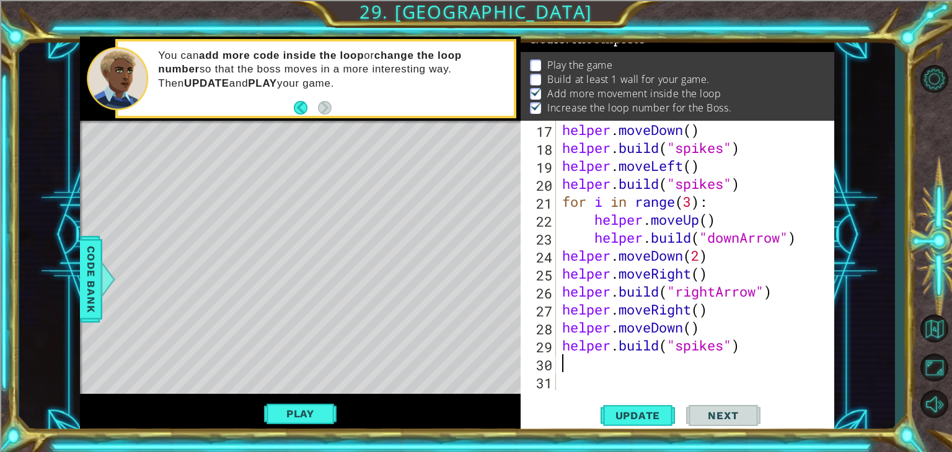
click at [561, 345] on div "helper . moveDown ( ) helper . build ( "spikes" ) helper . moveLeft ( ) helper …" at bounding box center [693, 273] width 268 height 305
type textarea "[DOMAIN_NAME]("spikes")"
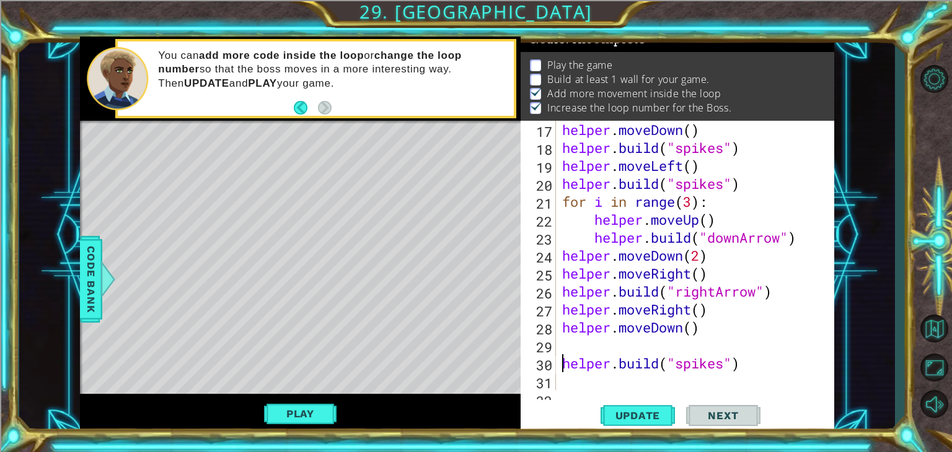
click at [562, 346] on div "helper . moveDown ( ) helper . build ( "spikes" ) helper . moveLeft ( ) helper …" at bounding box center [693, 273] width 268 height 305
type textarea "for i in range(3):"
click at [584, 380] on div "helper . moveDown ( ) helper . build ( "spikes" ) helper . moveLeft ( ) helper …" at bounding box center [693, 273] width 268 height 305
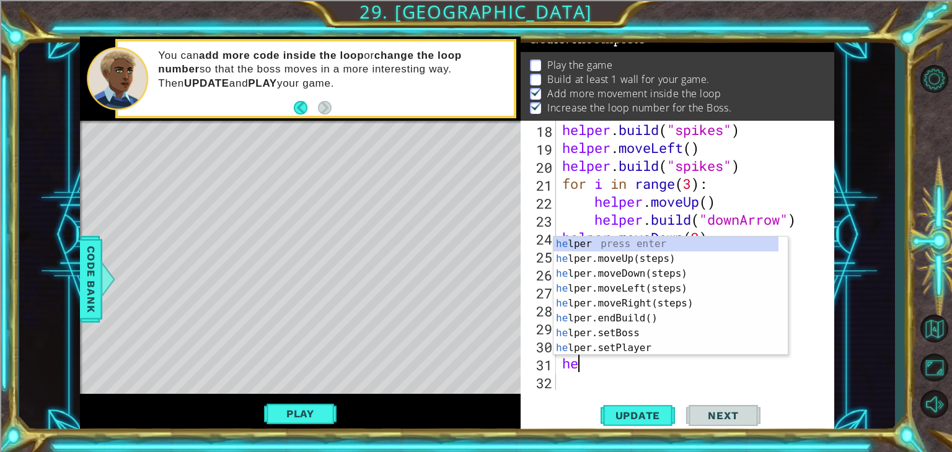
scroll to position [0, 0]
type textarea "help"
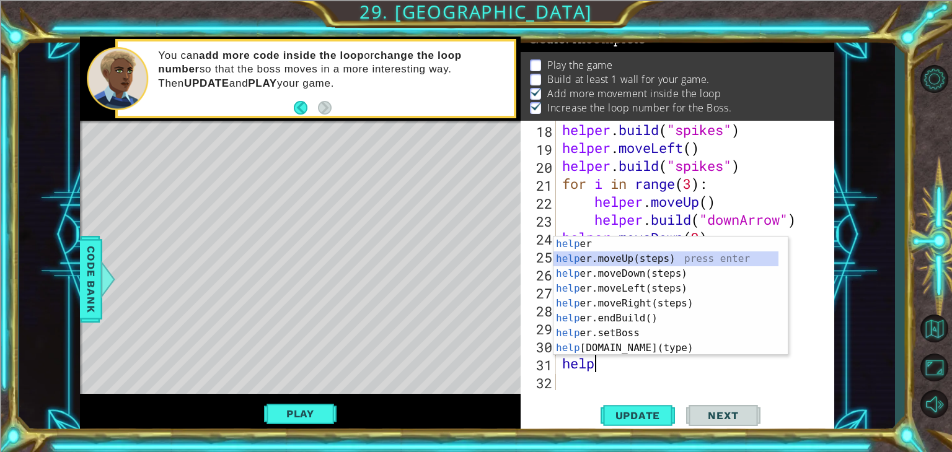
click at [587, 255] on div "help er press enter help er.moveUp(steps) press enter help er.moveDown(steps) p…" at bounding box center [665, 311] width 225 height 149
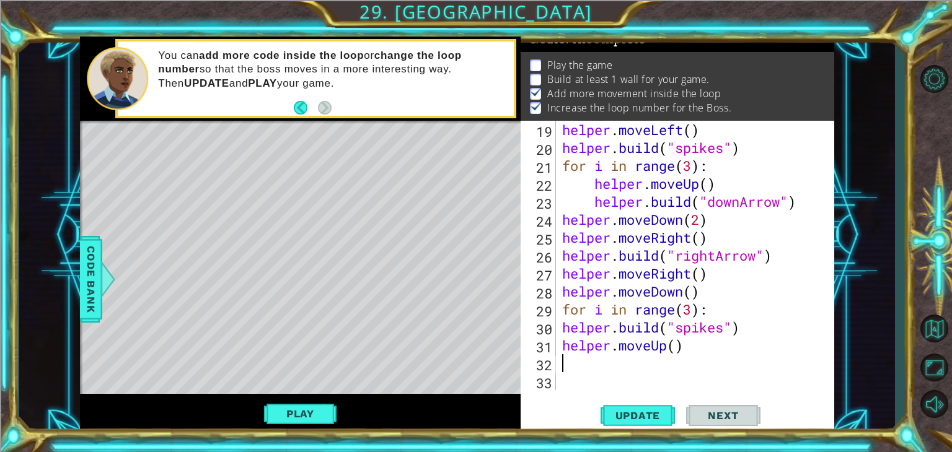
click at [677, 352] on div "helper . moveLeft ( ) helper . build ( "spikes" ) for i in range ( 3 ) : helper…" at bounding box center [693, 273] width 268 height 305
type textarea "helper.moveUp(2)"
click at [634, 372] on div "helper . moveLeft ( ) helper . build ( "spikes" ) for i in range ( 3 ) : helper…" at bounding box center [693, 273] width 268 height 305
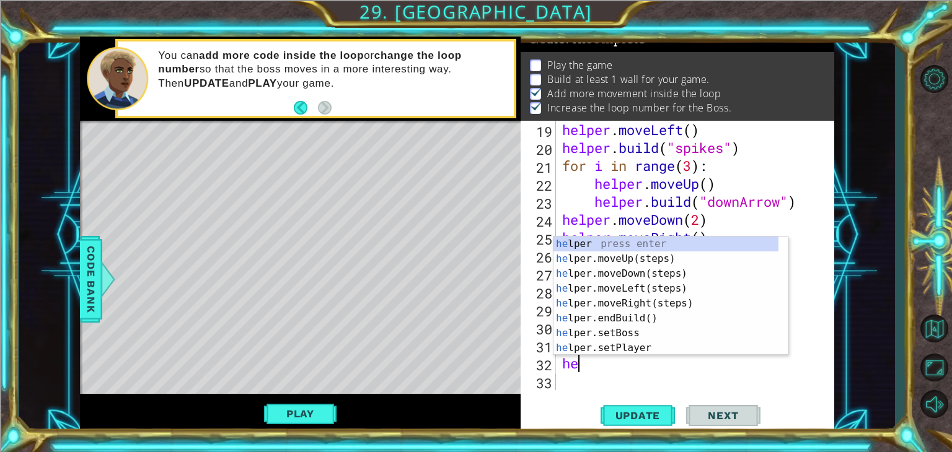
scroll to position [0, 0]
type textarea "help"
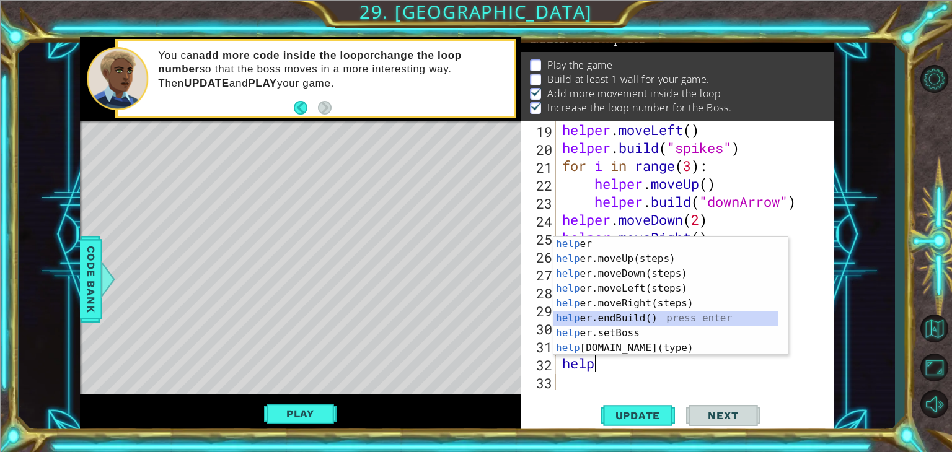
click at [582, 317] on div "help er press enter help er.moveUp(steps) press enter help er.moveDown(steps) p…" at bounding box center [665, 311] width 225 height 149
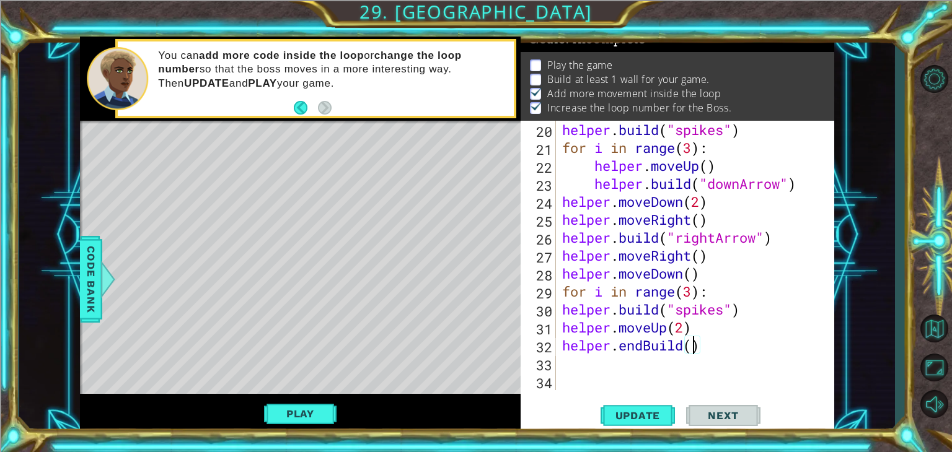
click at [691, 351] on div "helper . build ( "spikes" ) for i in range ( 3 ) : helper . moveUp ( ) helper .…" at bounding box center [693, 273] width 268 height 305
click at [644, 340] on div "helper . build ( "spikes" ) for i in range ( 3 ) : helper . moveUp ( ) helper .…" at bounding box center [693, 273] width 268 height 305
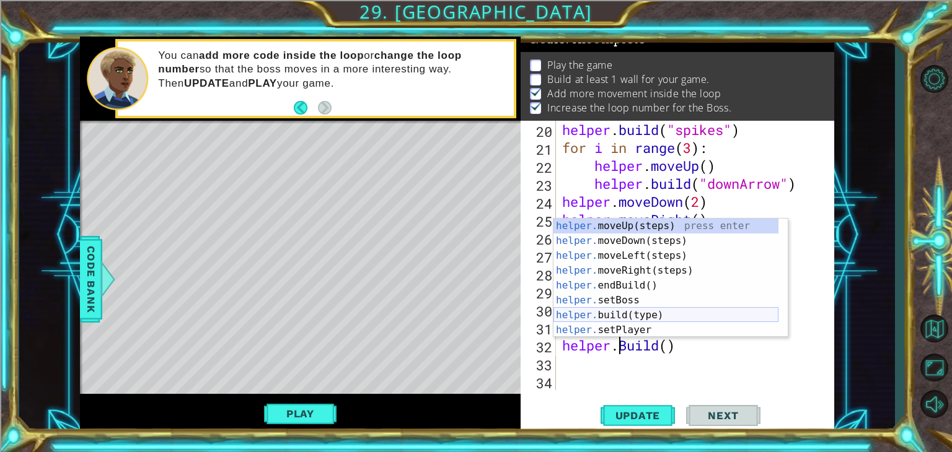
click at [634, 317] on div "helper. moveUp(steps) press enter helper. moveDown(steps) press enter helper. m…" at bounding box center [665, 293] width 225 height 149
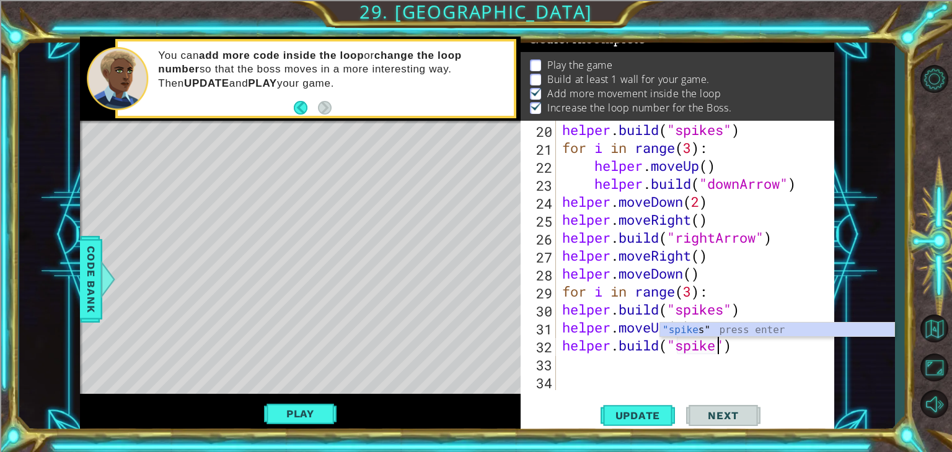
type textarea "[DOMAIN_NAME]("spikes")"
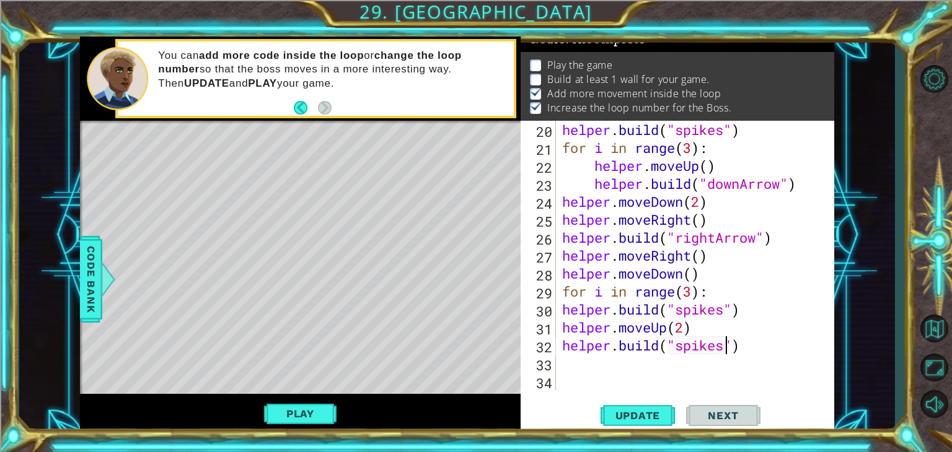
click at [636, 375] on div "helper . build ( "spikes" ) for i in range ( 3 ) : helper . moveUp ( ) helper .…" at bounding box center [693, 273] width 268 height 305
drag, startPoint x: 624, startPoint y: 362, endPoint x: 616, endPoint y: 363, distance: 8.1
click at [619, 362] on div "helper . build ( "spikes" ) for i in range ( 3 ) : helper . moveUp ( ) helper .…" at bounding box center [693, 273] width 268 height 305
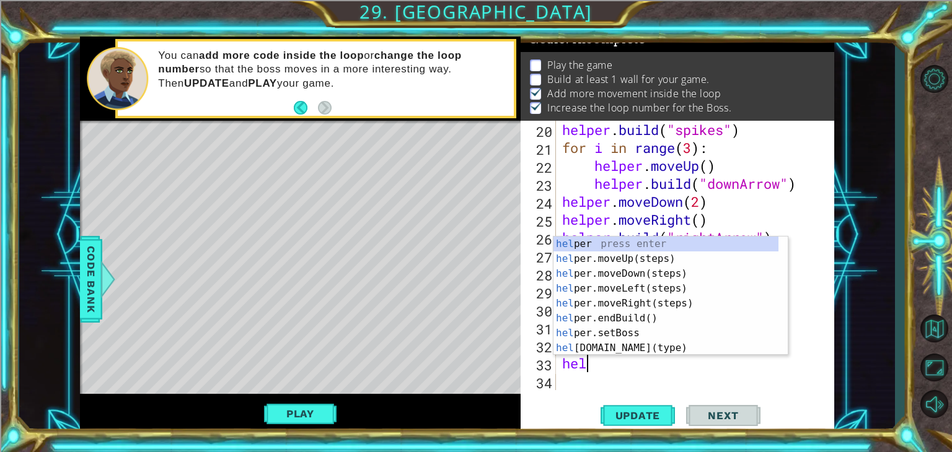
type textarea "help"
click at [637, 301] on div "help er press enter help er.moveUp(steps) press enter help er.moveDown(steps) p…" at bounding box center [665, 311] width 225 height 149
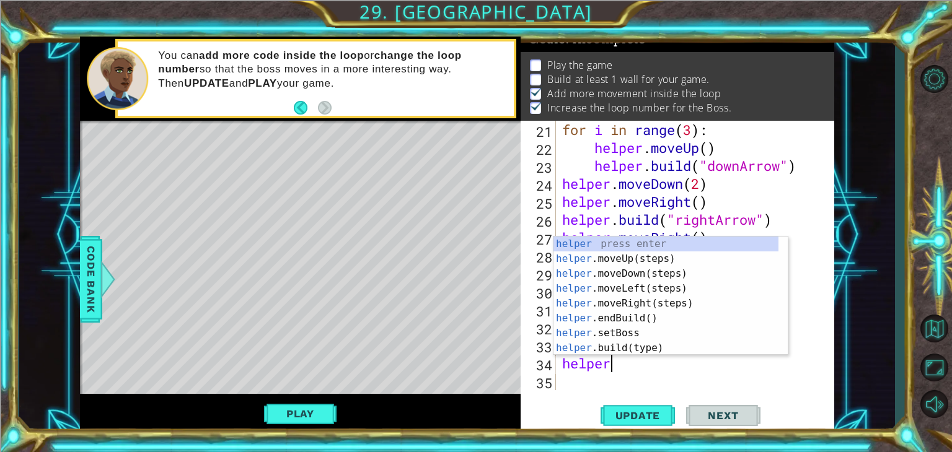
scroll to position [0, 1]
click at [637, 348] on div "helper press enter helper .moveUp(steps) press enter helper .moveDown(steps) pr…" at bounding box center [665, 311] width 225 height 149
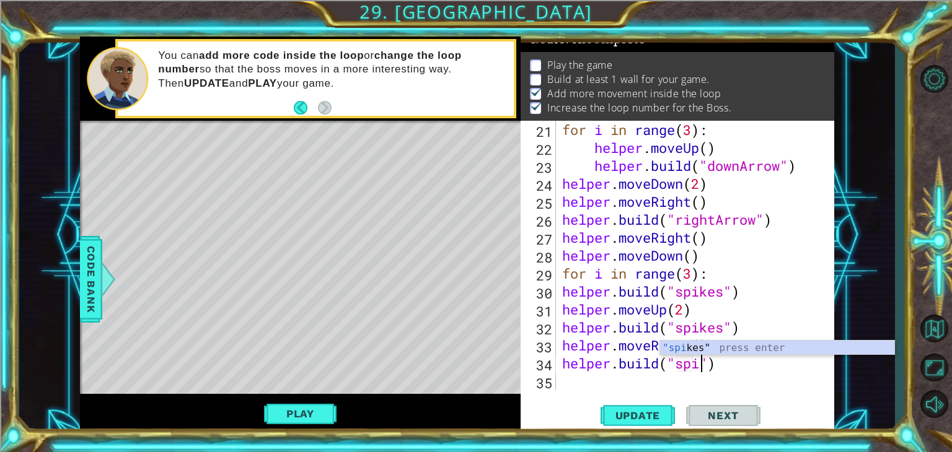
scroll to position [0, 6]
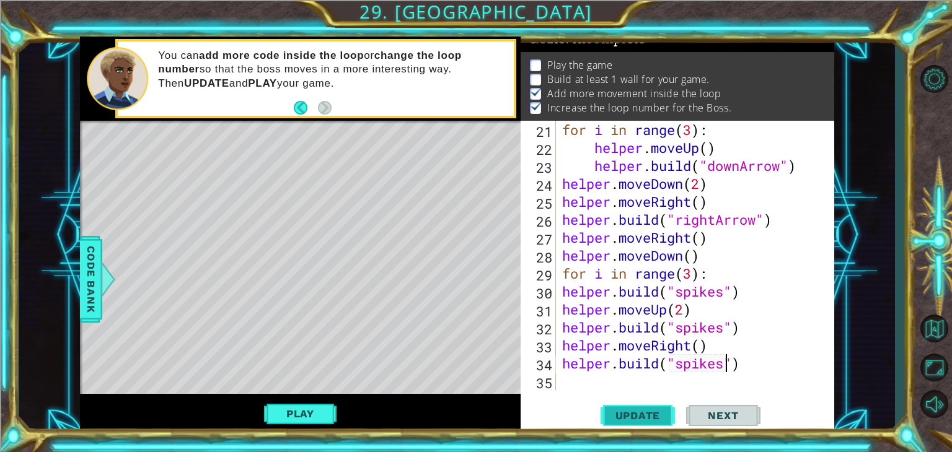
click at [647, 415] on span "Update" at bounding box center [638, 415] width 70 height 12
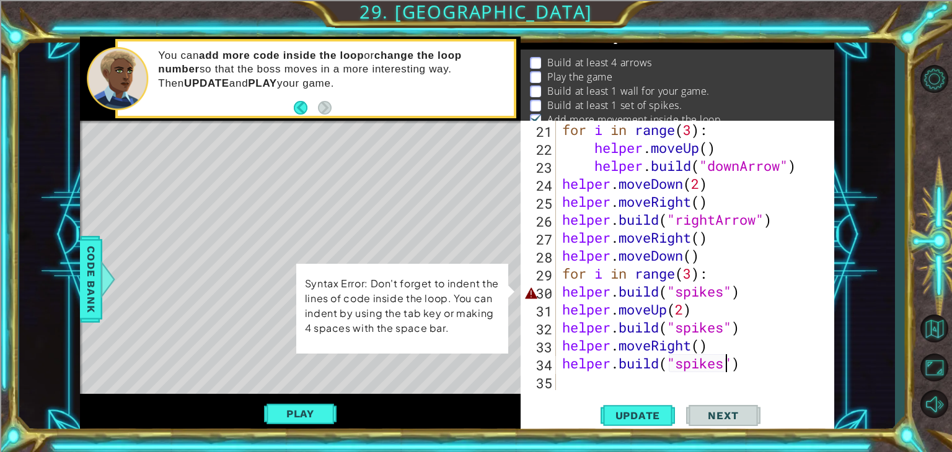
click at [560, 295] on div "for i in range ( 3 ) : helper . moveUp ( ) helper . build ( "downArrow" ) helpe…" at bounding box center [693, 273] width 268 height 305
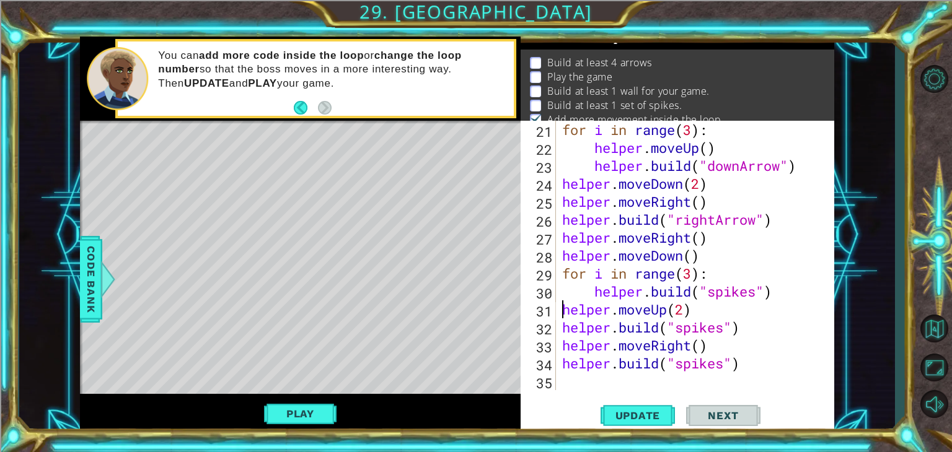
click at [562, 310] on div "for i in range ( 3 ) : helper . moveUp ( ) helper . build ( "downArrow" ) helpe…" at bounding box center [693, 273] width 268 height 305
click at [560, 328] on div "for i in range ( 3 ) : helper . moveUp ( ) helper . build ( "downArrow" ) helpe…" at bounding box center [693, 273] width 268 height 305
click at [563, 352] on div "for i in range ( 3 ) : helper . moveUp ( ) helper . build ( "downArrow" ) helpe…" at bounding box center [693, 273] width 268 height 305
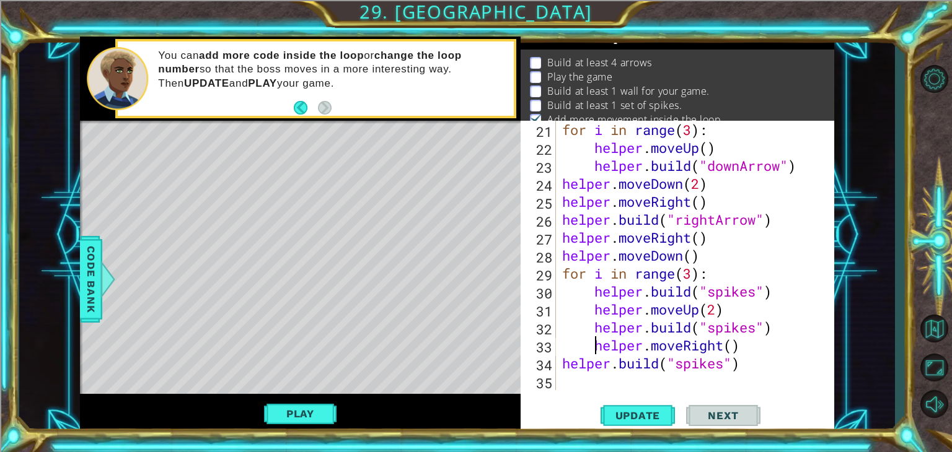
click at [559, 361] on div "for i in range ( 3 ) : helper . moveUp ( ) helper . build ( "downArrow" ) helpe…" at bounding box center [690, 255] width 262 height 269
drag, startPoint x: 621, startPoint y: 417, endPoint x: 616, endPoint y: 422, distance: 7.5
click at [618, 421] on span "Update" at bounding box center [638, 415] width 70 height 12
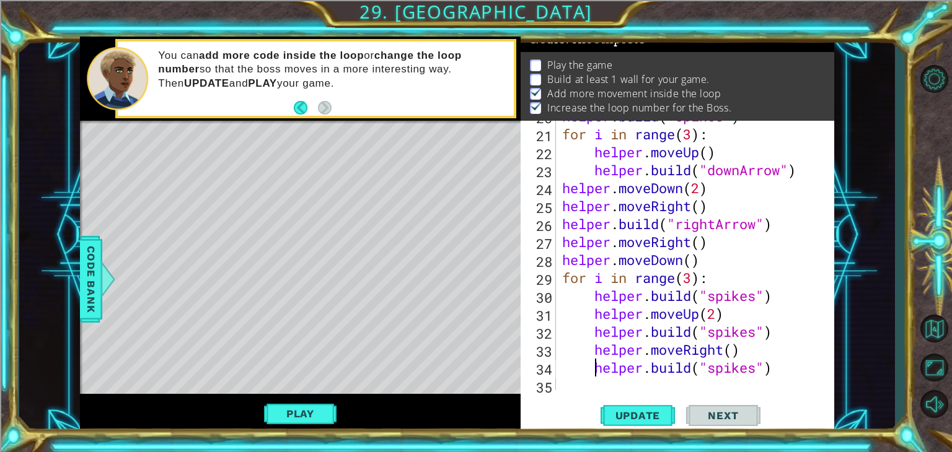
scroll to position [413, 0]
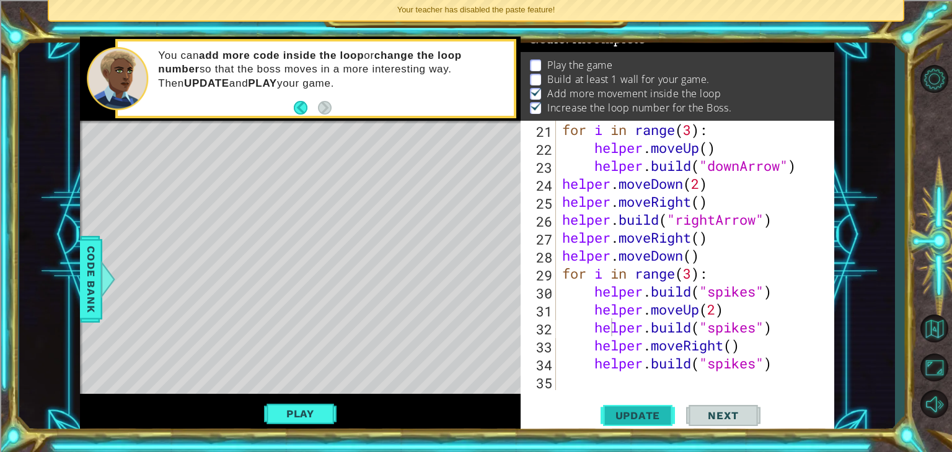
click at [657, 414] on span "Update" at bounding box center [638, 415] width 70 height 12
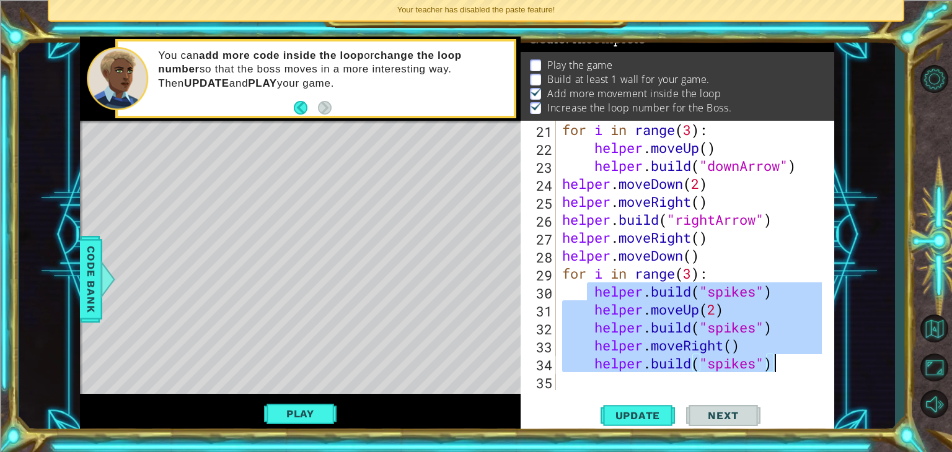
drag, startPoint x: 589, startPoint y: 289, endPoint x: 778, endPoint y: 365, distance: 204.0
click at [778, 365] on div "for i in range ( 3 ) : helper . moveUp ( ) helper . build ( "downArrow" ) helpe…" at bounding box center [693, 273] width 268 height 305
type textarea "helper.moveRight() helper.build("spikes")"
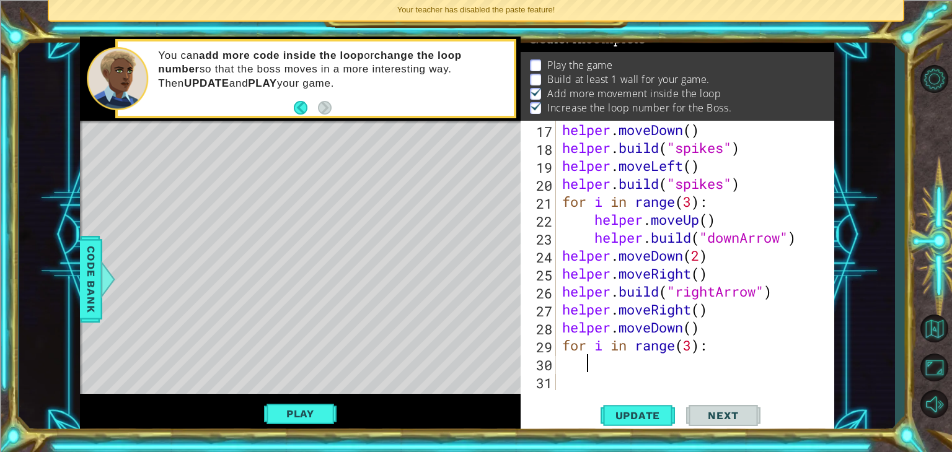
scroll to position [0, 0]
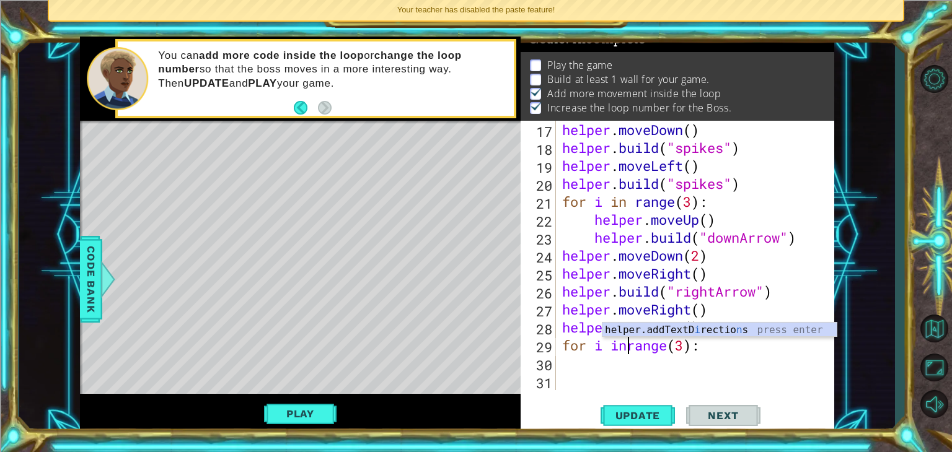
drag, startPoint x: 639, startPoint y: 340, endPoint x: 642, endPoint y: 312, distance: 28.6
click at [639, 335] on body "1 ההההההההההההההההההההההההההההההההההההההההההההההההההההההההההההההההההההההההההההה…" at bounding box center [476, 226] width 952 height 452
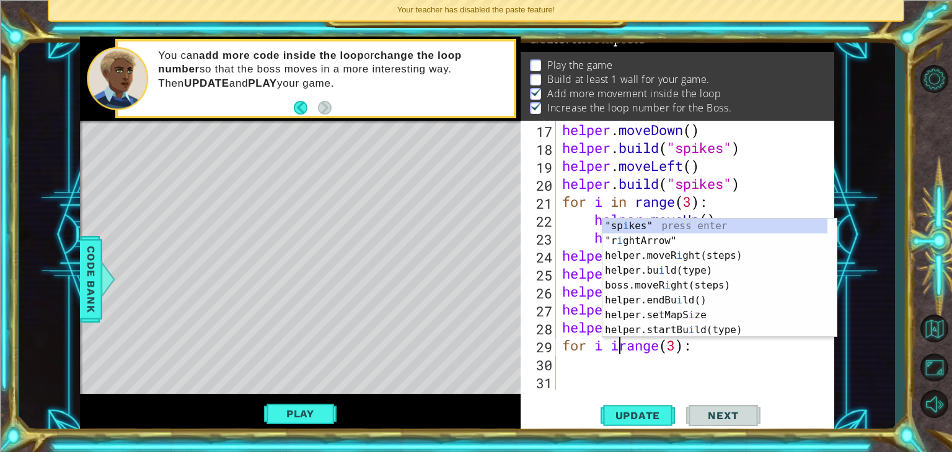
type textarea "for i inrange(3):"
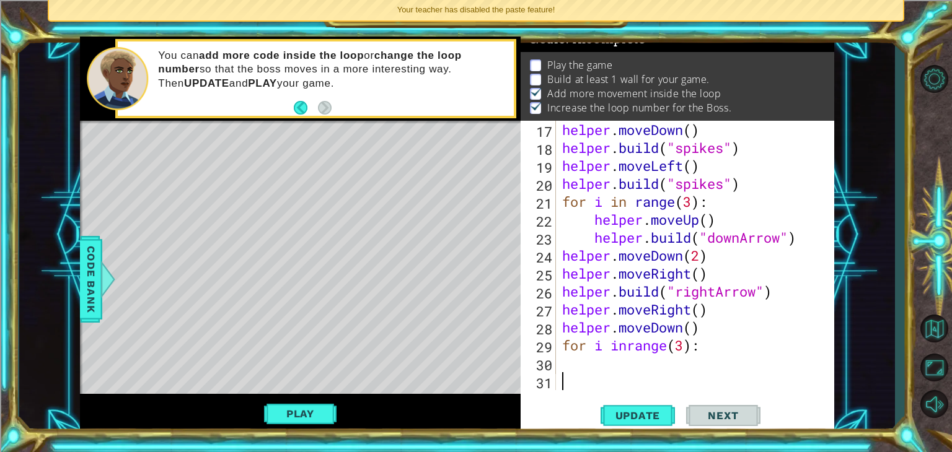
click at [652, 379] on div "helper . moveDown ( ) helper . build ( "spikes" ) helper . moveLeft ( ) helper …" at bounding box center [693, 273] width 268 height 305
click at [624, 346] on div "helper . moveDown ( ) helper . build ( "spikes" ) helper . moveLeft ( ) helper …" at bounding box center [693, 273] width 268 height 305
click at [628, 345] on div "helper . moveDown ( ) helper . build ( "spikes" ) helper . moveLeft ( ) helper …" at bounding box center [693, 273] width 268 height 305
type textarea "for i in range(3):"
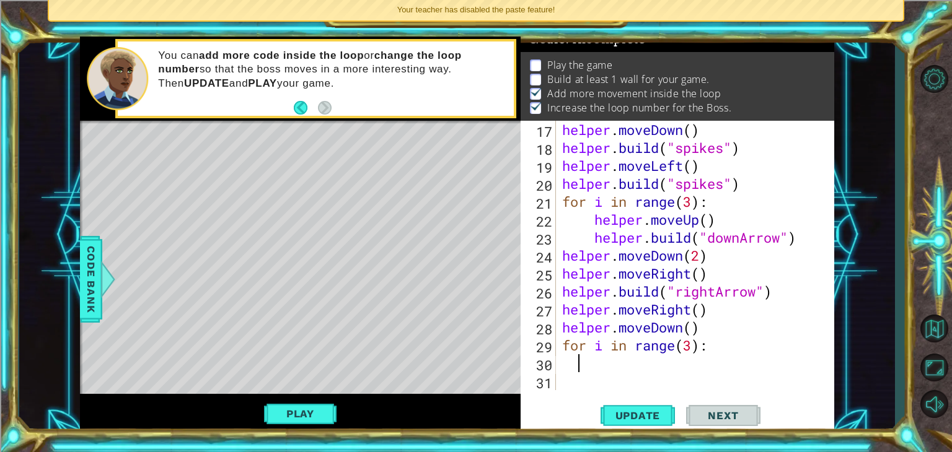
click at [637, 367] on div "helper . moveDown ( ) helper . build ( "spikes" ) helper . moveLeft ( ) helper …" at bounding box center [693, 273] width 268 height 305
type textarea "for i in range(3):"
click at [644, 421] on span "Update" at bounding box center [638, 415] width 70 height 12
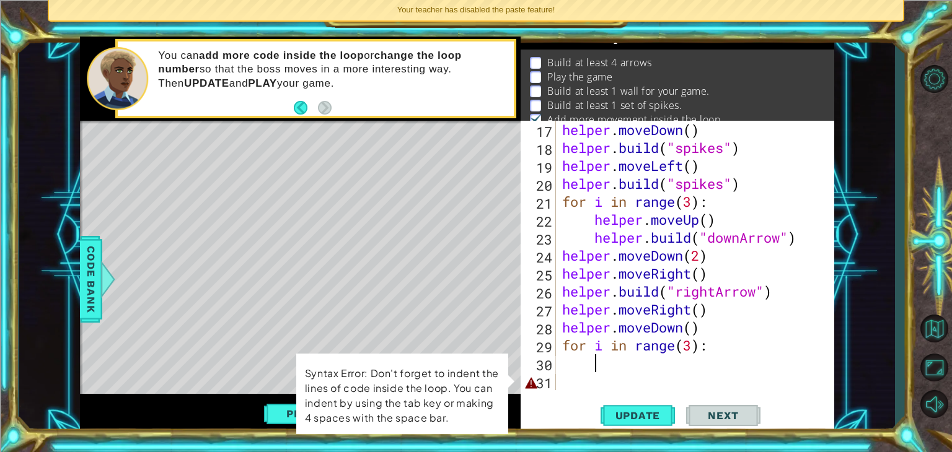
click at [616, 381] on div "helper . moveDown ( ) helper . build ( "spikes" ) helper . moveLeft ( ) helper …" at bounding box center [693, 273] width 268 height 305
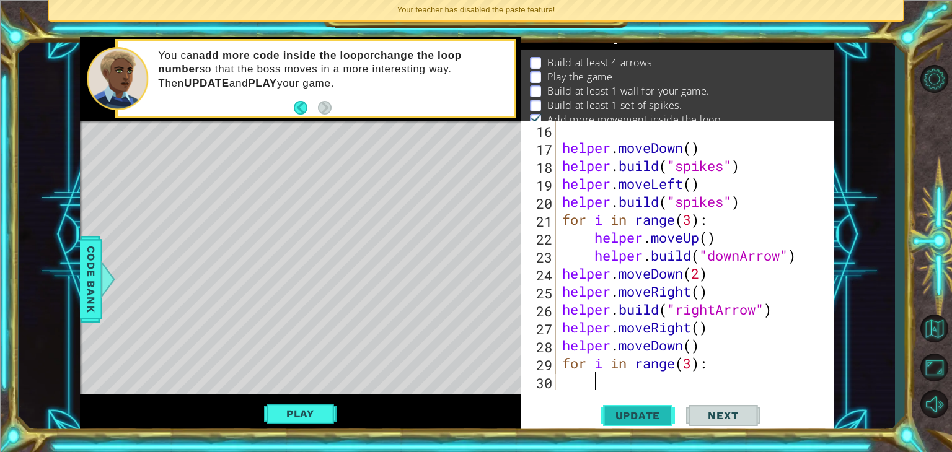
click at [640, 413] on span "Update" at bounding box center [638, 415] width 70 height 12
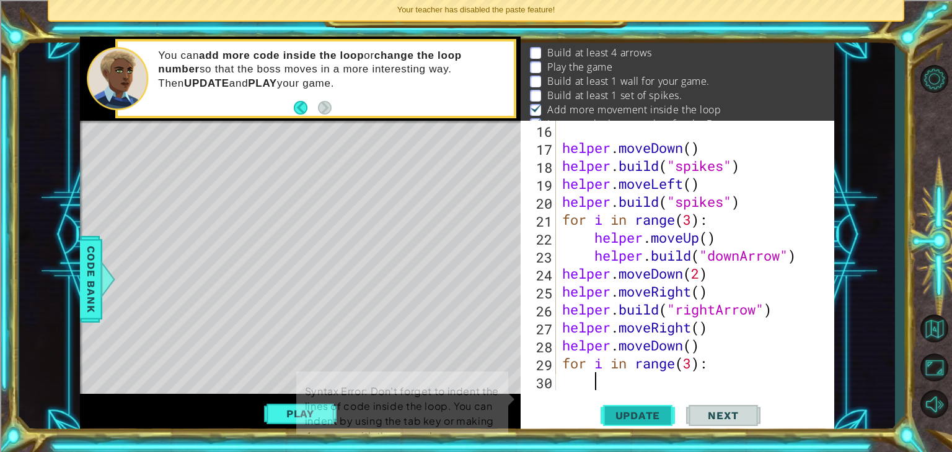
scroll to position [27, 0]
click at [637, 413] on span "Update" at bounding box center [638, 415] width 70 height 12
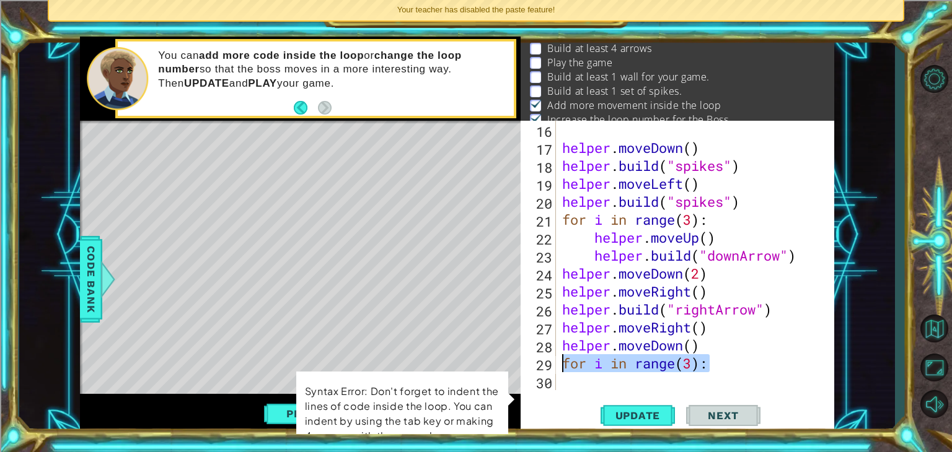
drag, startPoint x: 716, startPoint y: 365, endPoint x: 565, endPoint y: 371, distance: 150.7
click at [565, 371] on div "helper . moveDown ( ) helper . build ( "spikes" ) helper . moveLeft ( ) helper …" at bounding box center [693, 273] width 268 height 305
type textarea "for i in range(3):"
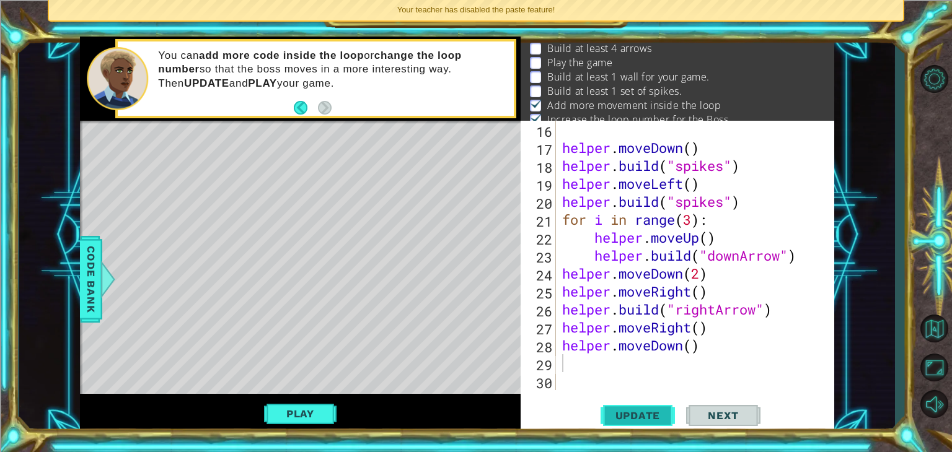
click at [635, 403] on button "Update" at bounding box center [637, 416] width 74 height 32
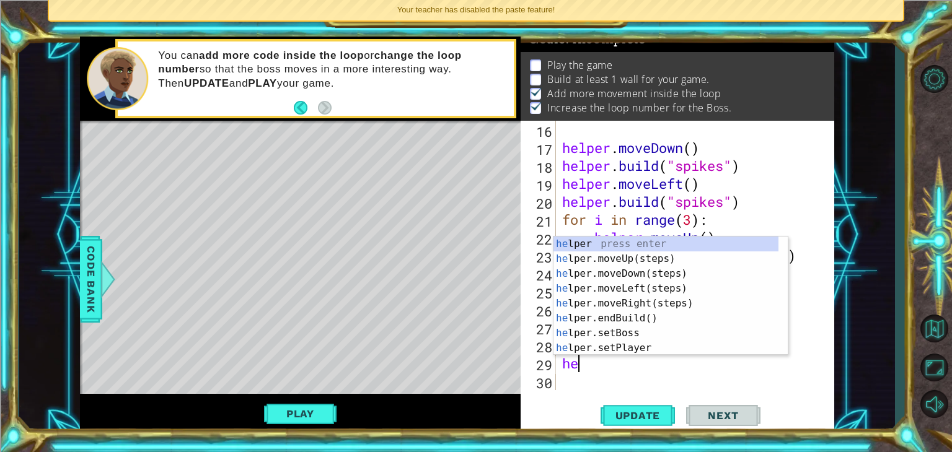
scroll to position [0, 0]
click at [608, 348] on div "hel per press enter hel per.moveUp(steps) press enter hel per.moveDown(steps) p…" at bounding box center [665, 311] width 225 height 149
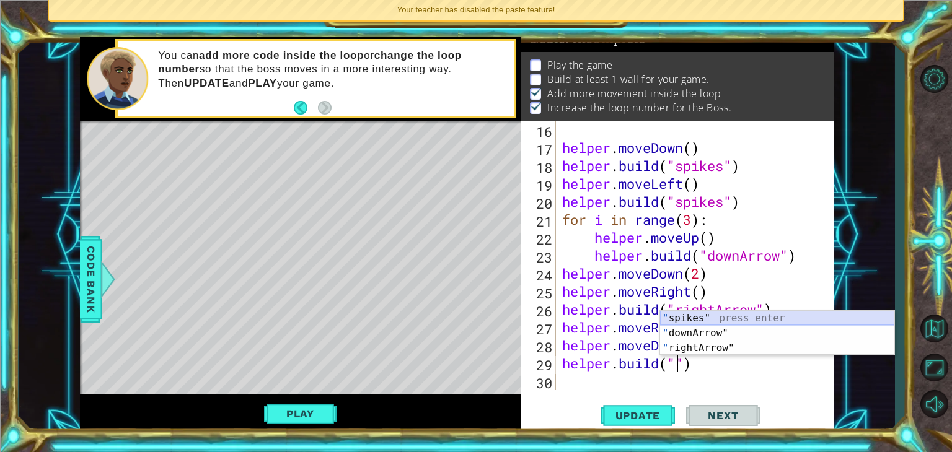
click at [717, 318] on div "" spikes" press enter " downArrow" press enter " rightArrow" press enter" at bounding box center [777, 348] width 234 height 74
type textarea "[DOMAIN_NAME]("spikes")"
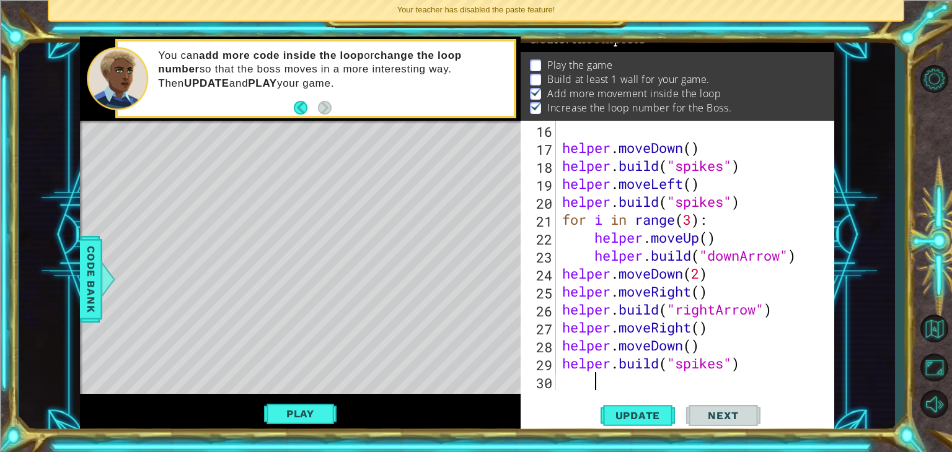
click at [638, 383] on div "helper . moveDown ( ) helper . build ( "spikes" ) helper . moveLeft ( ) helper …" at bounding box center [693, 273] width 268 height 305
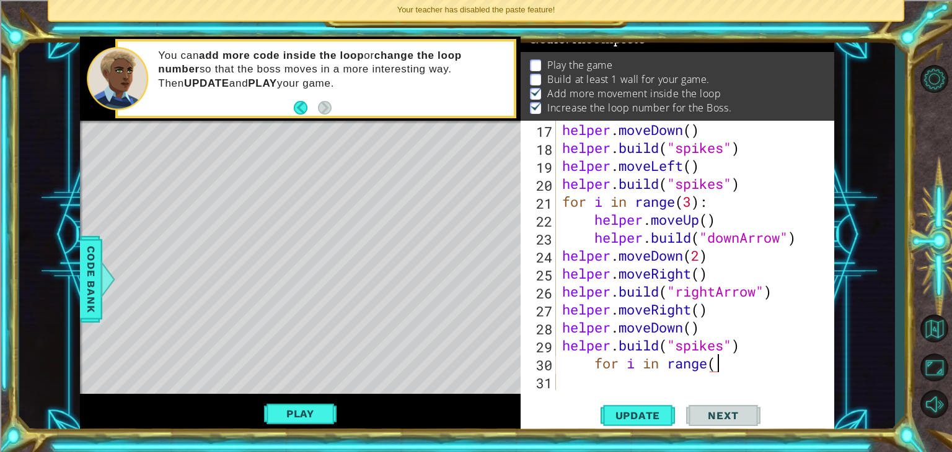
scroll to position [0, 6]
type textarea "for i in range(3):"
click at [650, 385] on div "helper . moveDown ( ) helper . build ( "spikes" ) helper . moveLeft ( ) helper …" at bounding box center [693, 273] width 268 height 305
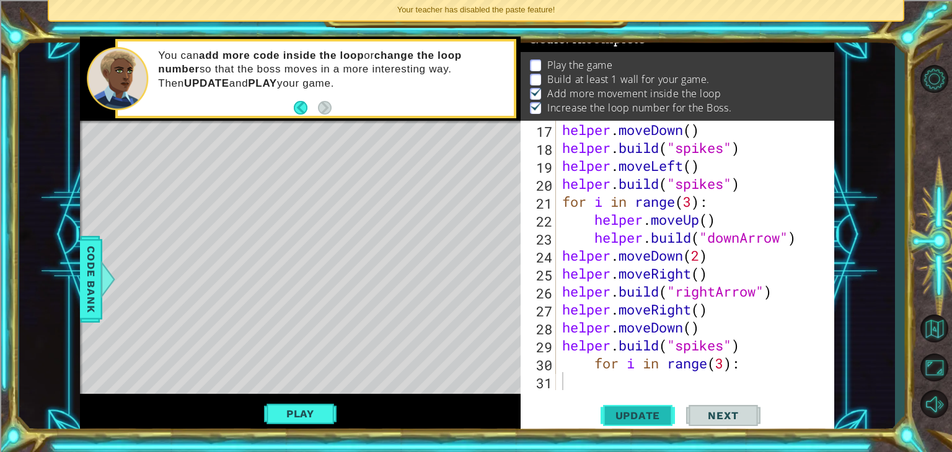
click at [644, 419] on span "Update" at bounding box center [638, 415] width 70 height 12
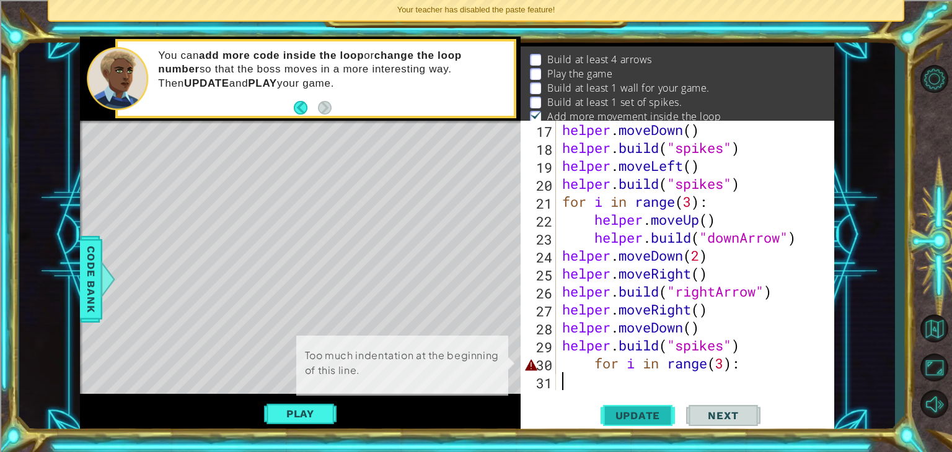
scroll to position [12, 0]
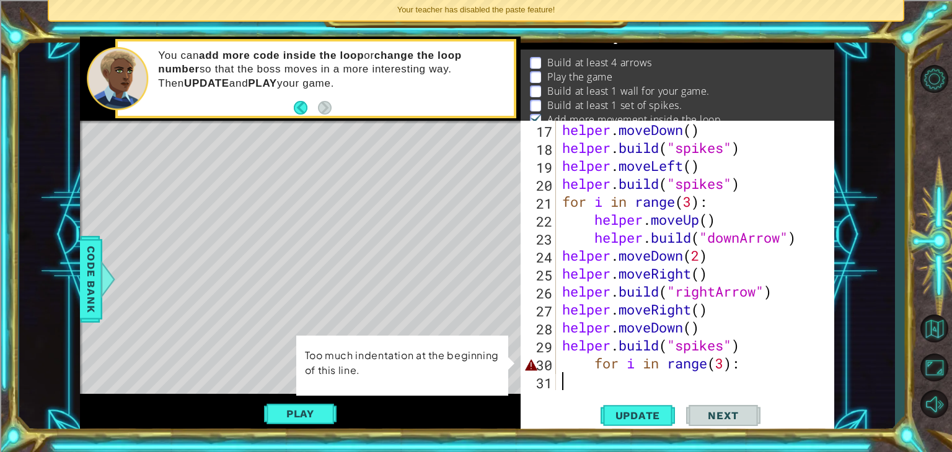
click at [592, 362] on div "helper . moveDown ( ) helper . build ( "spikes" ) helper . moveLeft ( ) helper …" at bounding box center [693, 273] width 268 height 305
click at [595, 363] on div "helper . moveDown ( ) helper . build ( "spikes" ) helper . moveLeft ( ) helper …" at bounding box center [693, 273] width 268 height 305
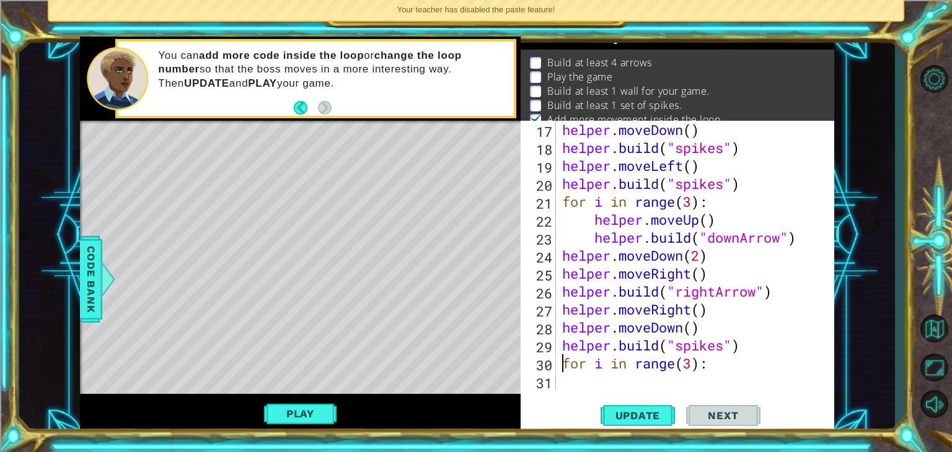
type textarea "for i in range(3):"
click at [652, 419] on span "Update" at bounding box center [638, 415] width 70 height 12
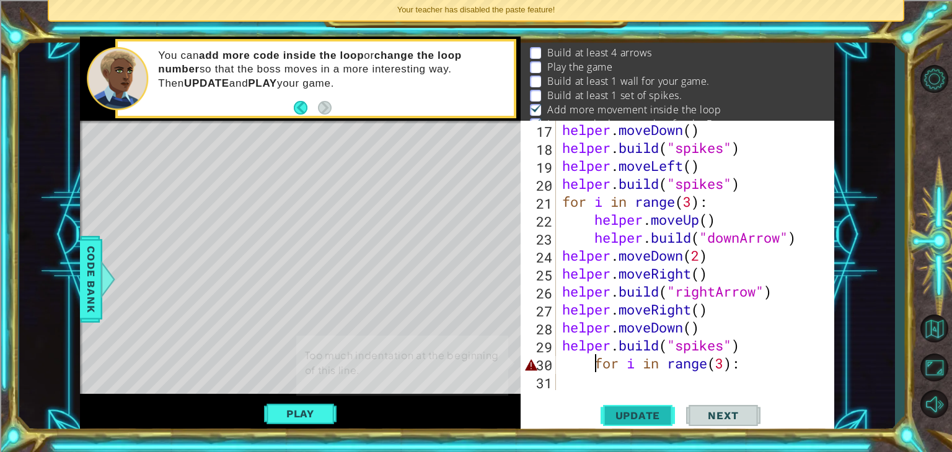
scroll to position [27, 0]
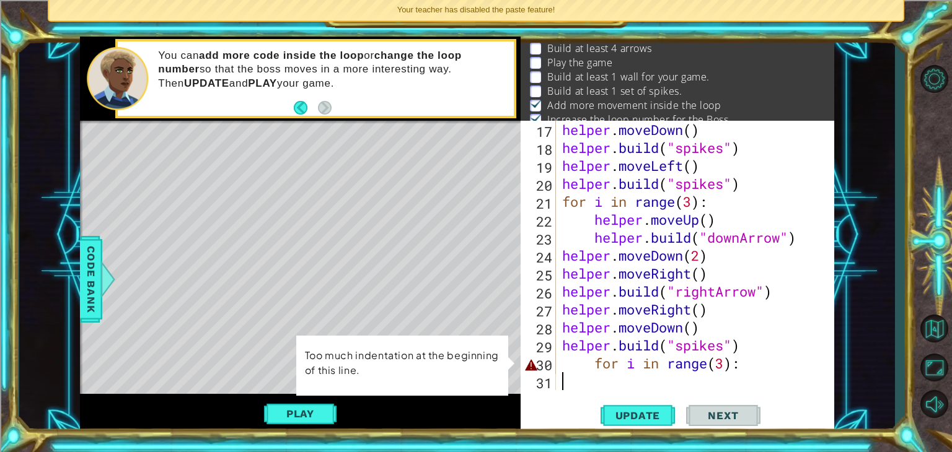
click at [611, 390] on div "helper . moveDown ( ) helper . build ( "spikes" ) helper . moveLeft ( ) helper …" at bounding box center [693, 273] width 268 height 305
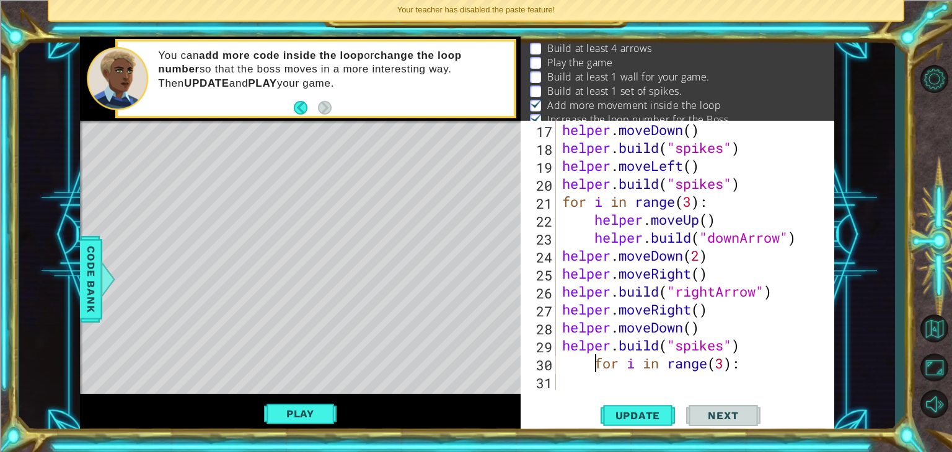
click at [595, 361] on div "helper . moveDown ( ) helper . build ( "spikes" ) helper . moveLeft ( ) helper …" at bounding box center [693, 273] width 268 height 305
type textarea "for i in range(3):"
click at [585, 377] on div "helper . moveDown ( ) helper . build ( "spikes" ) helper . moveLeft ( ) helper …" at bounding box center [693, 273] width 268 height 305
click at [634, 418] on span "Update" at bounding box center [638, 415] width 70 height 12
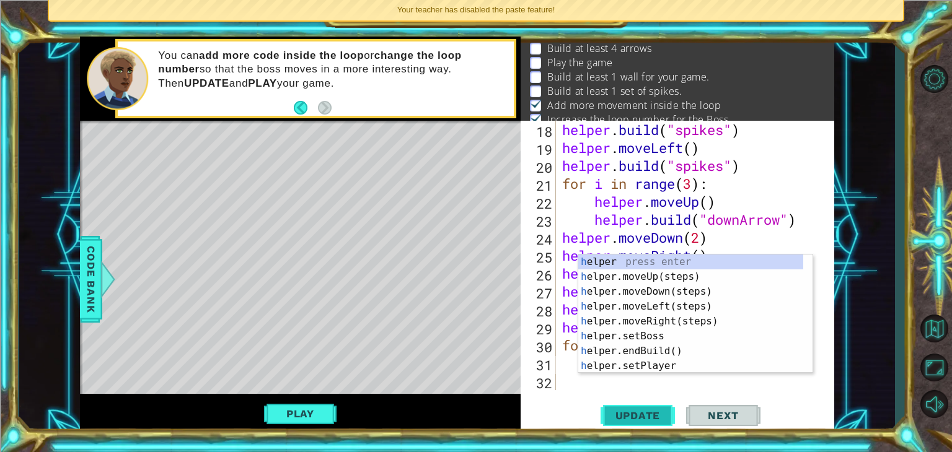
scroll to position [359, 0]
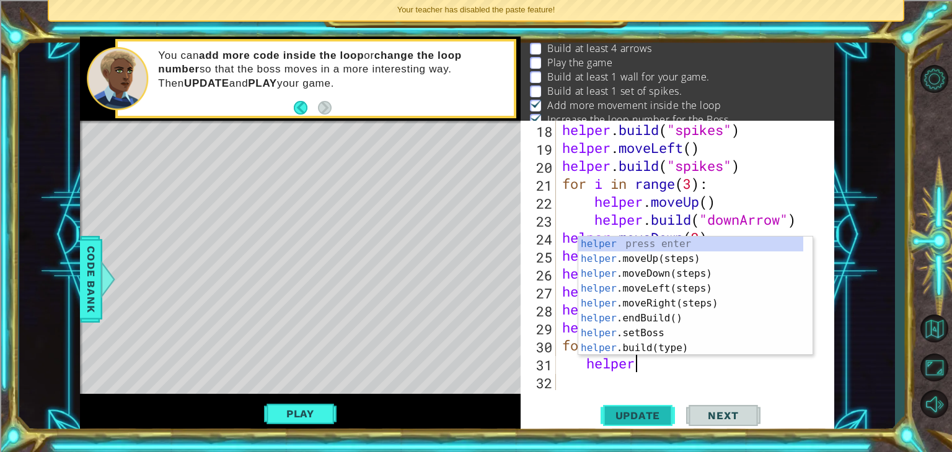
type textarea "helper."
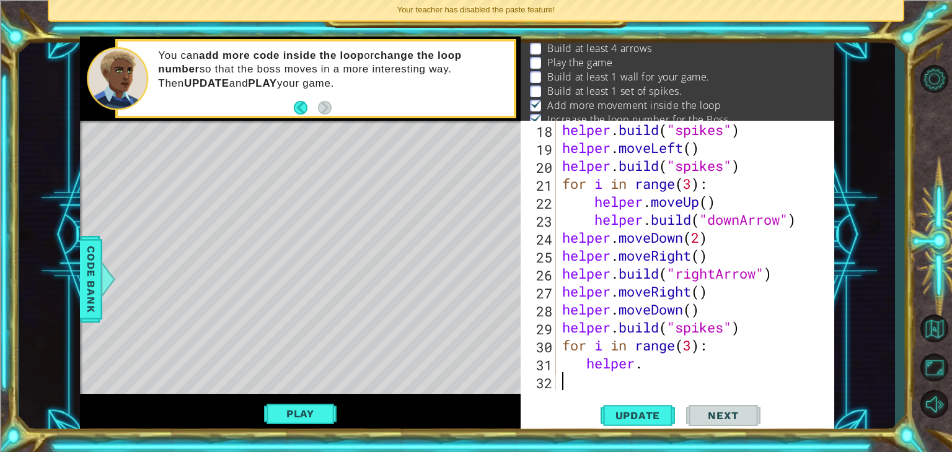
click at [628, 380] on div "helper . build ( "spikes" ) helper . moveLeft ( ) helper . build ( "spikes" ) f…" at bounding box center [693, 273] width 268 height 305
click at [672, 363] on div "helper . build ( "spikes" ) helper . moveLeft ( ) helper . build ( "spikes" ) f…" at bounding box center [693, 273] width 268 height 305
type textarea "helper."
drag, startPoint x: 374, startPoint y: 151, endPoint x: 377, endPoint y: 177, distance: 26.1
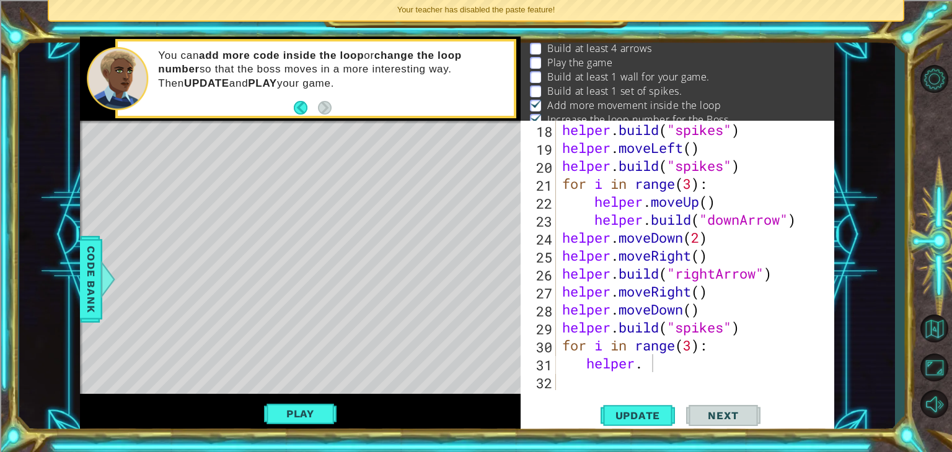
click at [377, 177] on div "Level Map" at bounding box center [366, 303] width 572 height 365
